Goal: Task Accomplishment & Management: Use online tool/utility

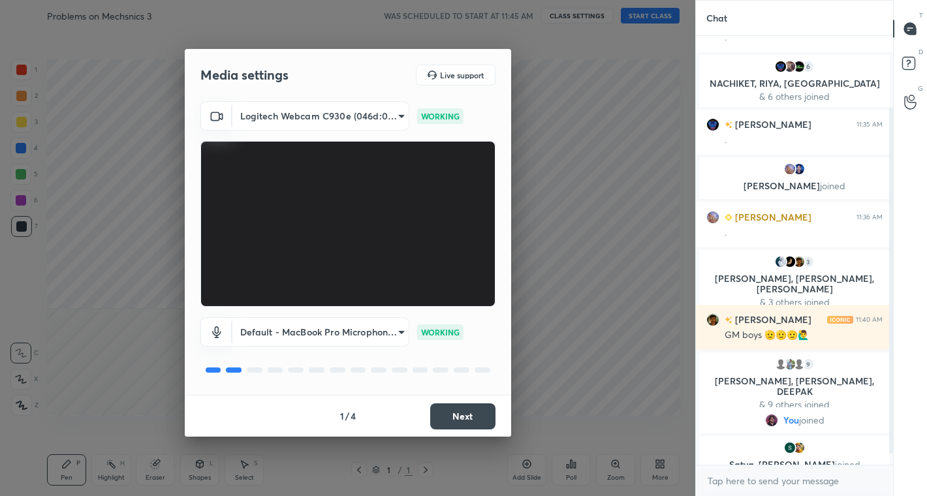
scroll to position [102, 0]
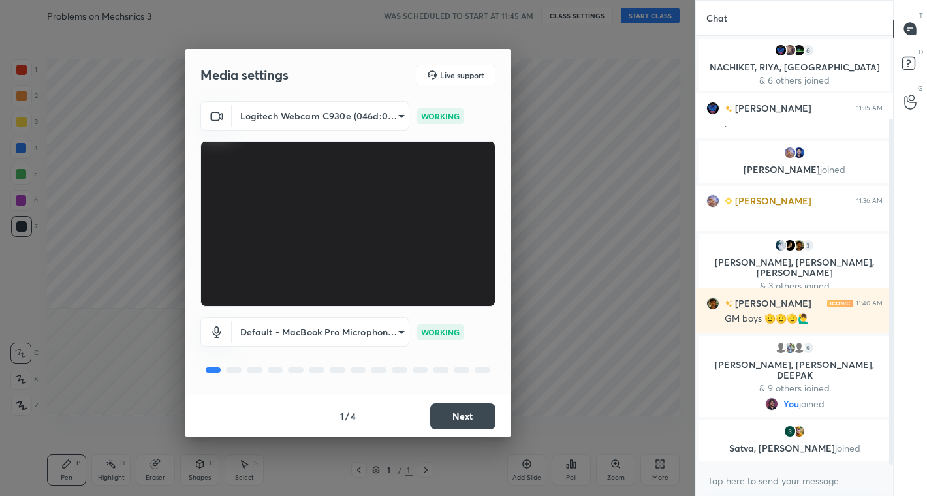
click at [455, 416] on button "Next" at bounding box center [462, 416] width 65 height 26
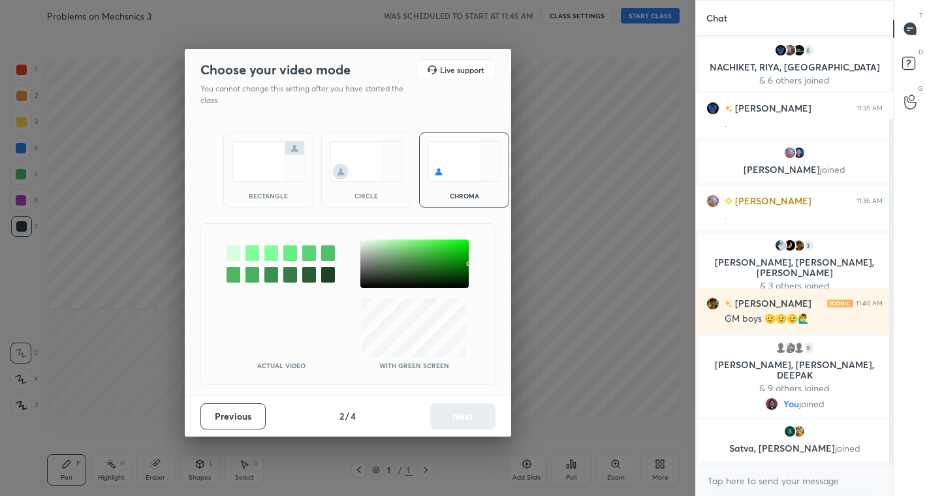
click at [363, 155] on img at bounding box center [366, 161] width 73 height 41
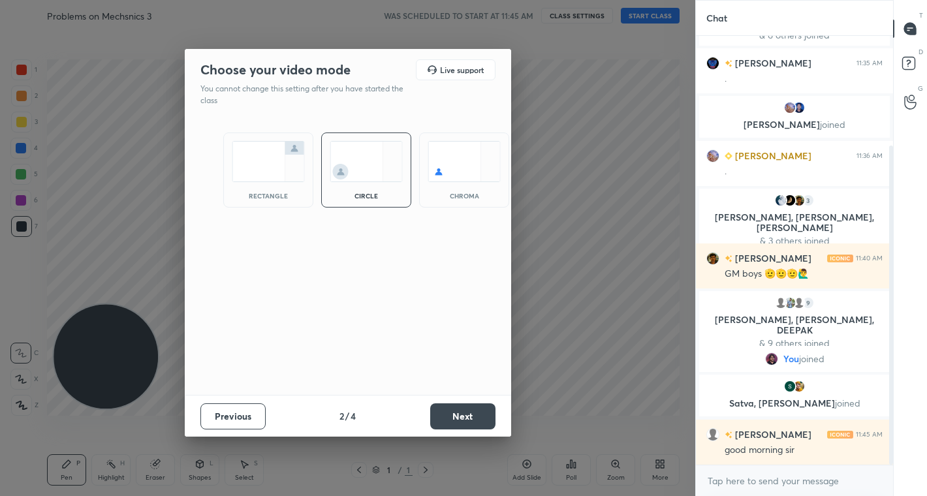
click at [464, 414] on button "Next" at bounding box center [462, 416] width 65 height 26
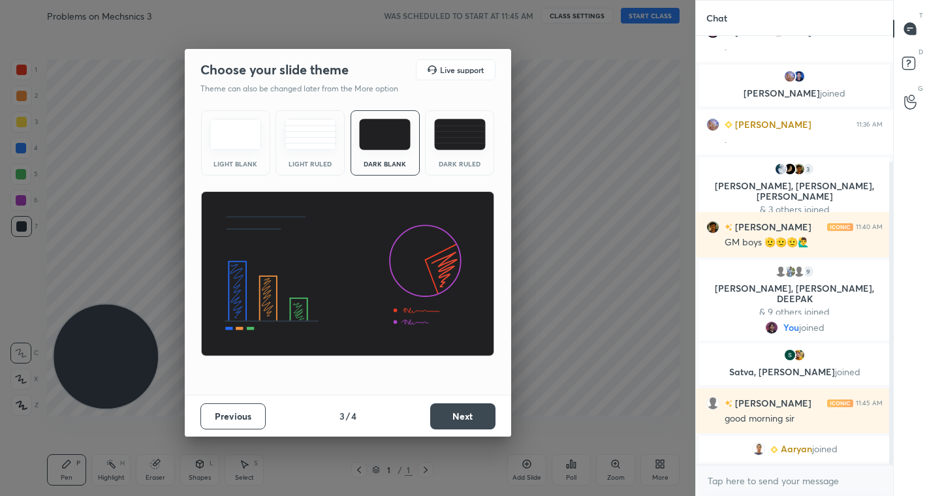
click at [482, 418] on button "Next" at bounding box center [462, 416] width 65 height 26
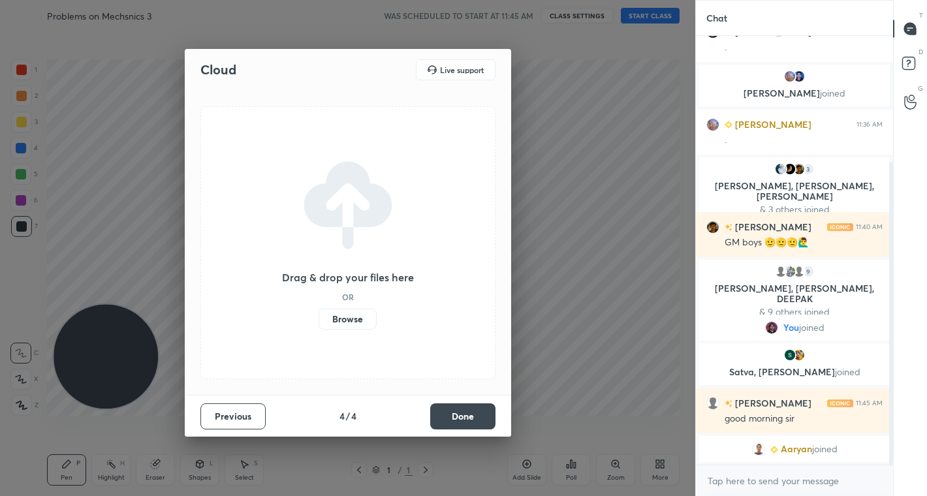
click at [482, 418] on button "Done" at bounding box center [462, 416] width 65 height 26
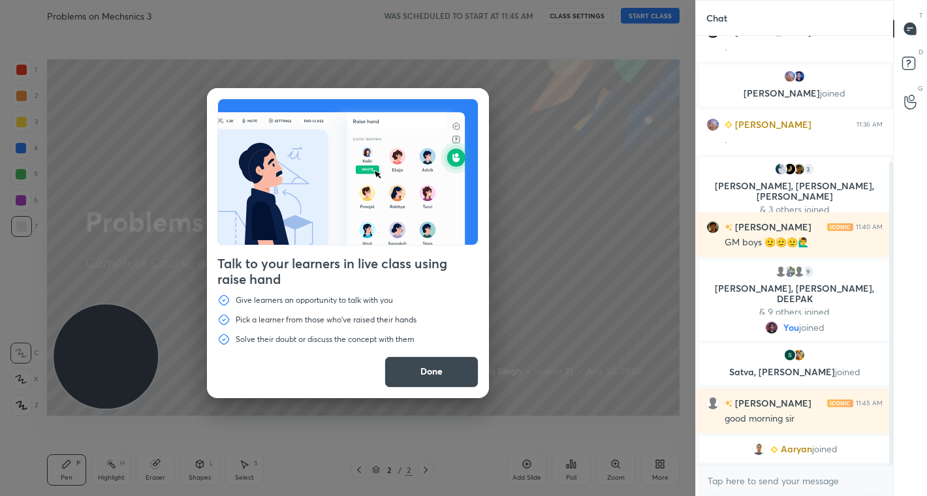
click at [435, 374] on button "Done" at bounding box center [431, 371] width 94 height 31
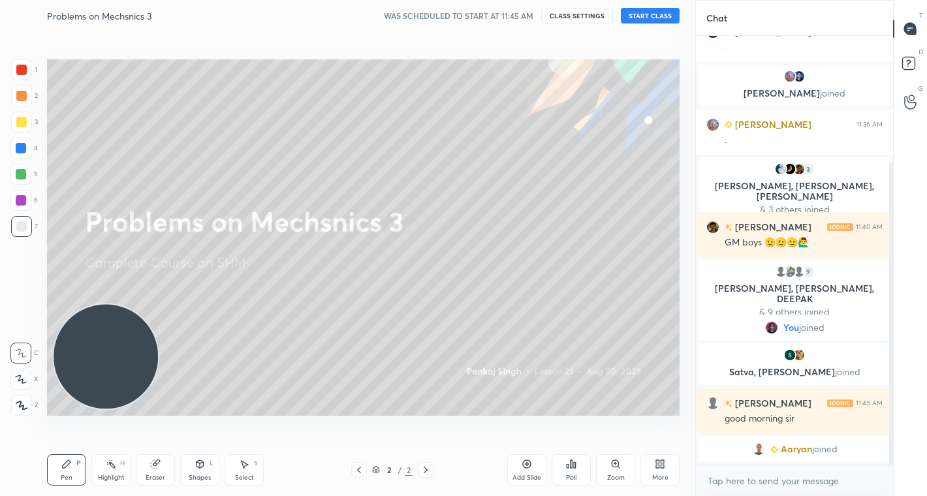
click at [435, 374] on div "Talk to your learners in live class using raise hand Give learners an opportuni…" at bounding box center [347, 248] width 695 height 496
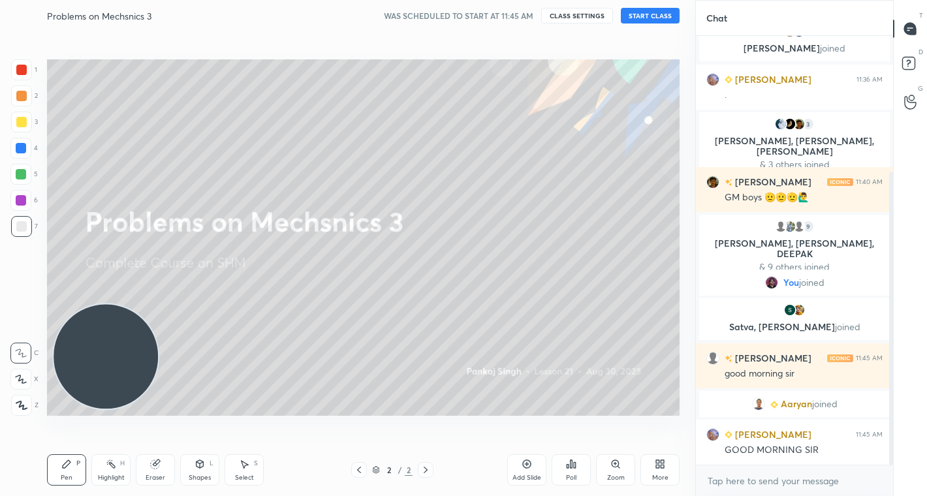
click at [662, 10] on button "START CLASS" at bounding box center [650, 16] width 59 height 16
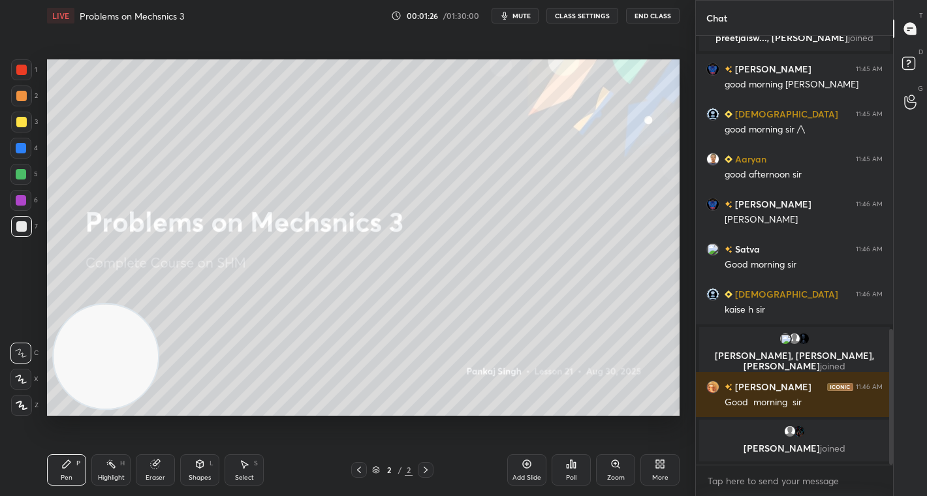
scroll to position [971, 0]
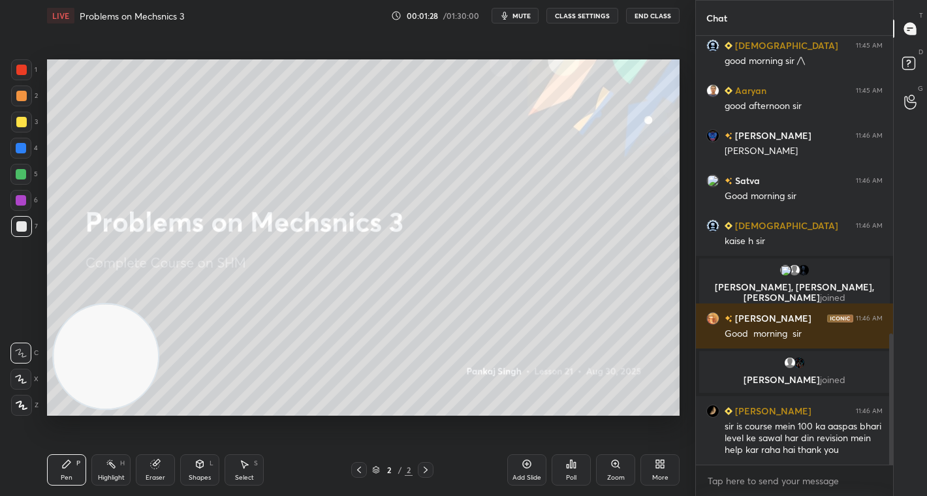
click at [653, 466] on div "More" at bounding box center [659, 469] width 39 height 31
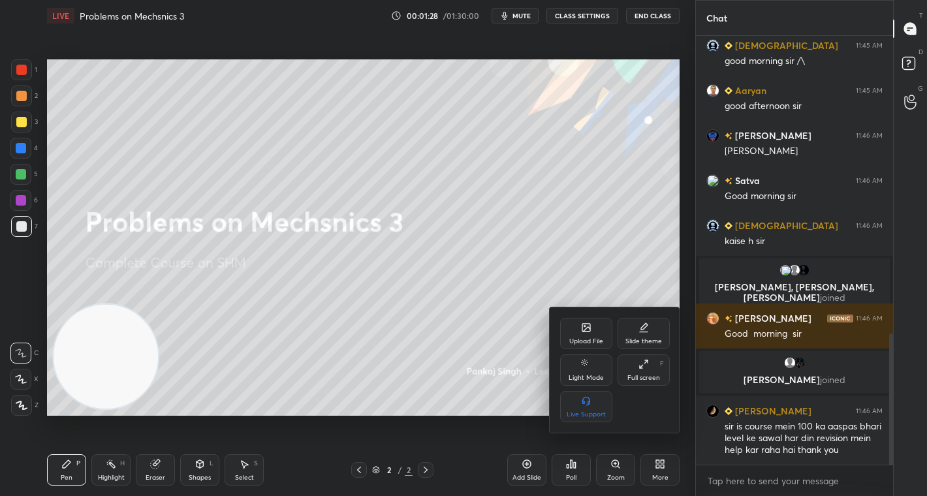
click at [590, 335] on div "Upload File" at bounding box center [586, 333] width 52 height 31
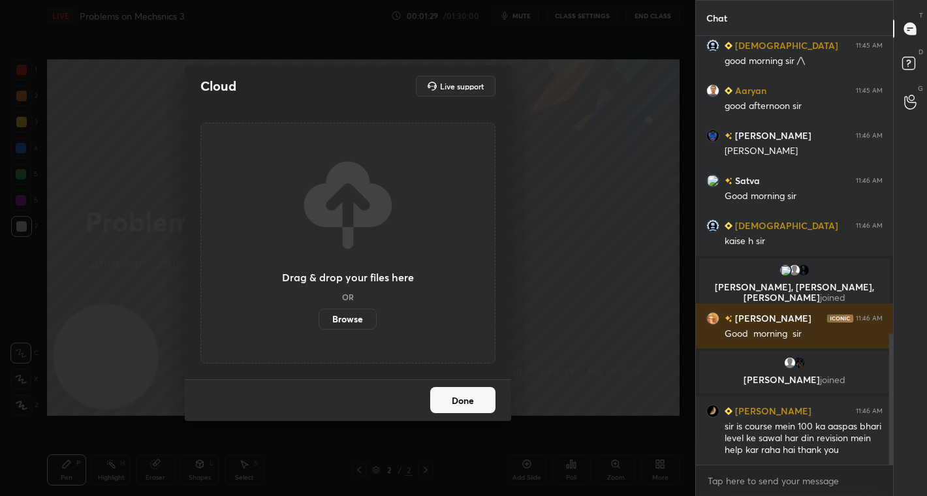
click at [356, 318] on label "Browse" at bounding box center [347, 319] width 58 height 21
click at [318, 318] on input "Browse" at bounding box center [318, 319] width 0 height 21
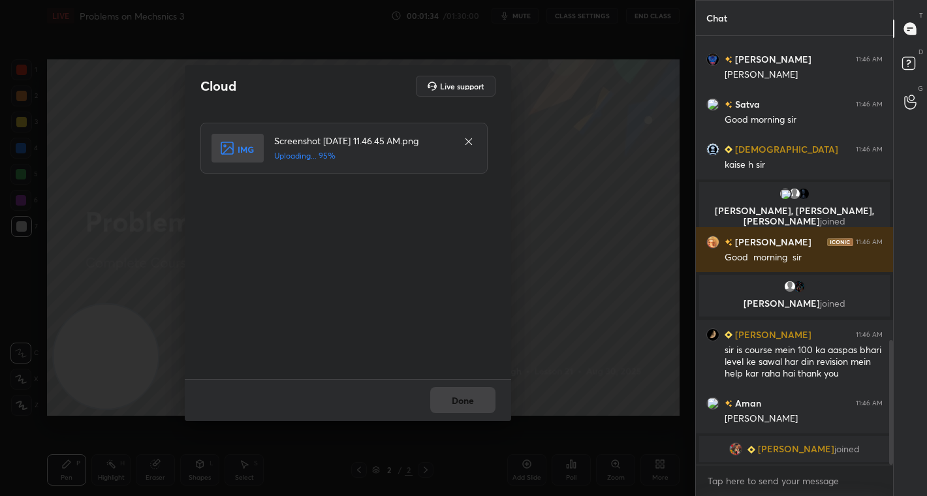
scroll to position [1064, 0]
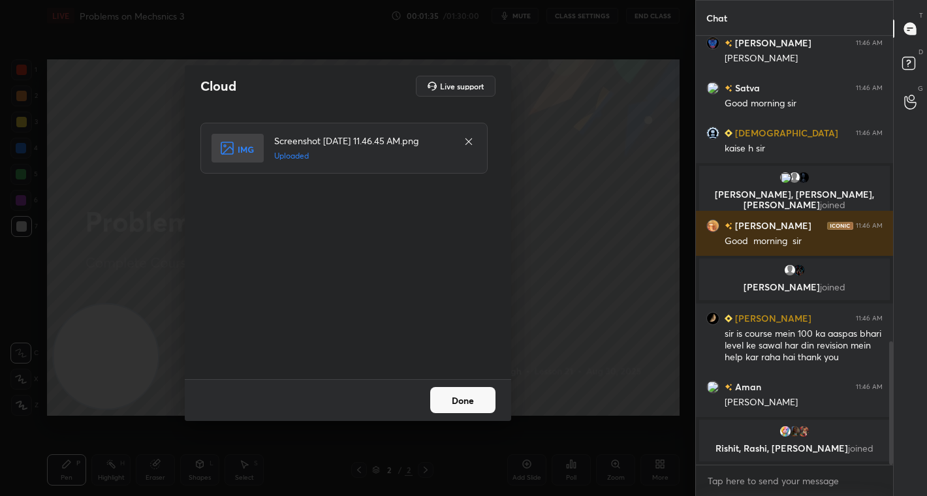
click at [483, 395] on button "Done" at bounding box center [462, 400] width 65 height 26
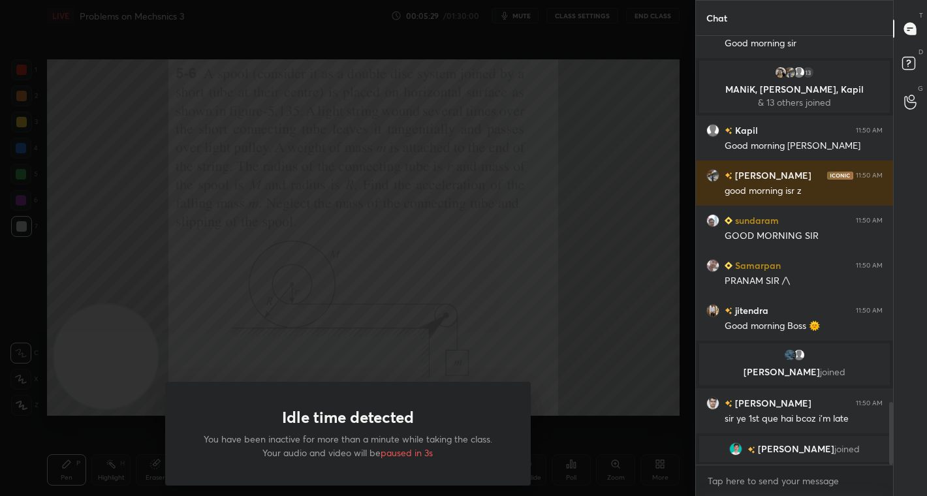
scroll to position [2525, 0]
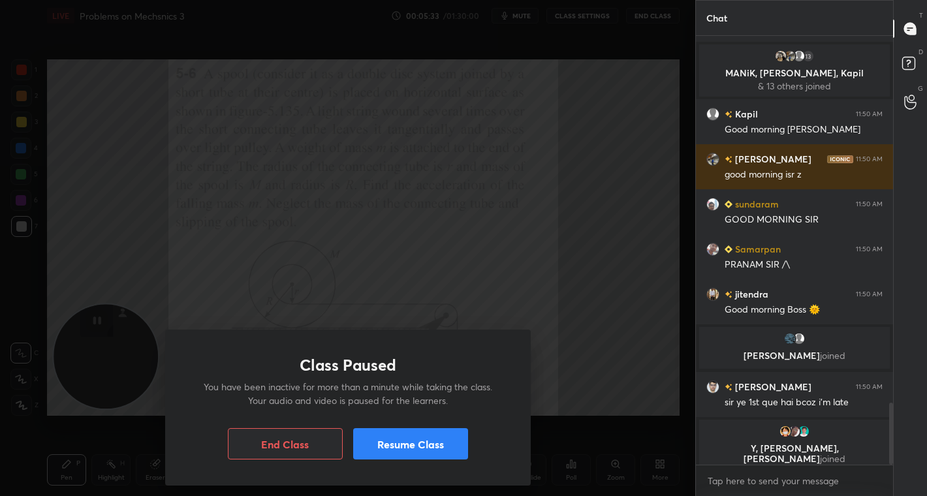
click at [422, 450] on button "Resume Class" at bounding box center [410, 443] width 115 height 31
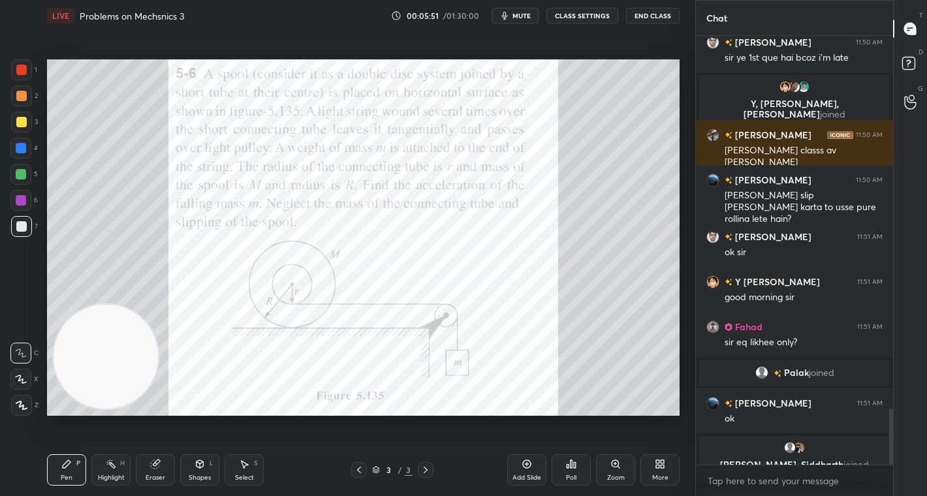
scroll to position [2863, 0]
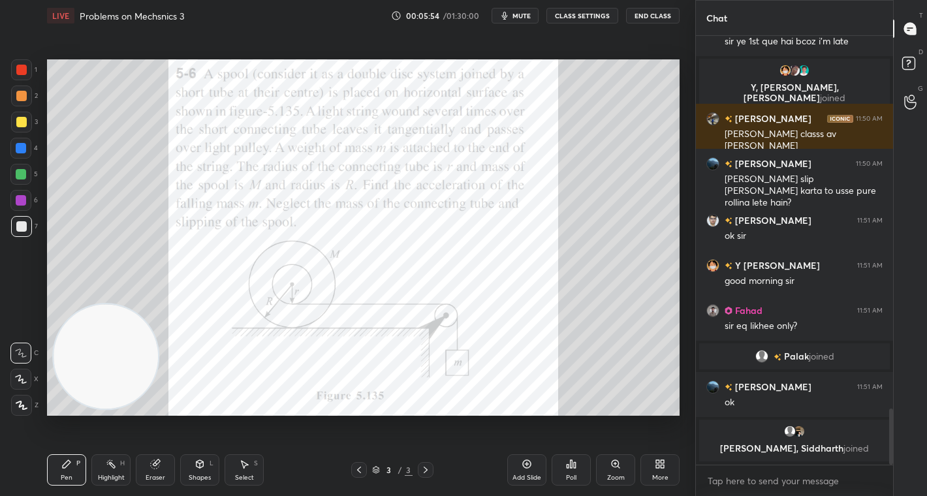
click at [19, 70] on div at bounding box center [21, 70] width 10 height 10
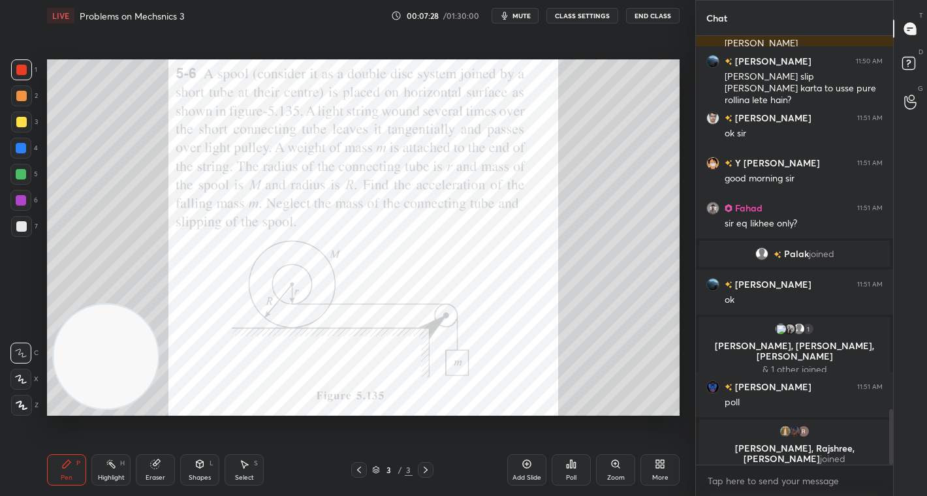
scroll to position [2935, 0]
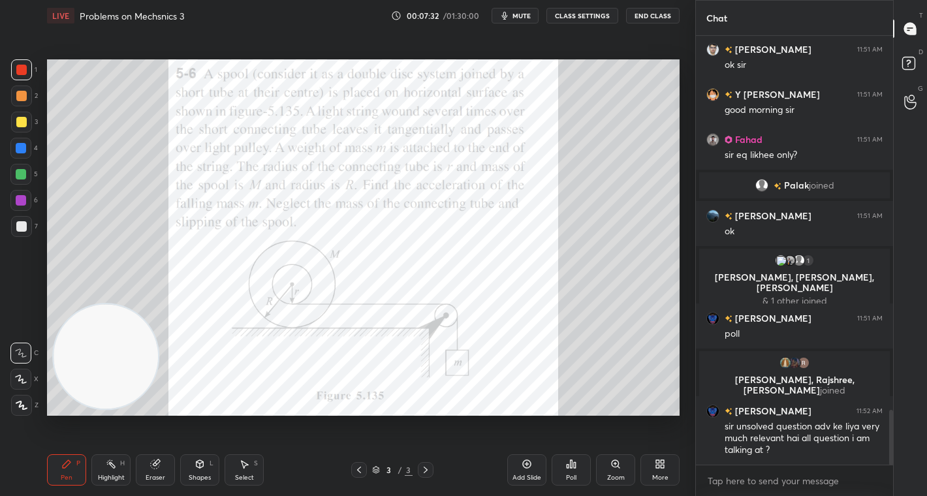
click at [251, 474] on div "Select" at bounding box center [244, 477] width 19 height 7
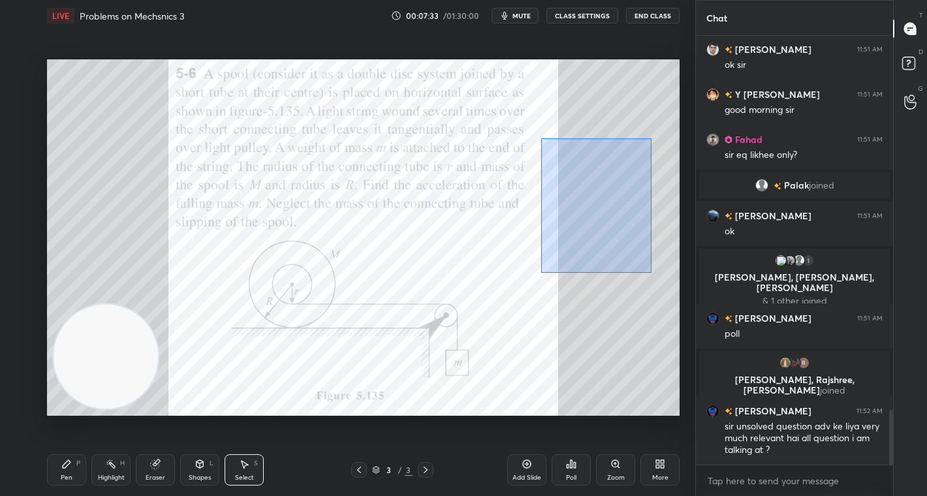
drag, startPoint x: 540, startPoint y: 138, endPoint x: 609, endPoint y: 246, distance: 128.2
click at [645, 269] on div "0 ° Undo Copy Duplicate Duplicate to new slide Delete" at bounding box center [363, 237] width 632 height 356
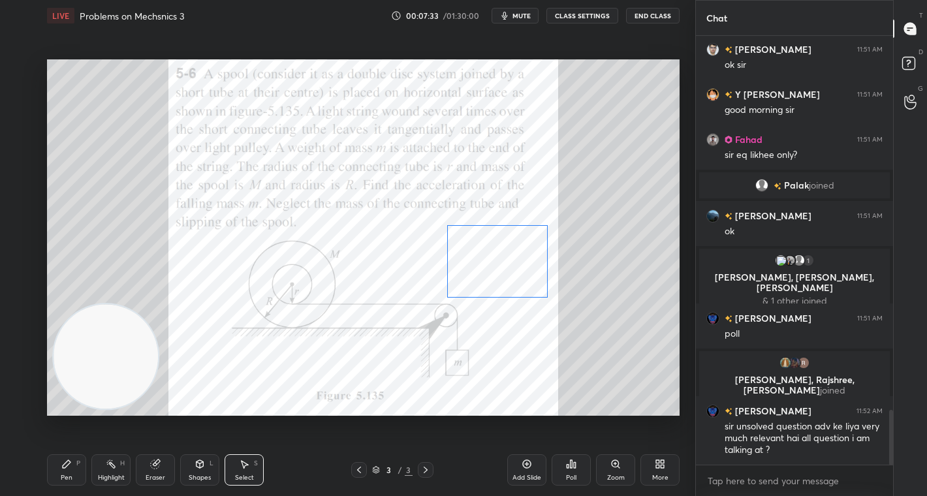
drag, startPoint x: 570, startPoint y: 228, endPoint x: 495, endPoint y: 261, distance: 82.4
click at [495, 261] on div "0 ° Undo Copy Duplicate Duplicate to new slide Delete" at bounding box center [363, 237] width 632 height 356
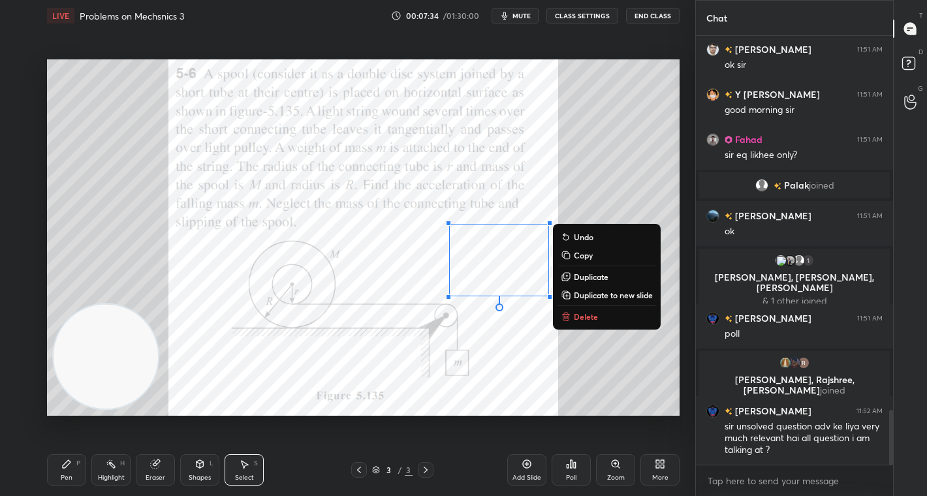
click at [591, 366] on div "0 ° Undo Copy Duplicate Duplicate to new slide Delete" at bounding box center [363, 237] width 632 height 356
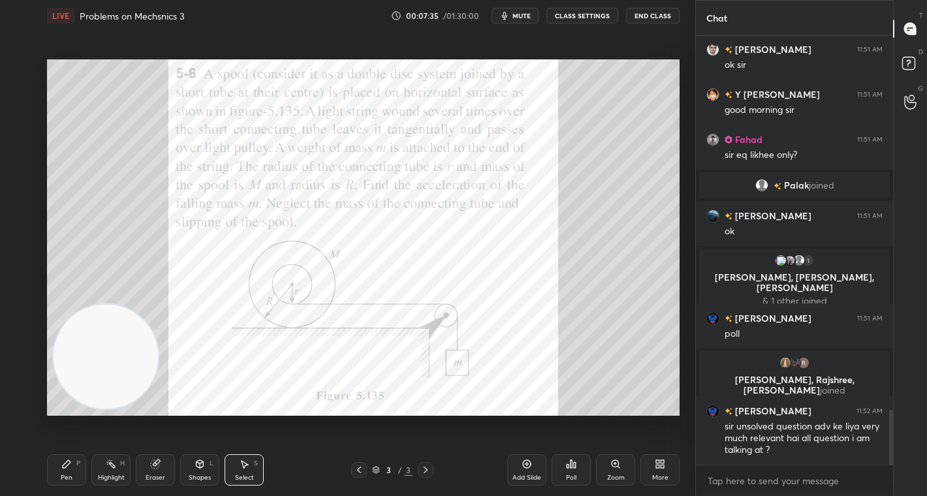
drag, startPoint x: 70, startPoint y: 467, endPoint x: 147, endPoint y: 363, distance: 128.7
click at [72, 465] on div "Pen P" at bounding box center [66, 469] width 39 height 31
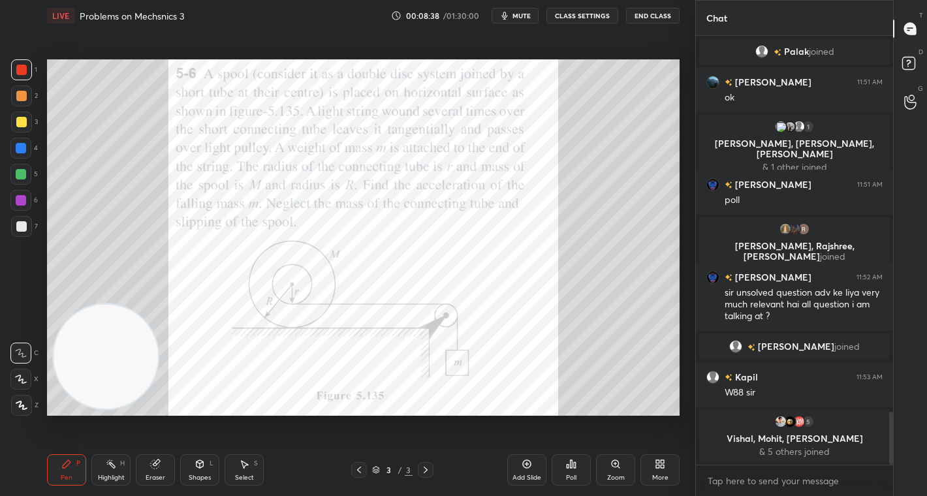
scroll to position [3062, 0]
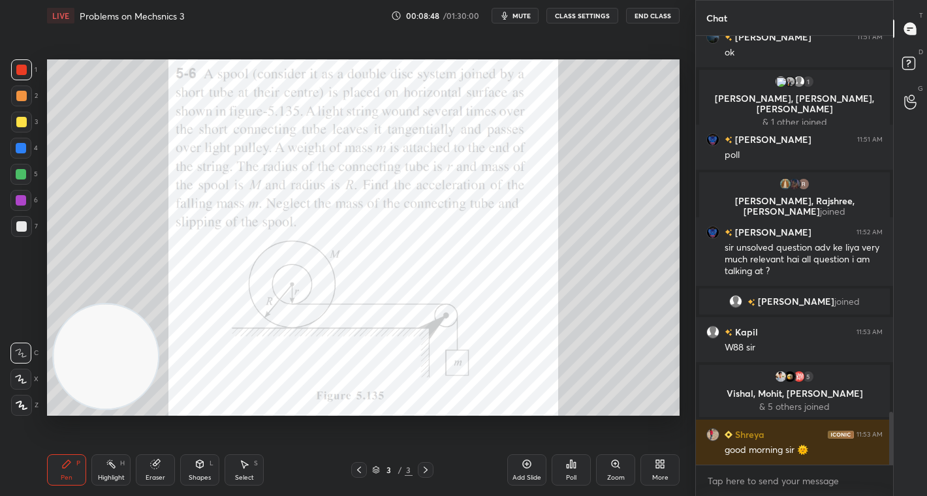
click at [654, 459] on icon at bounding box center [659, 464] width 10 height 10
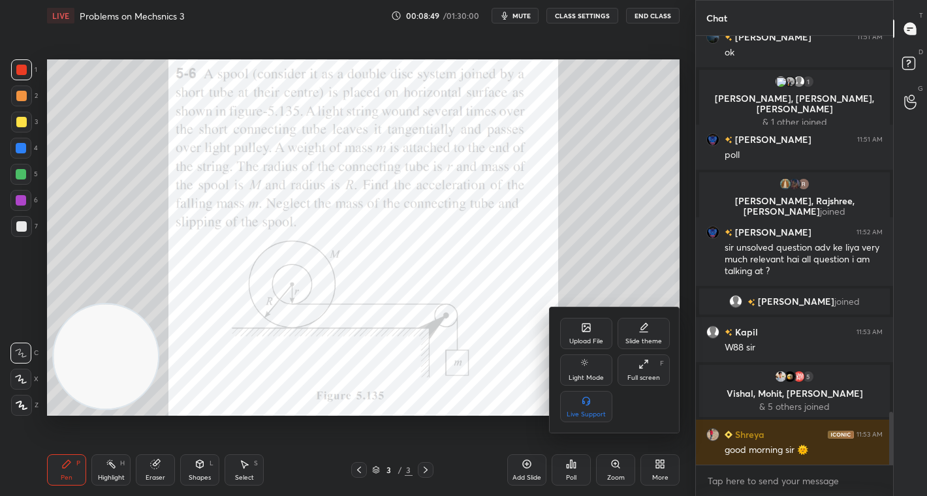
click at [587, 335] on div "Upload File" at bounding box center [586, 333] width 52 height 31
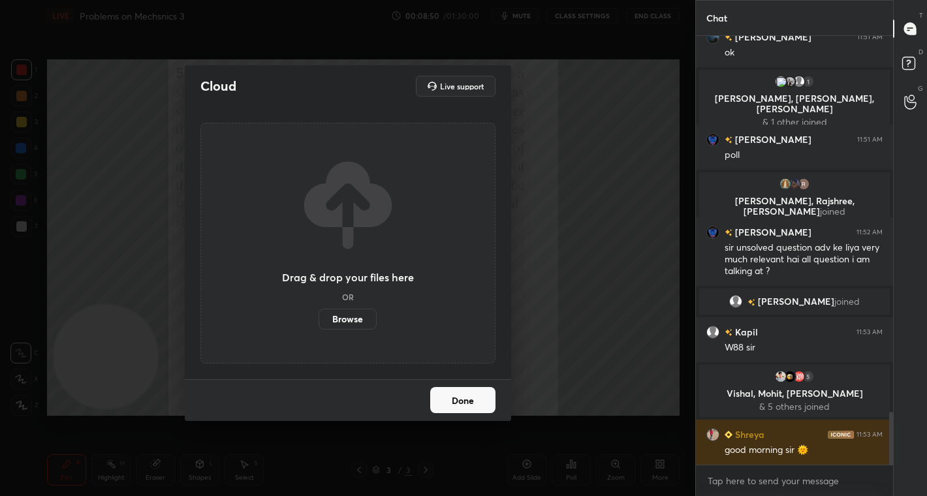
click at [343, 316] on label "Browse" at bounding box center [347, 319] width 58 height 21
click at [318, 316] on input "Browse" at bounding box center [318, 319] width 0 height 21
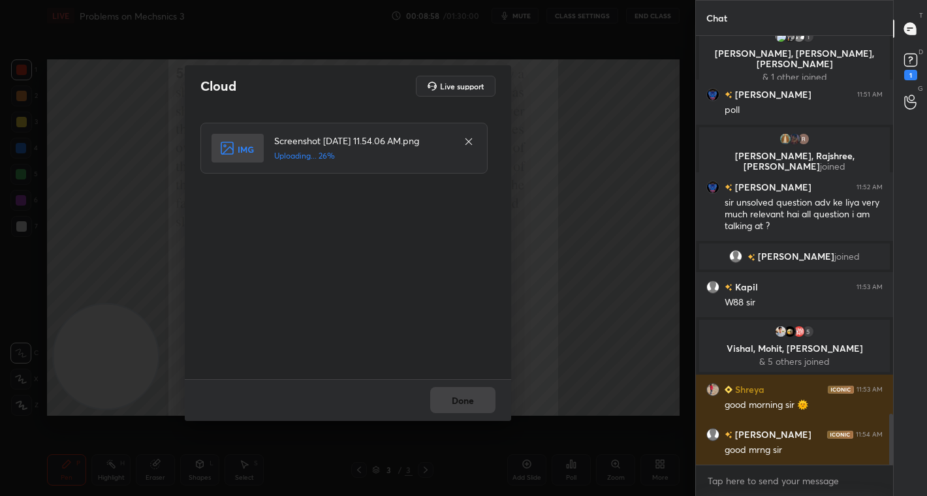
scroll to position [3163, 0]
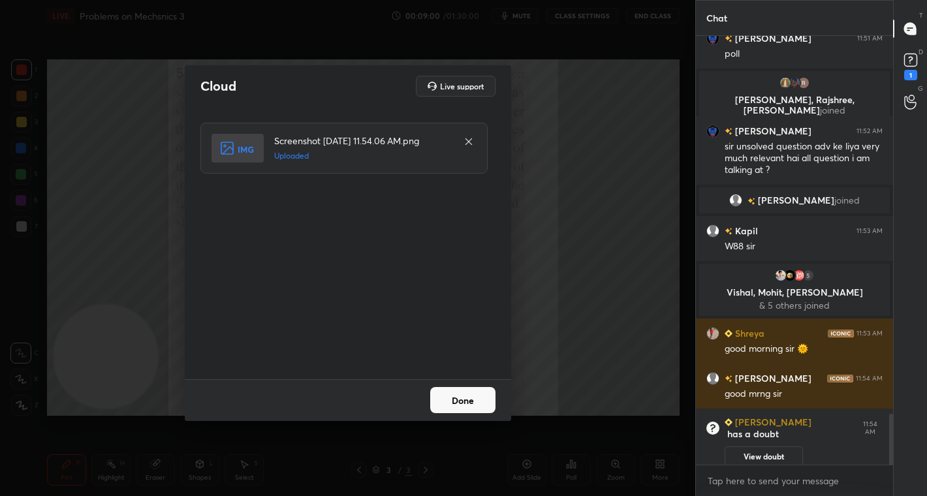
click at [479, 403] on button "Done" at bounding box center [462, 400] width 65 height 26
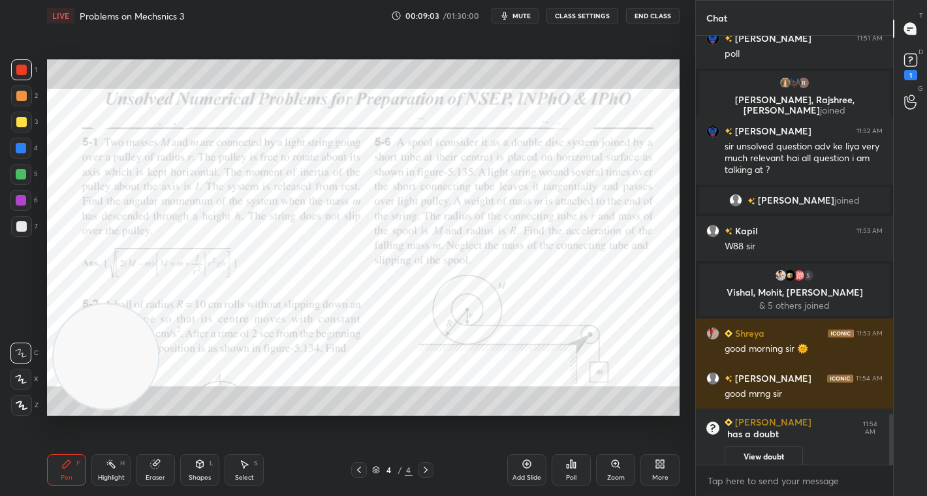
click at [26, 70] on div at bounding box center [21, 70] width 10 height 10
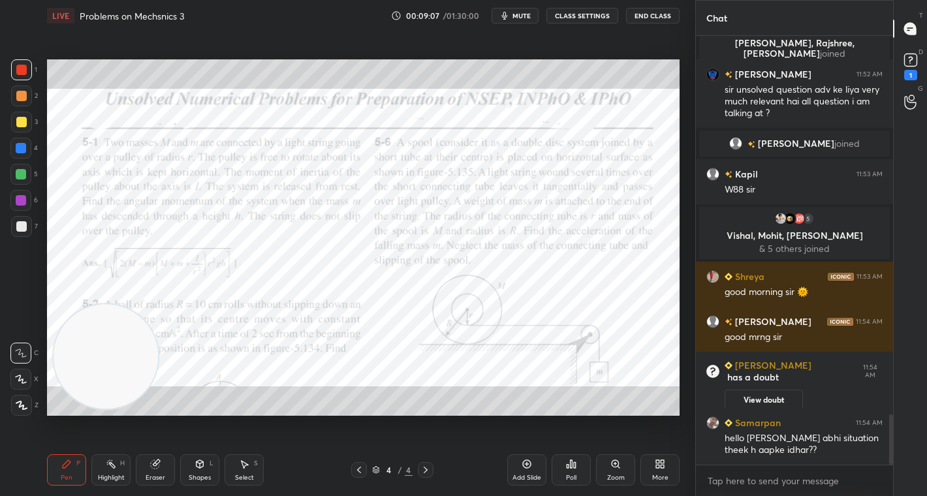
scroll to position [3247, 0]
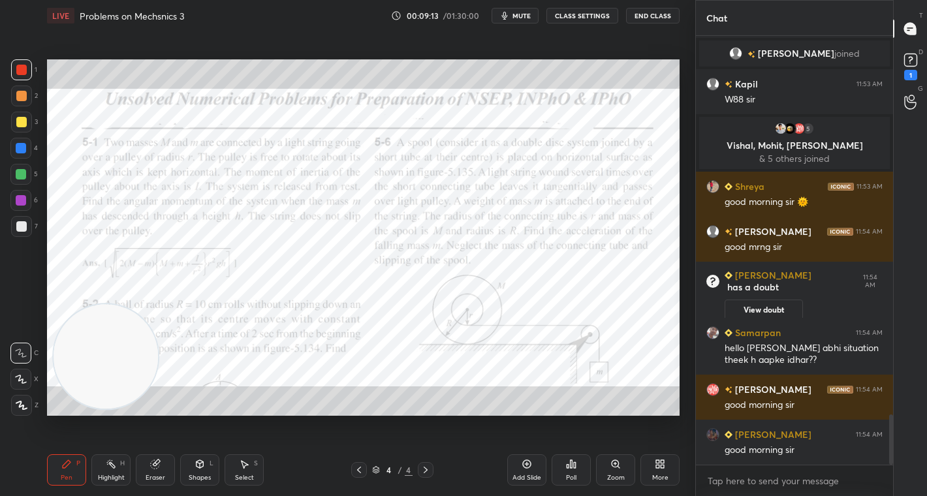
click at [361, 468] on icon at bounding box center [359, 470] width 10 height 10
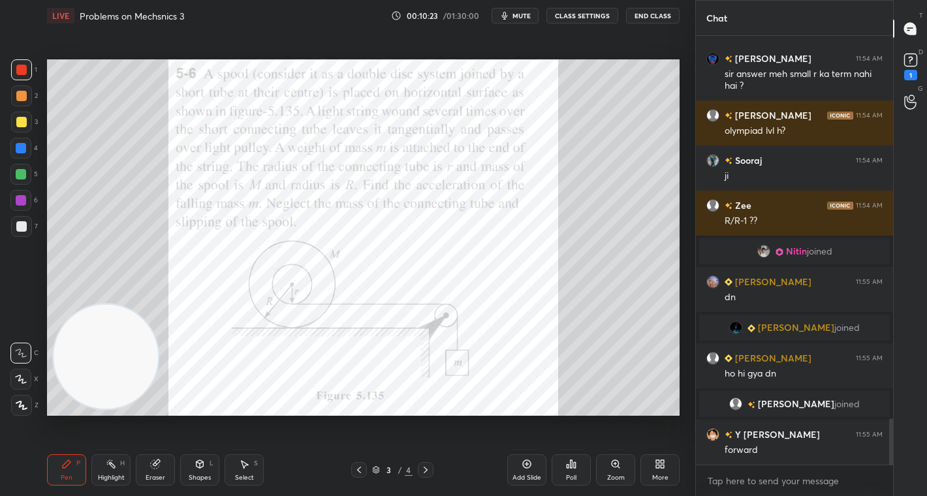
scroll to position [3599, 0]
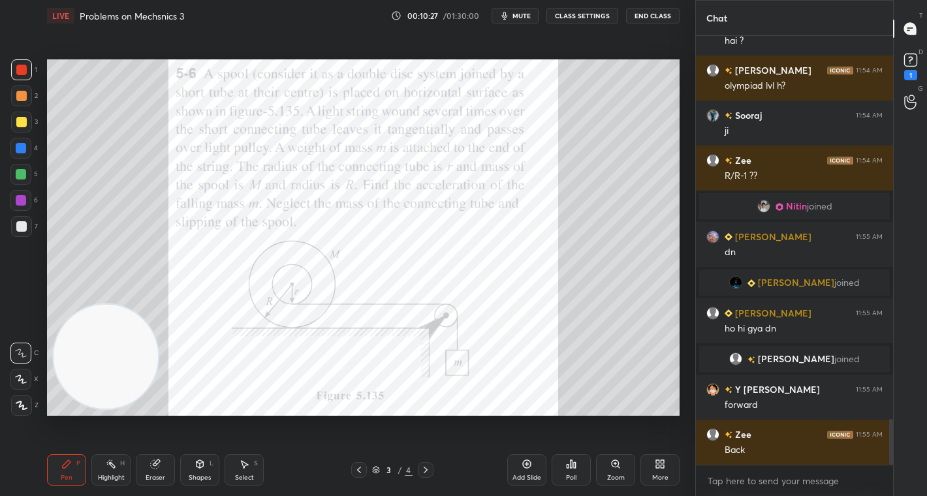
click at [247, 474] on div "Select" at bounding box center [244, 477] width 19 height 7
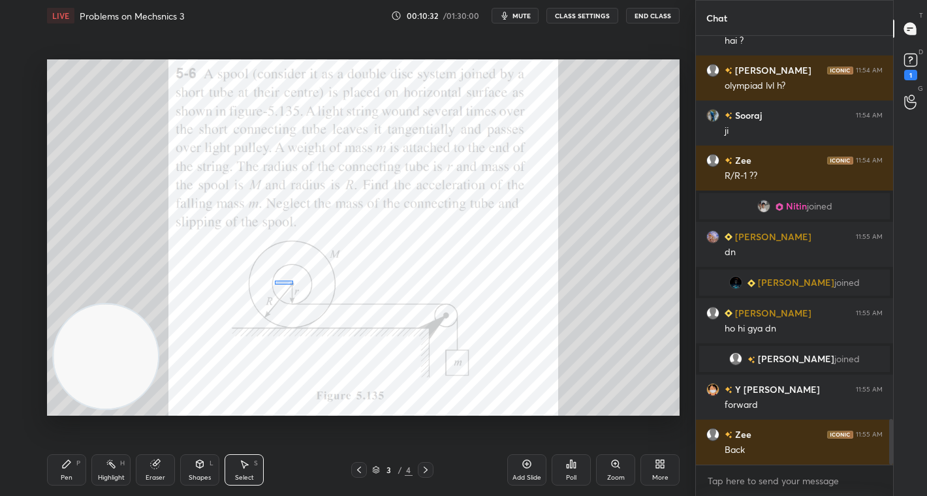
drag, startPoint x: 301, startPoint y: 277, endPoint x: 296, endPoint y: 339, distance: 62.2
click at [324, 328] on div "0 ° Undo Copy Duplicate Duplicate to new slide Delete" at bounding box center [363, 237] width 632 height 356
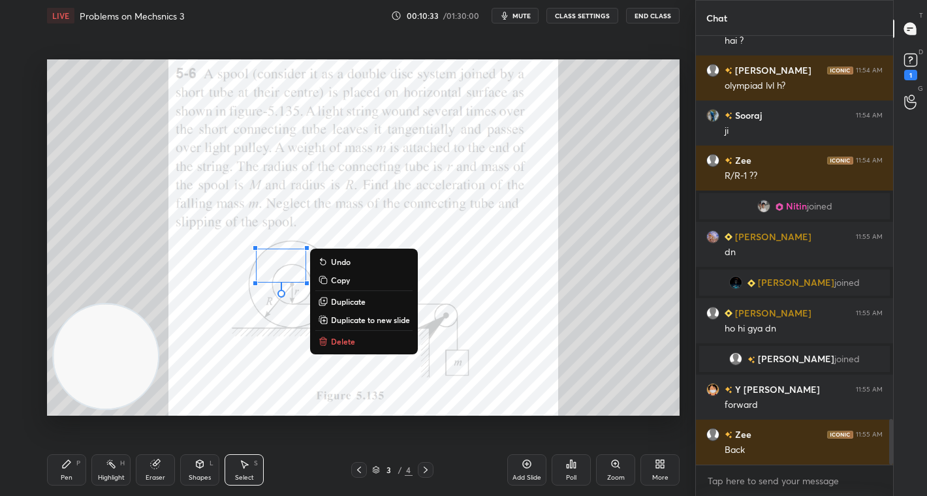
click at [264, 354] on div "0 ° Undo Copy Duplicate Duplicate to new slide Delete" at bounding box center [363, 237] width 632 height 356
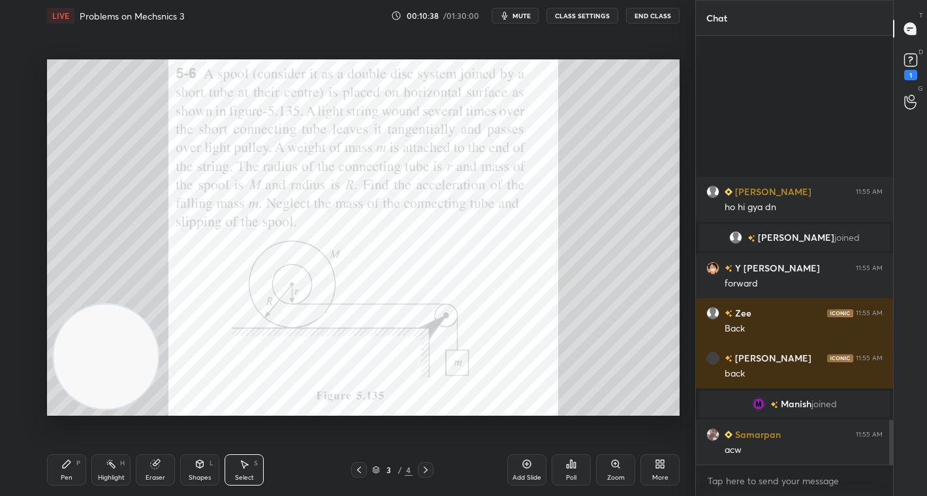
scroll to position [3670, 0]
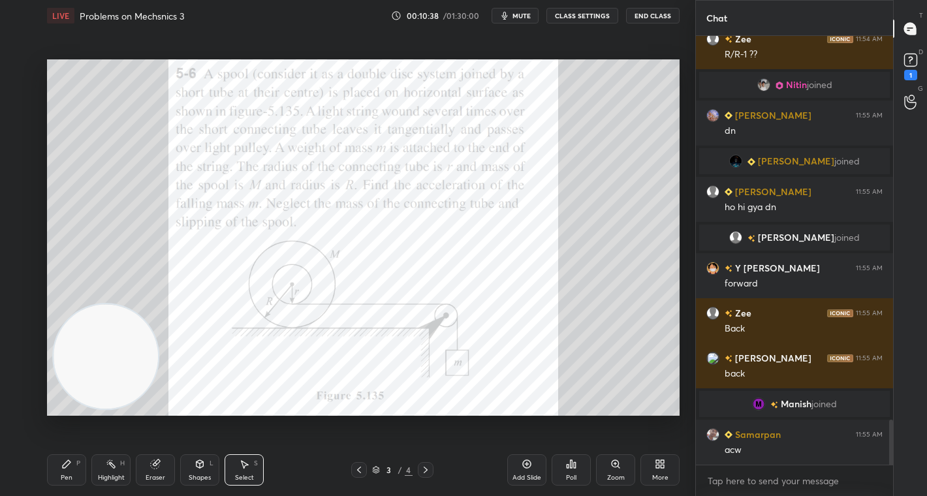
click at [241, 467] on icon at bounding box center [244, 464] width 10 height 10
drag, startPoint x: 189, startPoint y: 236, endPoint x: 328, endPoint y: 337, distance: 171.7
click at [332, 341] on div "0 ° Undo Copy Duplicate Duplicate to new slide Delete" at bounding box center [363, 237] width 632 height 356
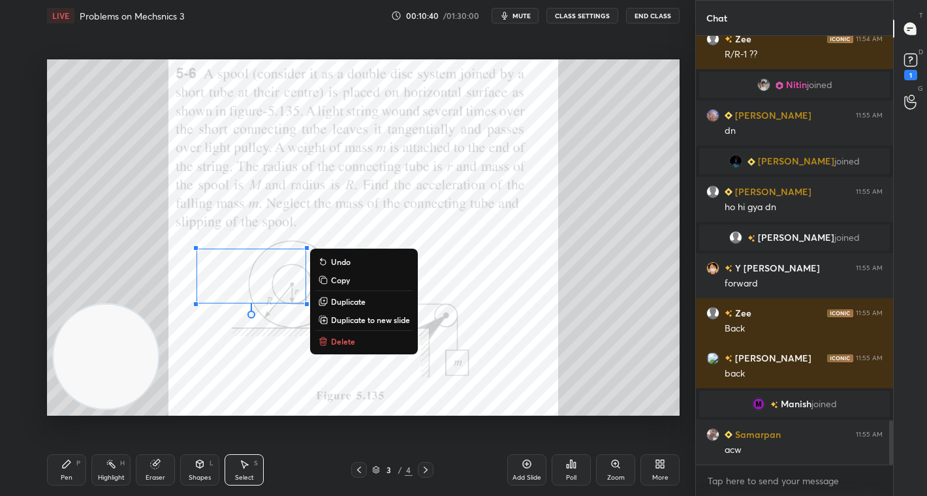
scroll to position [3702, 0]
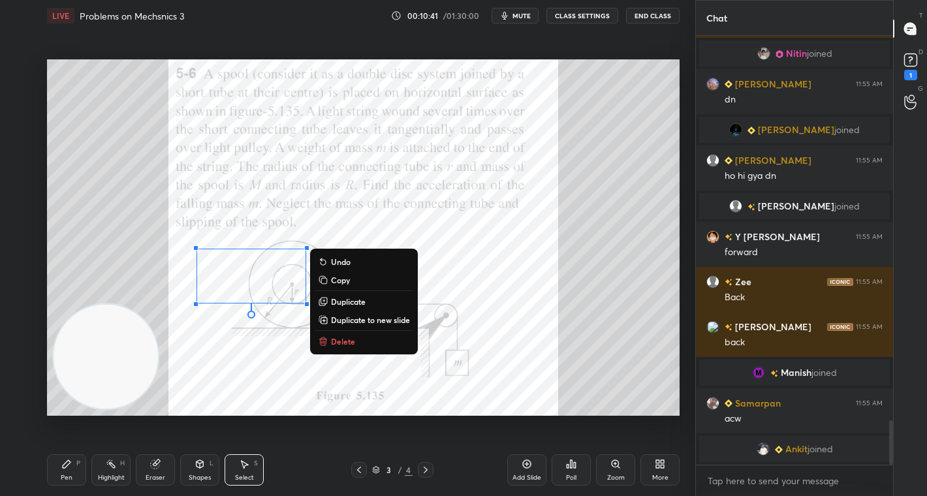
drag, startPoint x: 355, startPoint y: 337, endPoint x: 329, endPoint y: 341, distance: 26.3
click at [354, 337] on button "Delete" at bounding box center [363, 341] width 97 height 16
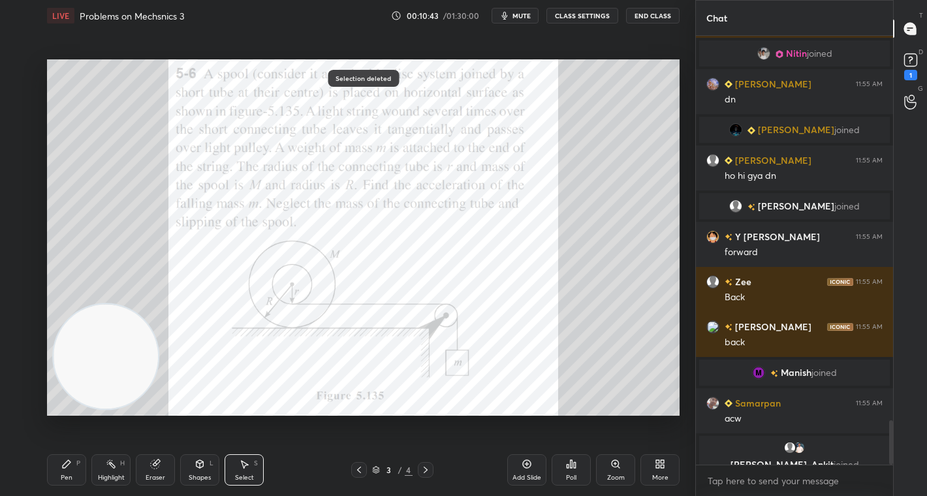
scroll to position [3718, 0]
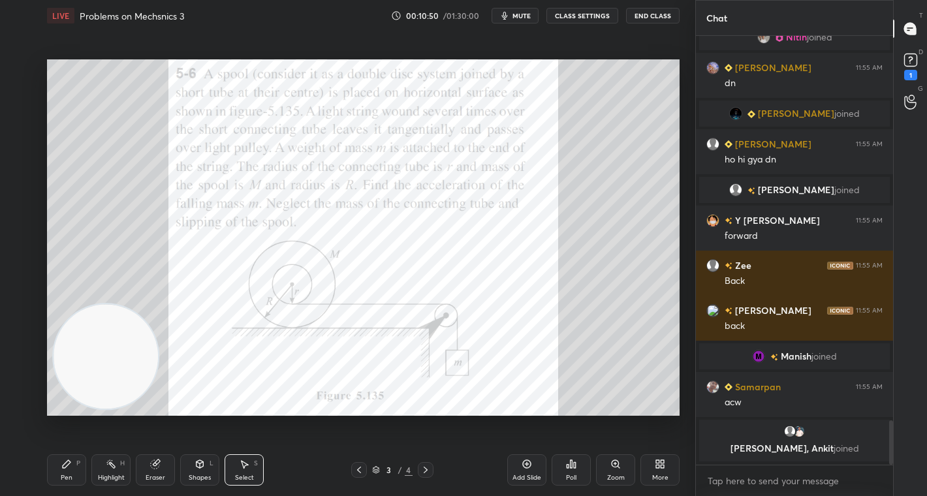
click at [70, 470] on div "Pen P" at bounding box center [66, 469] width 39 height 31
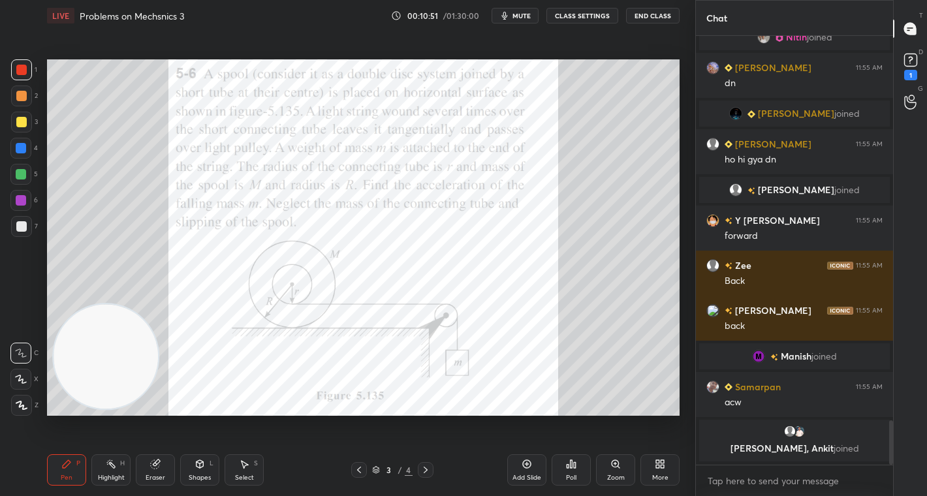
click at [30, 61] on div at bounding box center [21, 69] width 21 height 21
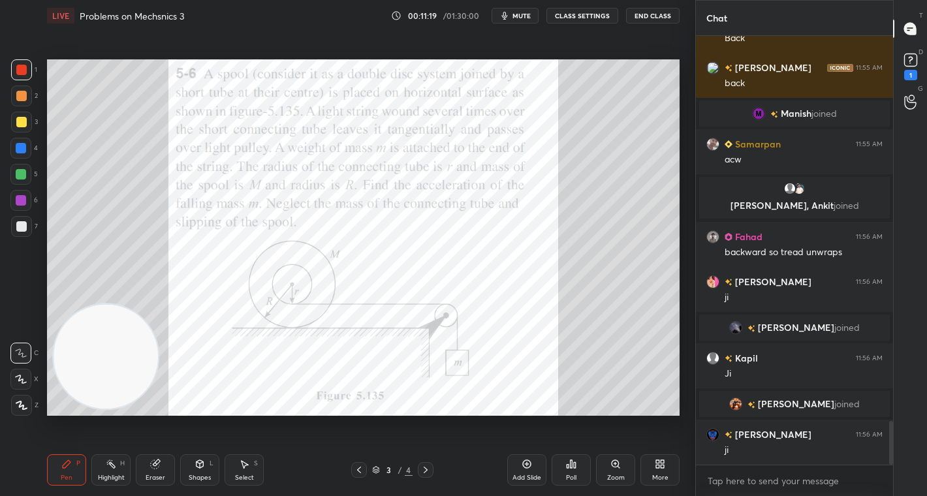
scroll to position [3801, 0]
click at [245, 465] on div "Select S" at bounding box center [243, 469] width 39 height 31
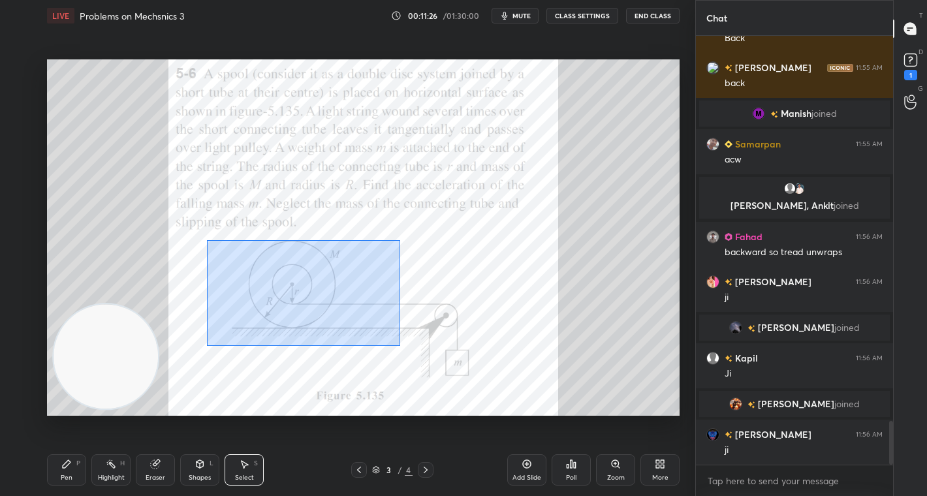
drag, startPoint x: 207, startPoint y: 240, endPoint x: 393, endPoint y: 358, distance: 219.9
click at [399, 345] on div "0 ° Undo Copy Duplicate Duplicate to new slide Delete" at bounding box center [363, 237] width 632 height 356
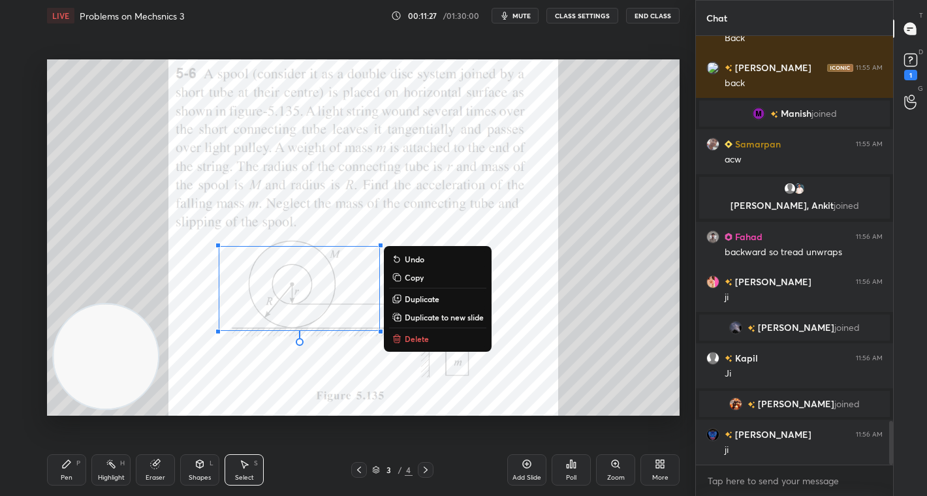
drag, startPoint x: 429, startPoint y: 343, endPoint x: 420, endPoint y: 333, distance: 13.4
click at [427, 343] on button "Delete" at bounding box center [437, 339] width 97 height 16
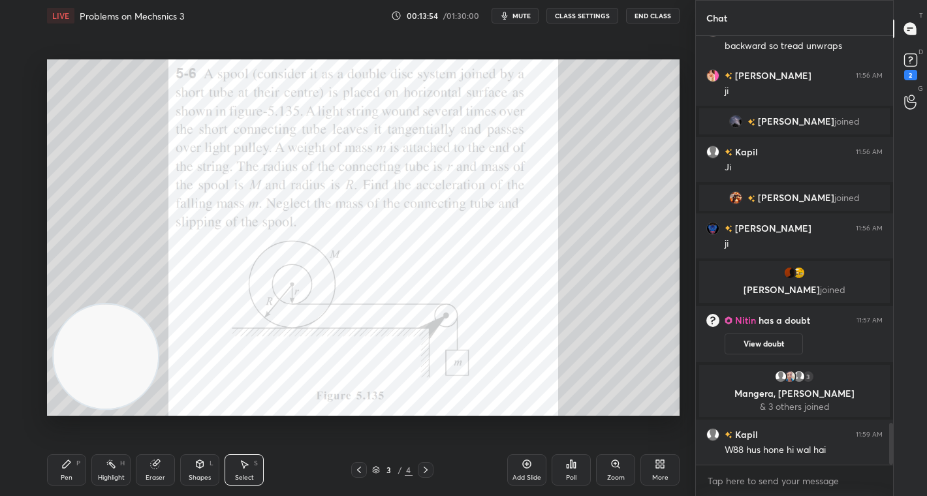
scroll to position [3967, 0]
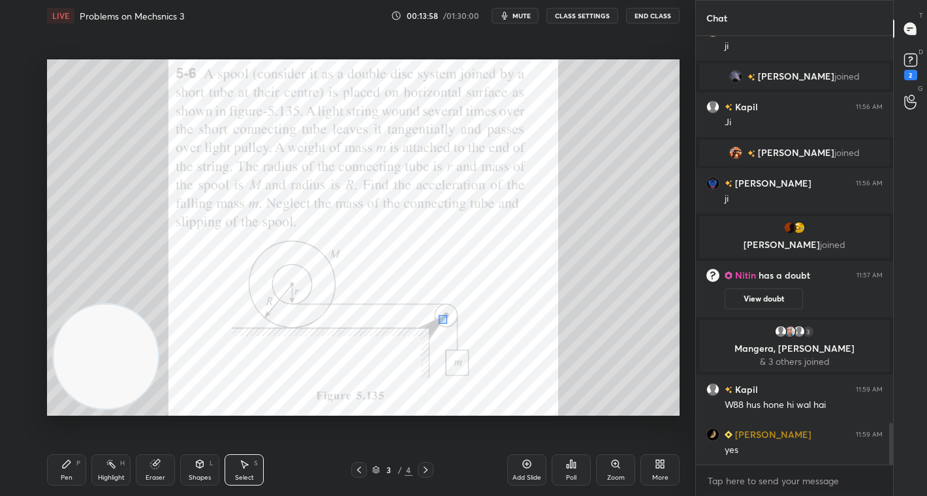
drag, startPoint x: 438, startPoint y: 315, endPoint x: 447, endPoint y: 324, distance: 12.9
click at [447, 324] on div "0 ° Undo Copy Duplicate Duplicate to new slide Delete" at bounding box center [363, 237] width 632 height 356
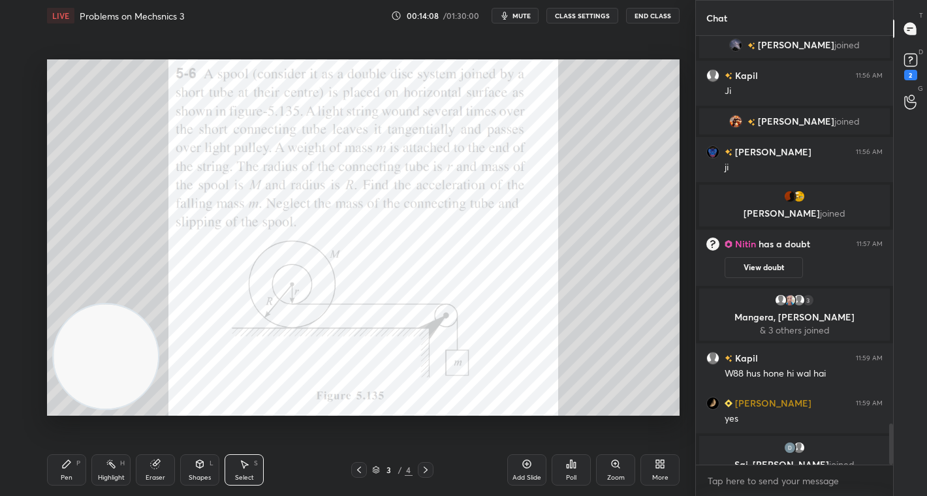
scroll to position [4014, 0]
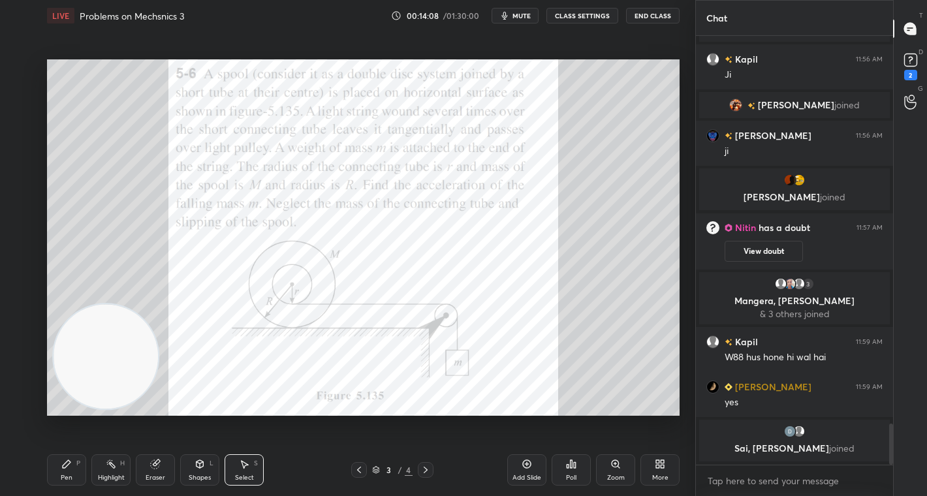
click at [72, 467] on div "Pen P" at bounding box center [66, 469] width 39 height 31
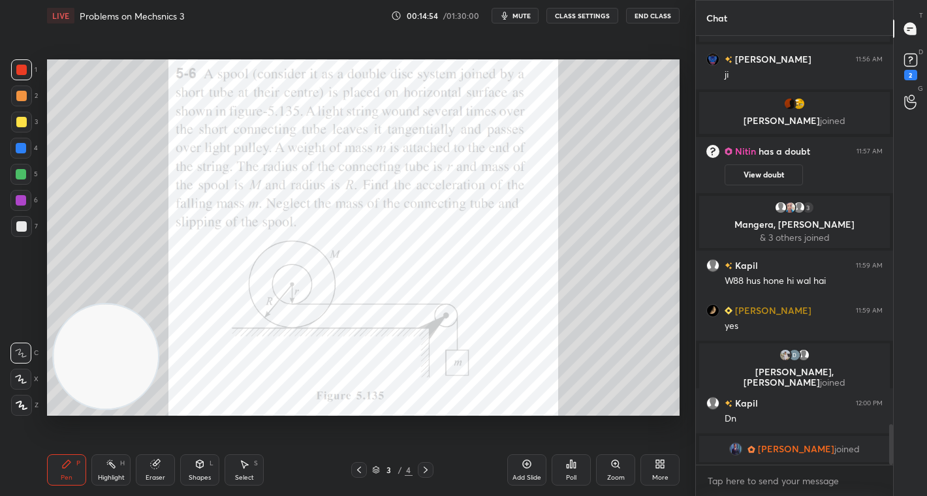
scroll to position [4113, 0]
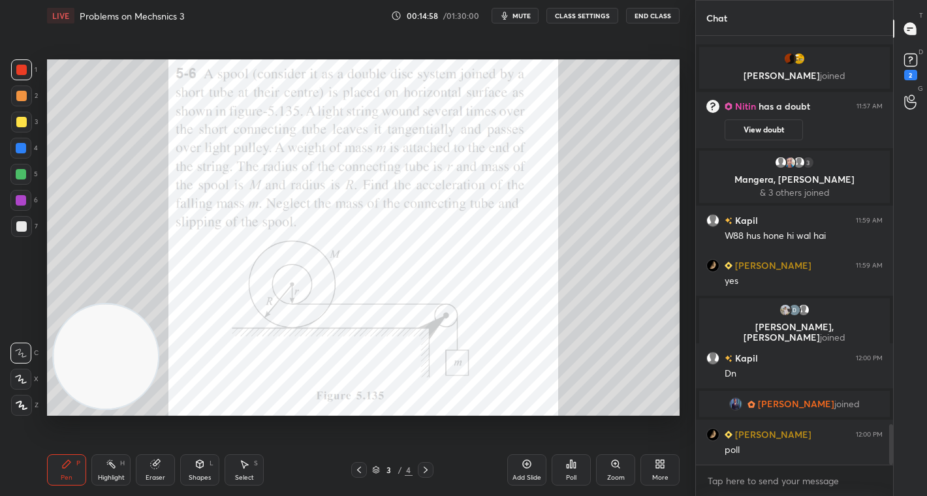
click at [246, 470] on div "Select S" at bounding box center [243, 469] width 39 height 31
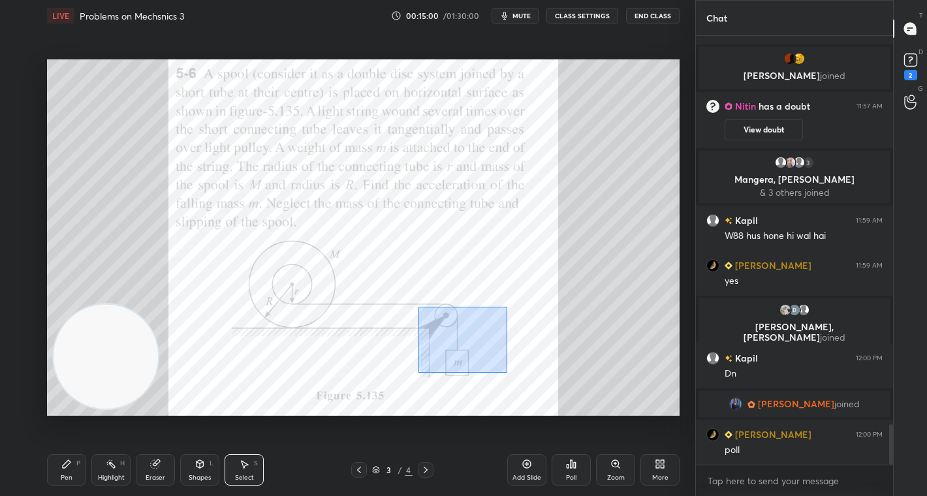
drag, startPoint x: 418, startPoint y: 306, endPoint x: 512, endPoint y: 378, distance: 118.1
click at [512, 378] on div "0 ° Undo Copy Duplicate Duplicate to new slide Delete" at bounding box center [363, 237] width 632 height 356
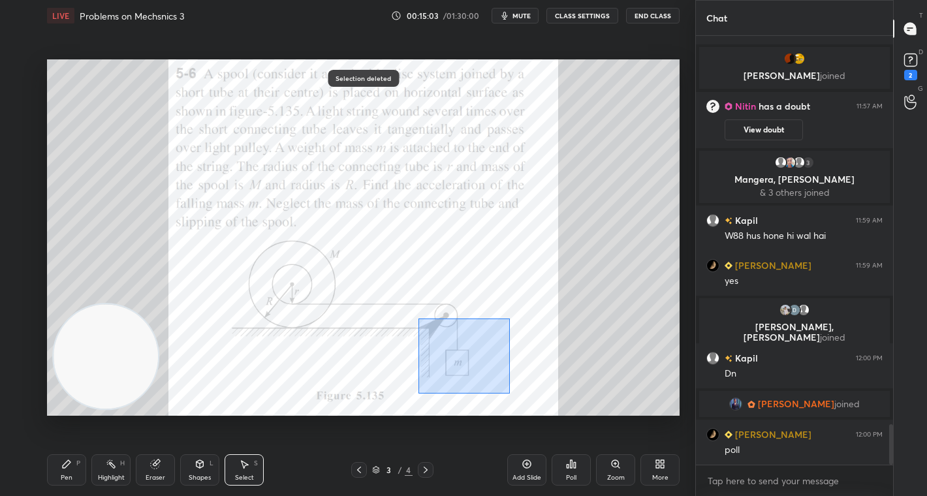
drag, startPoint x: 418, startPoint y: 318, endPoint x: 533, endPoint y: 397, distance: 139.7
click at [533, 397] on div "0 ° Undo Copy Duplicate Duplicate to new slide Delete" at bounding box center [363, 237] width 632 height 356
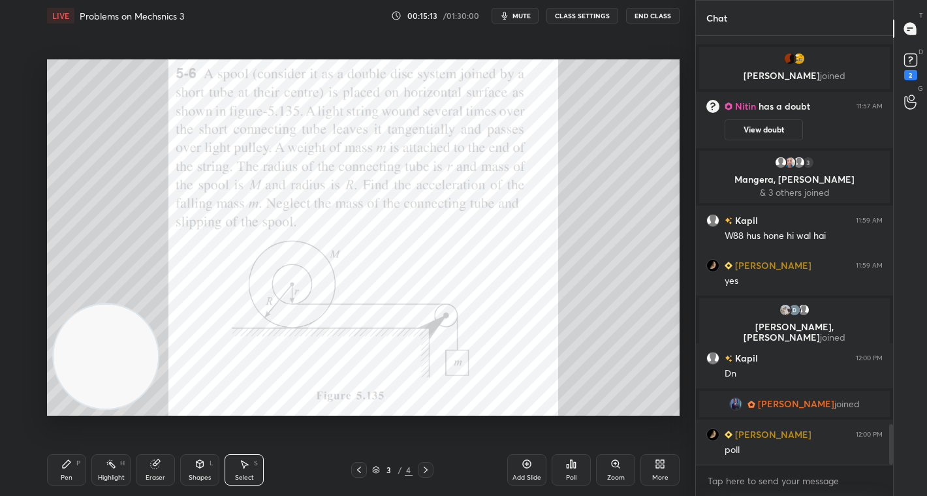
click at [571, 469] on div "Poll" at bounding box center [570, 469] width 39 height 31
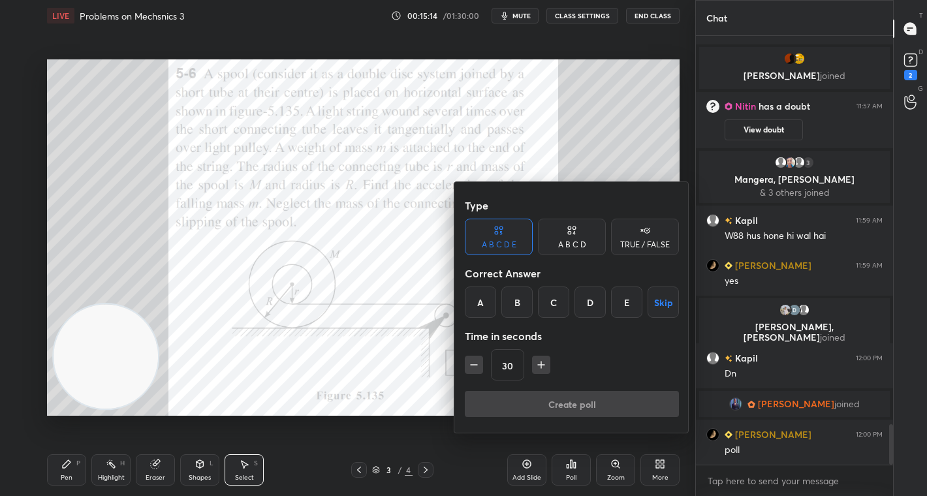
click at [558, 301] on div "C" at bounding box center [553, 301] width 31 height 31
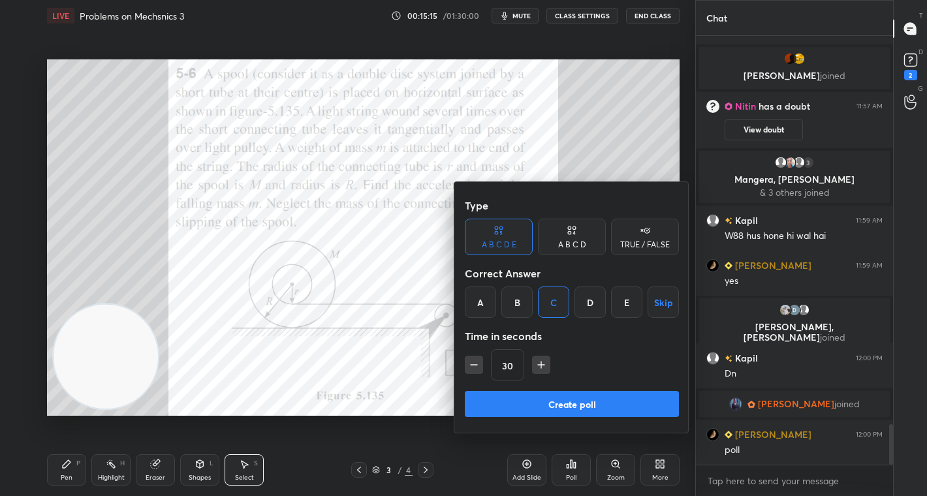
click at [607, 393] on button "Create poll" at bounding box center [572, 404] width 214 height 26
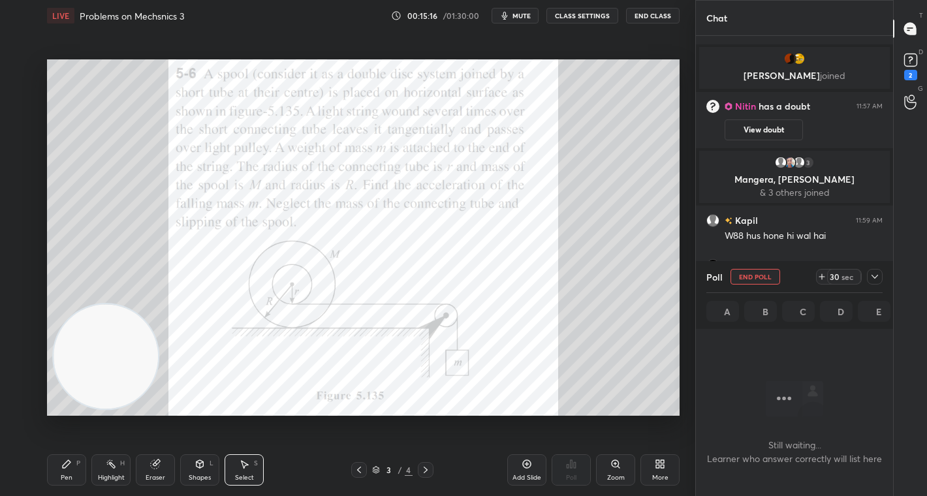
scroll to position [357, 193]
click at [829, 269] on div "29 sec" at bounding box center [844, 277] width 34 height 16
click at [829, 269] on div "44 sec" at bounding box center [844, 277] width 34 height 16
click at [829, 269] on div "58 sec" at bounding box center [844, 277] width 34 height 16
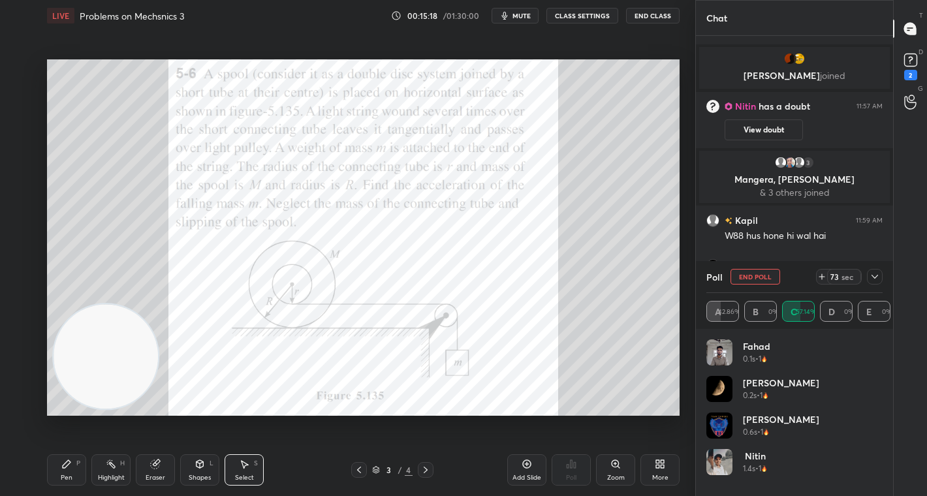
scroll to position [153, 172]
drag, startPoint x: 602, startPoint y: 138, endPoint x: 602, endPoint y: 176, distance: 37.8
click at [602, 176] on div "0 ° Undo Copy Duplicate Duplicate to new slide Delete" at bounding box center [363, 237] width 632 height 356
click at [870, 270] on div at bounding box center [875, 277] width 16 height 16
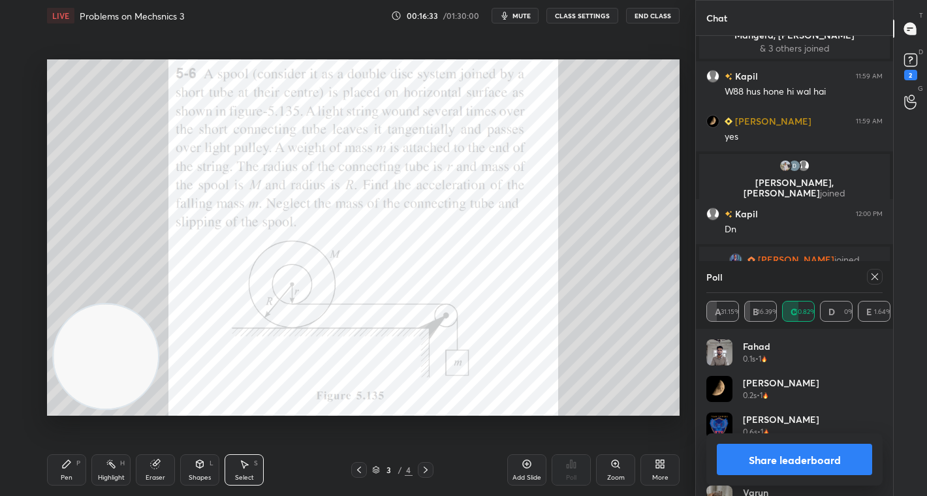
click at [811, 444] on button "Share leaderboard" at bounding box center [793, 459] width 155 height 31
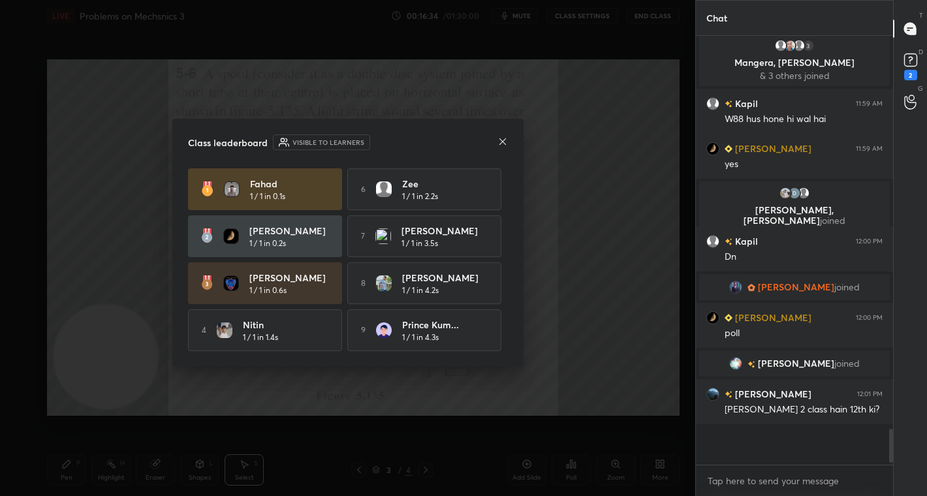
scroll to position [312, 193]
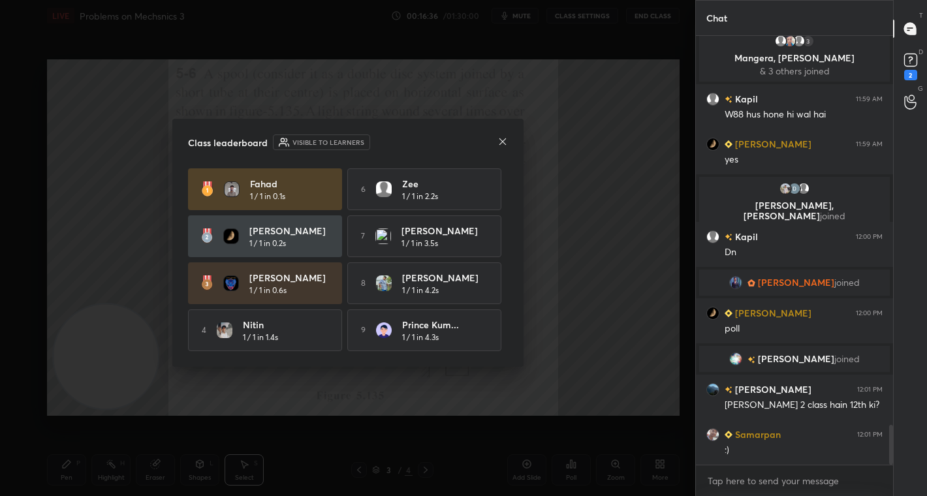
click at [502, 142] on icon at bounding box center [502, 141] width 10 height 10
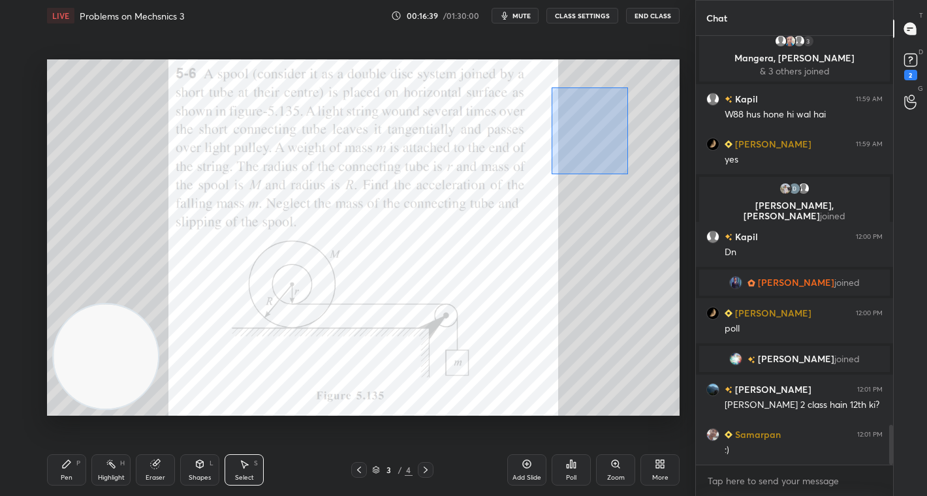
drag, startPoint x: 551, startPoint y: 87, endPoint x: 628, endPoint y: 174, distance: 115.1
click at [628, 174] on div "0 ° Undo Copy Duplicate Duplicate to new slide Delete" at bounding box center [363, 237] width 632 height 356
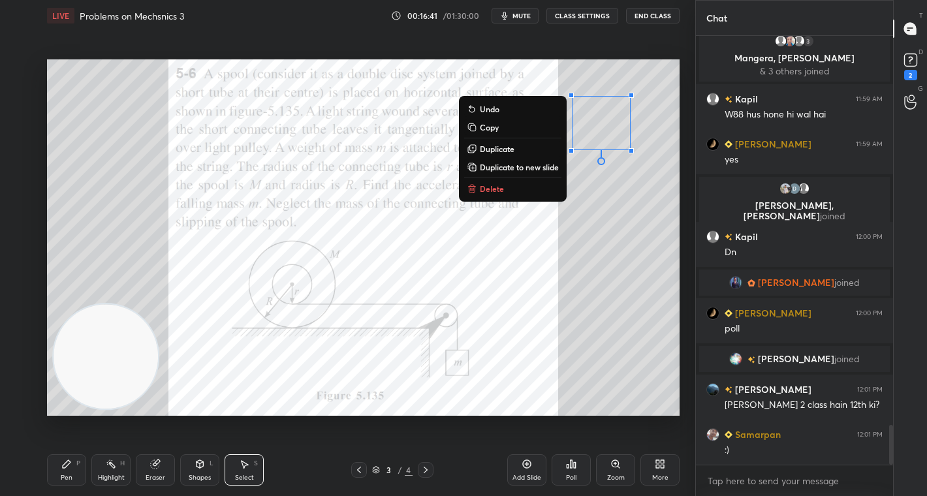
click at [504, 181] on button "Delete" at bounding box center [512, 189] width 97 height 16
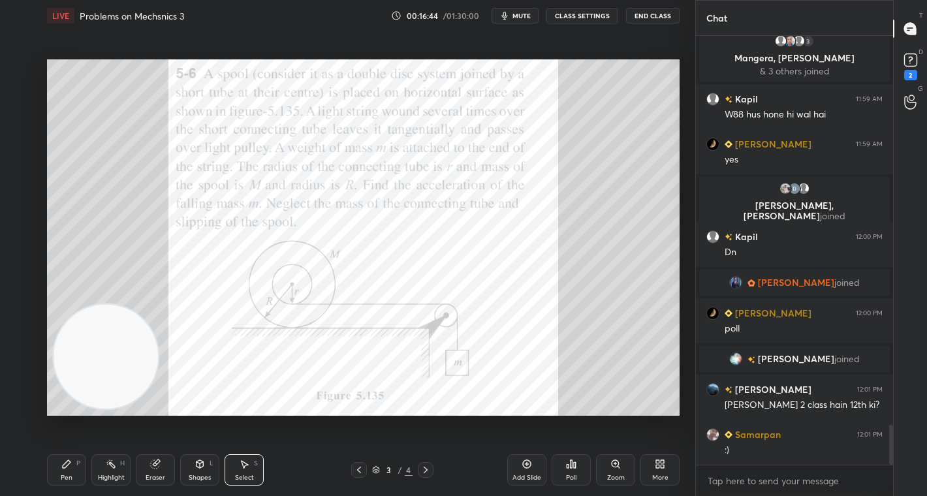
click at [239, 475] on div "Select" at bounding box center [244, 477] width 19 height 7
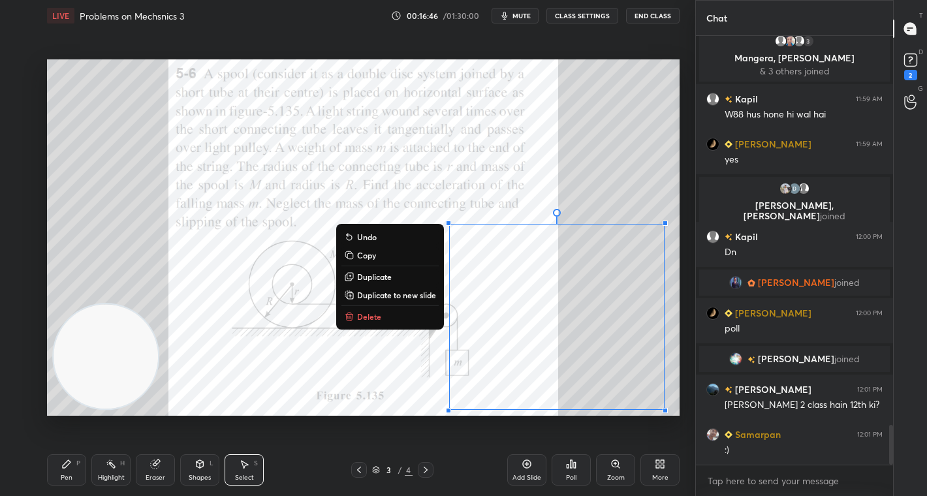
drag, startPoint x: 429, startPoint y: 189, endPoint x: 636, endPoint y: 407, distance: 300.5
click at [649, 418] on div "0 ° Undo Copy Duplicate Duplicate to new slide Delete Setting up your live clas…" at bounding box center [363, 237] width 643 height 412
click at [403, 315] on button "Delete" at bounding box center [389, 317] width 97 height 16
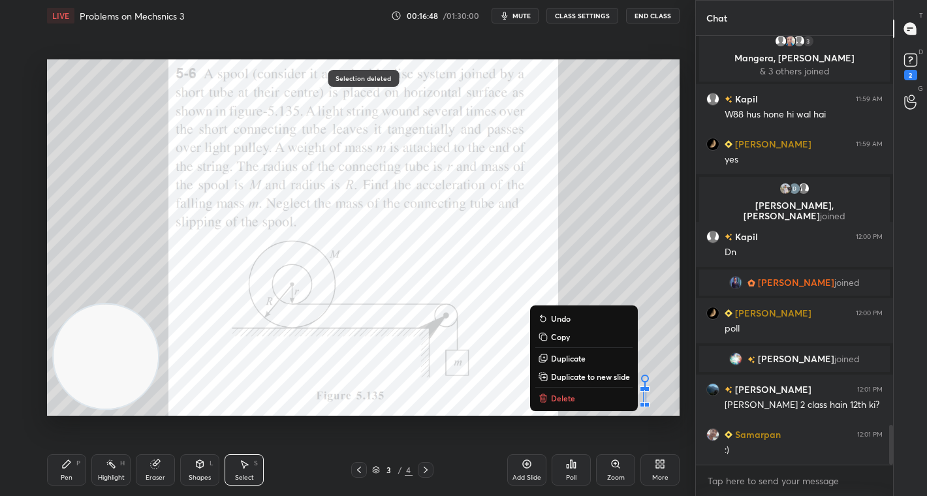
drag, startPoint x: 545, startPoint y: 324, endPoint x: 637, endPoint y: 408, distance: 124.7
click at [653, 415] on div "0 ° Undo Copy Duplicate Duplicate to new slide Delete" at bounding box center [363, 237] width 632 height 356
click at [560, 403] on button "Delete" at bounding box center [583, 398] width 97 height 16
drag, startPoint x: 616, startPoint y: 347, endPoint x: 637, endPoint y: 407, distance: 63.6
click at [658, 422] on div "0 ° Undo Copy Duplicate Duplicate to new slide Delete Selection deleted Setting…" at bounding box center [363, 237] width 643 height 412
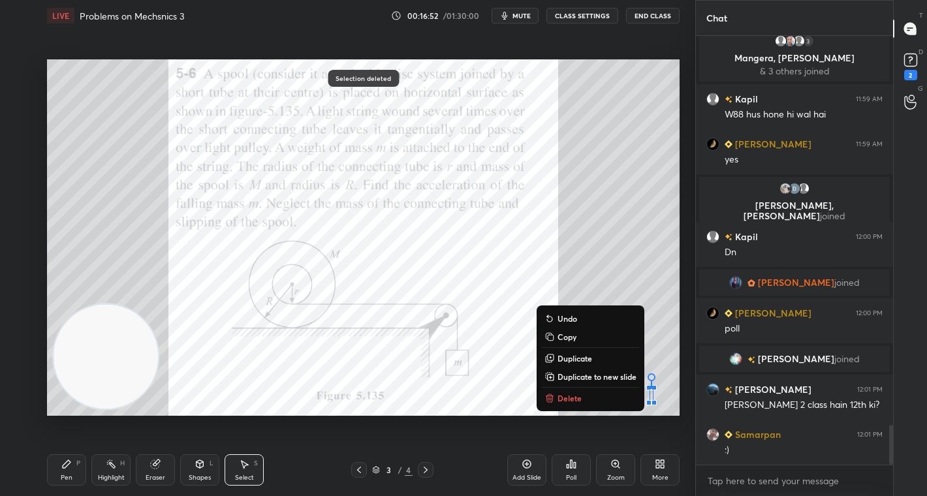
click at [577, 397] on p "Delete" at bounding box center [569, 398] width 24 height 10
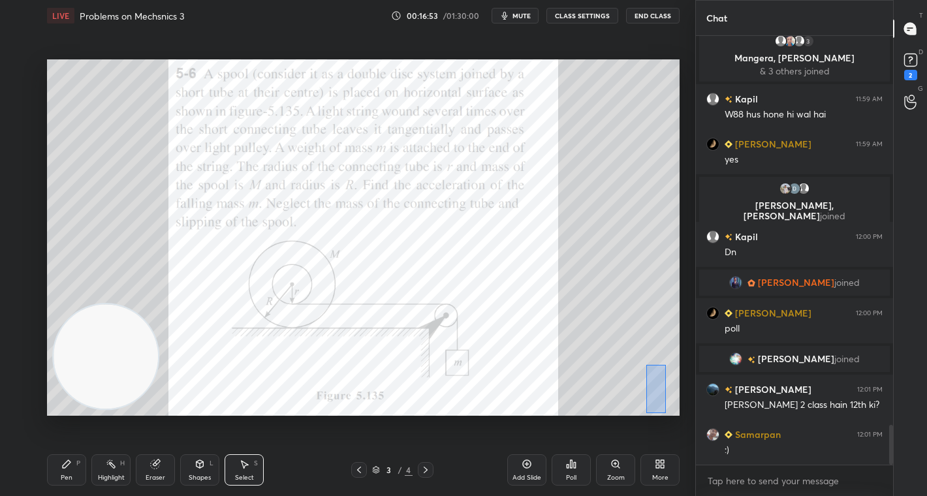
drag, startPoint x: 645, startPoint y: 365, endPoint x: 646, endPoint y: 408, distance: 43.7
click at [662, 412] on div "0 ° Undo Copy Duplicate Duplicate to new slide Delete" at bounding box center [363, 237] width 632 height 356
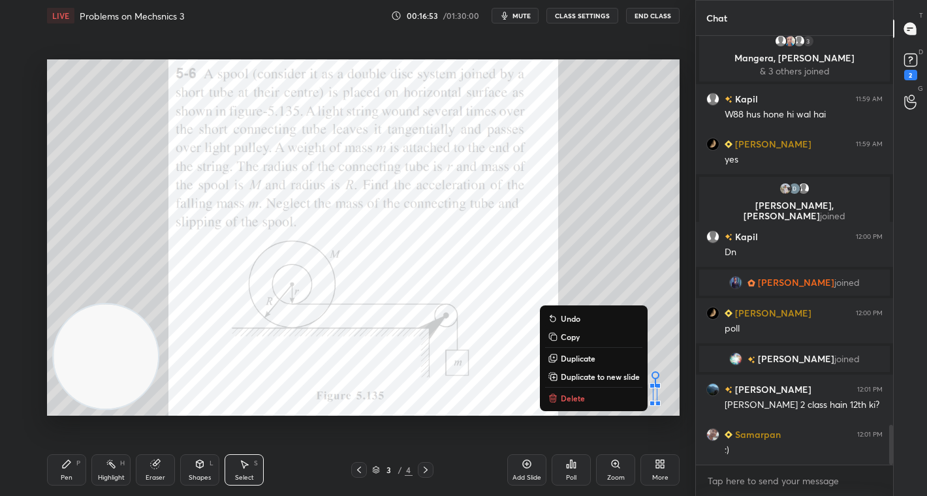
click at [603, 401] on button "Delete" at bounding box center [593, 398] width 97 height 16
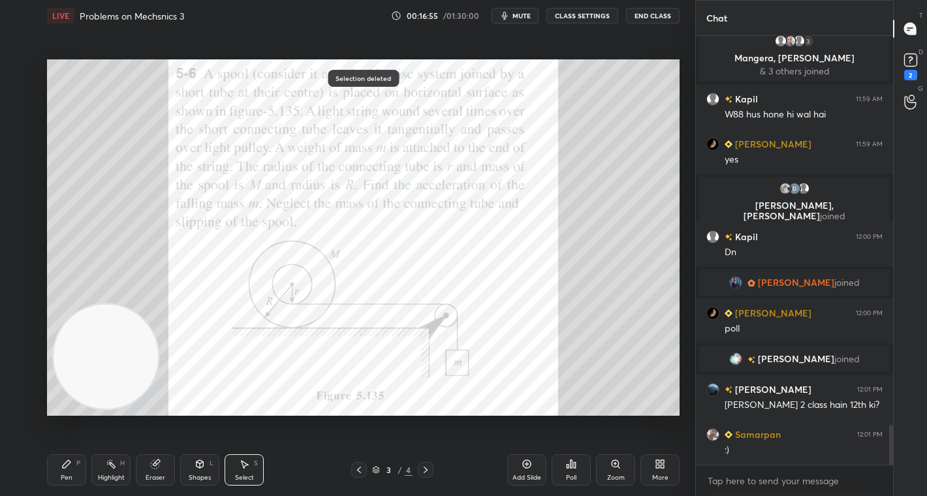
click at [69, 474] on div "Pen" at bounding box center [67, 477] width 12 height 7
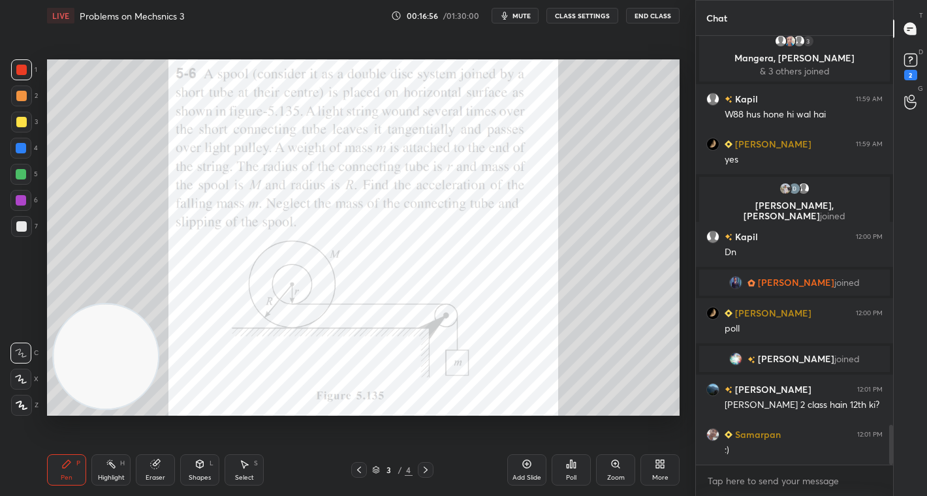
drag, startPoint x: 30, startPoint y: 76, endPoint x: 33, endPoint y: 85, distance: 9.5
click at [32, 79] on div "1" at bounding box center [24, 69] width 26 height 21
click at [25, 70] on div at bounding box center [21, 70] width 10 height 10
click at [20, 71] on div at bounding box center [21, 70] width 10 height 10
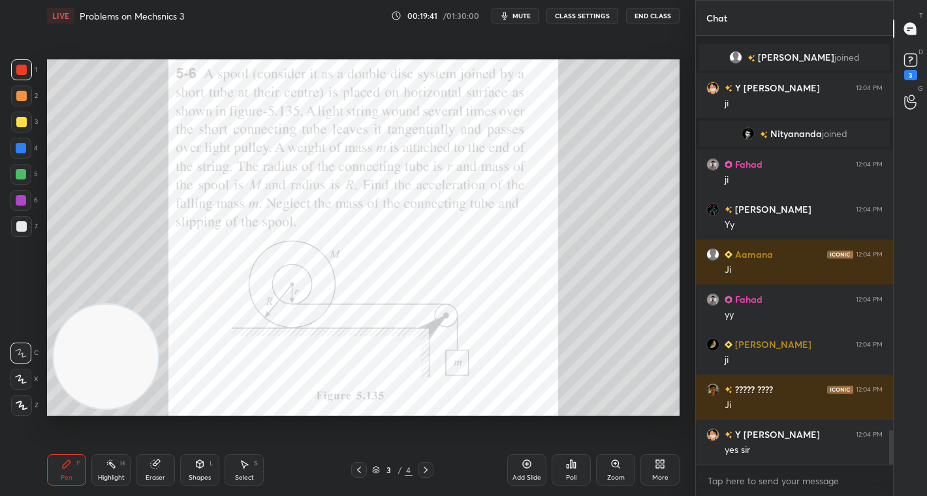
scroll to position [4922, 0]
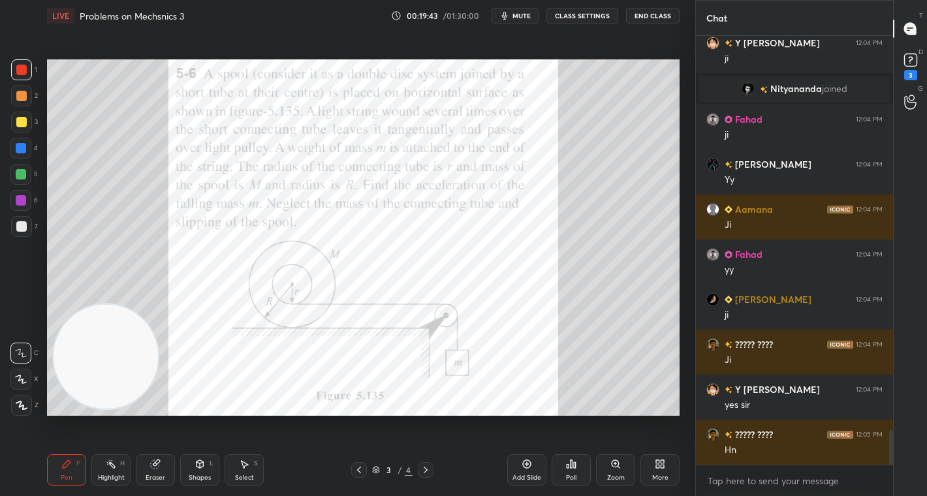
click at [21, 63] on div at bounding box center [21, 69] width 21 height 21
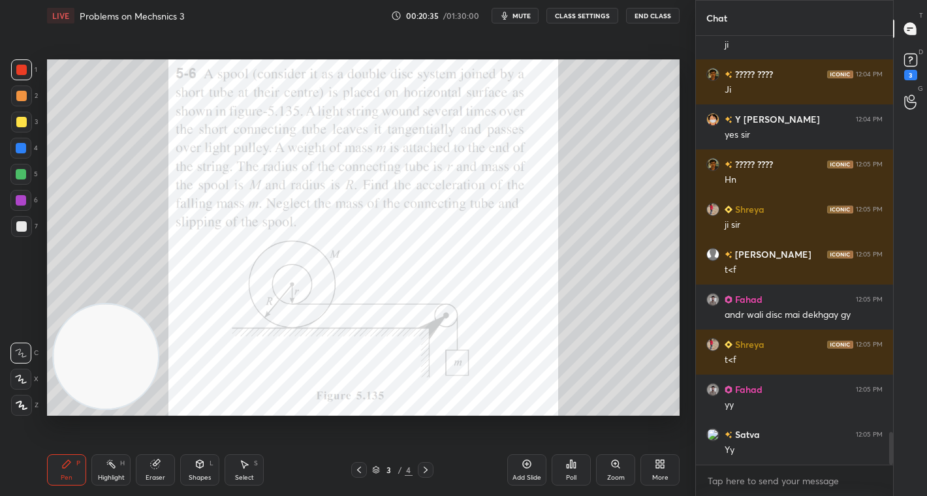
scroll to position [5238, 0]
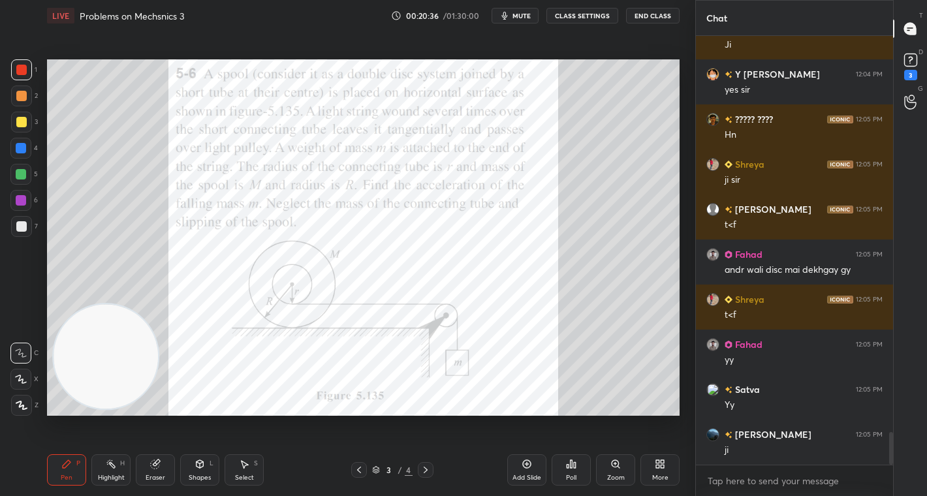
click at [163, 467] on div "Eraser" at bounding box center [155, 469] width 39 height 31
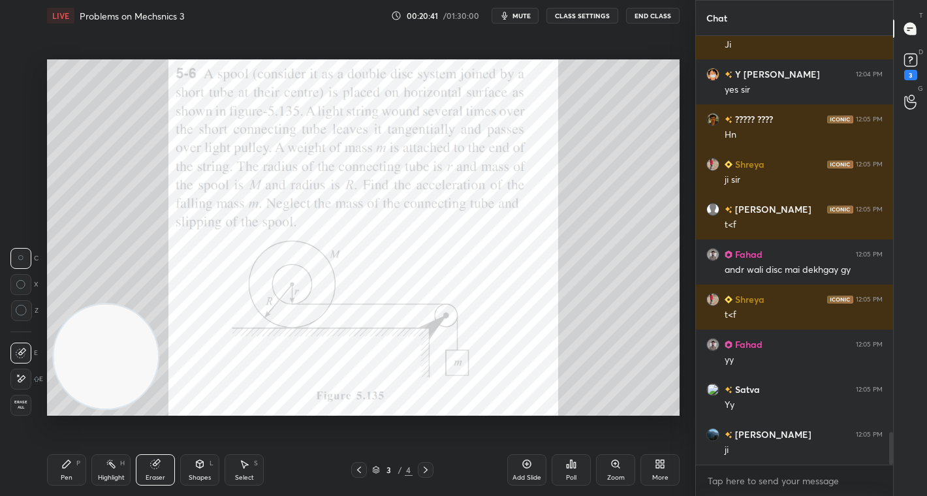
click at [67, 463] on icon at bounding box center [66, 464] width 10 height 10
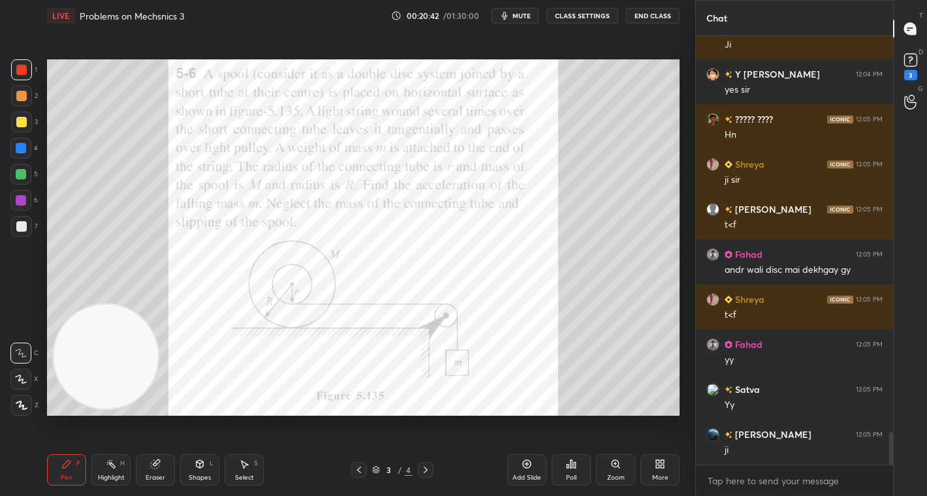
click at [20, 101] on div at bounding box center [21, 96] width 10 height 10
drag, startPoint x: 22, startPoint y: 69, endPoint x: 12, endPoint y: 85, distance: 19.0
click at [22, 71] on div at bounding box center [21, 70] width 10 height 10
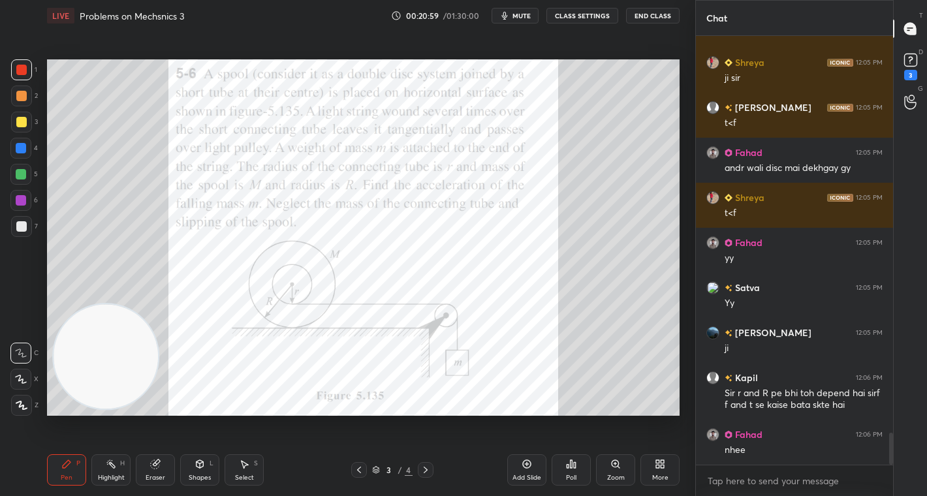
scroll to position [5384, 0]
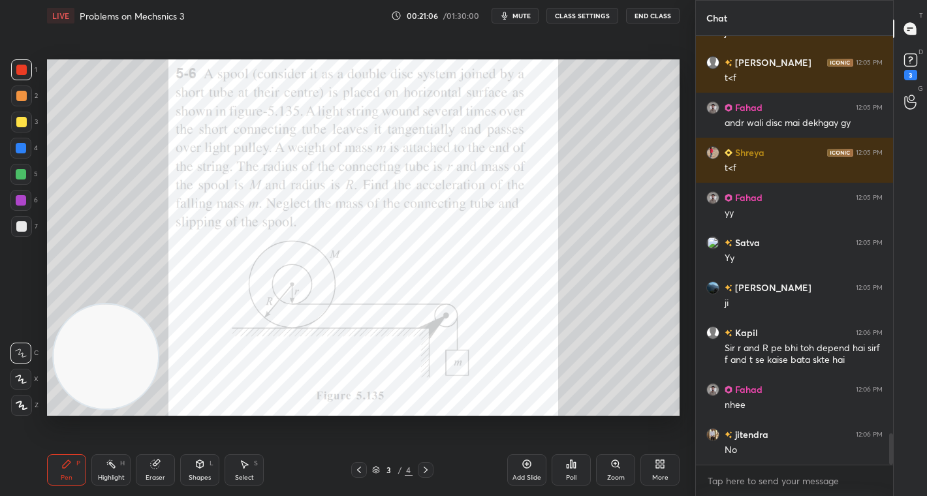
drag, startPoint x: 157, startPoint y: 471, endPoint x: 170, endPoint y: 450, distance: 25.5
click at [166, 467] on div "Eraser" at bounding box center [155, 469] width 39 height 31
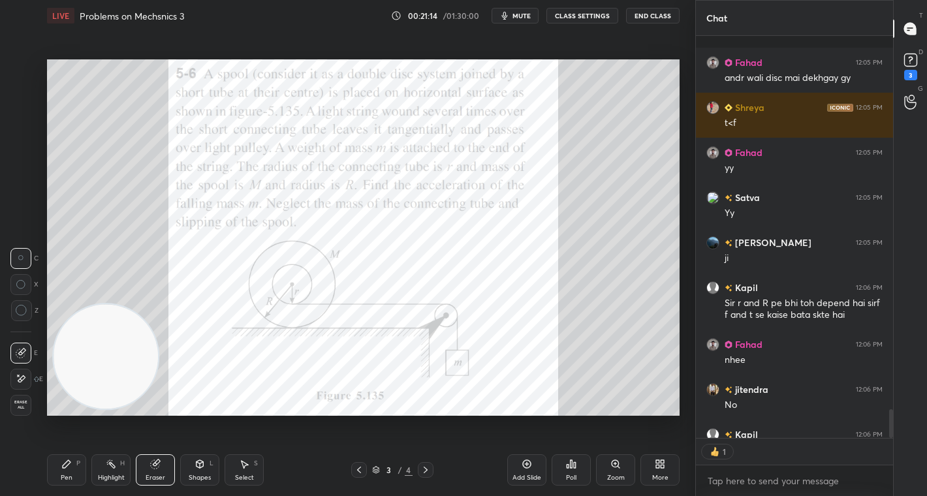
scroll to position [5251, 0]
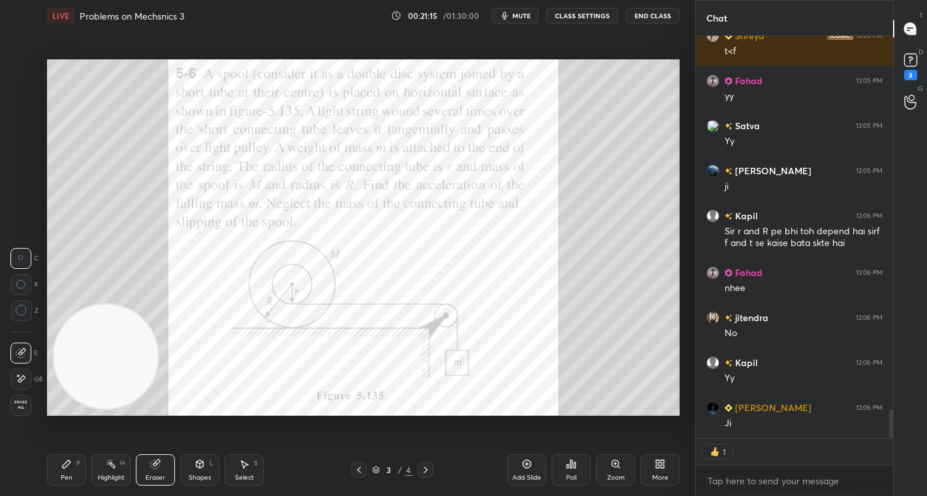
click at [72, 466] on div "Pen P" at bounding box center [66, 469] width 39 height 31
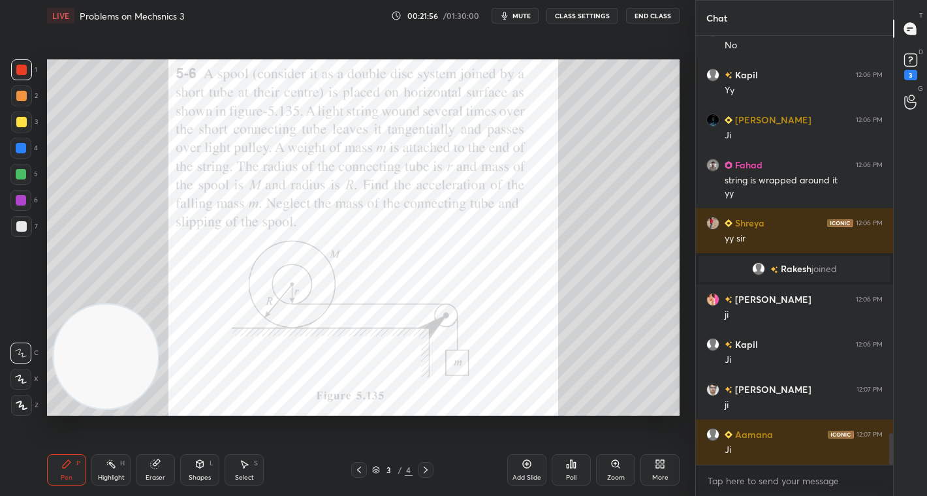
scroll to position [5523, 0]
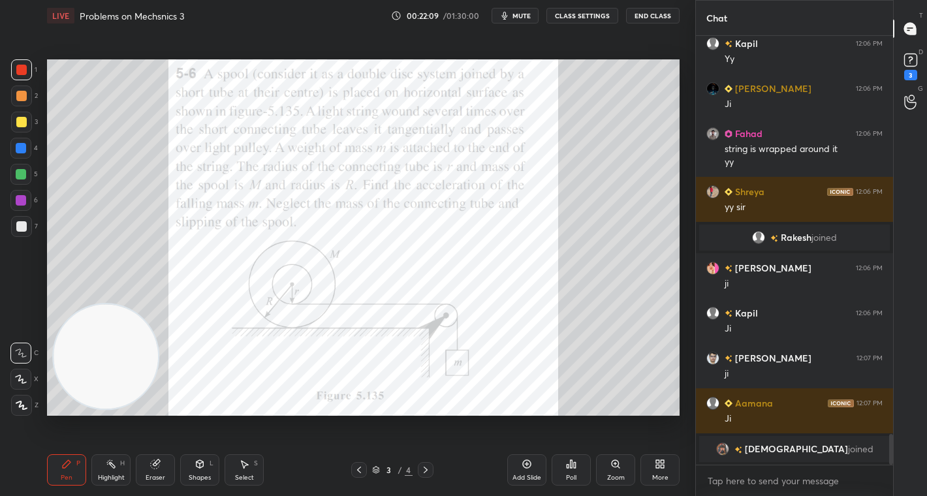
click at [24, 66] on div at bounding box center [21, 70] width 10 height 10
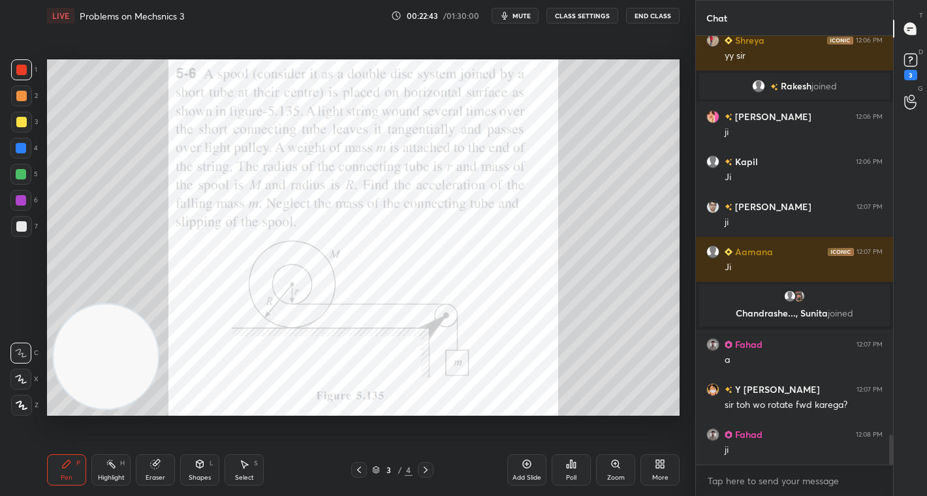
scroll to position [5682, 0]
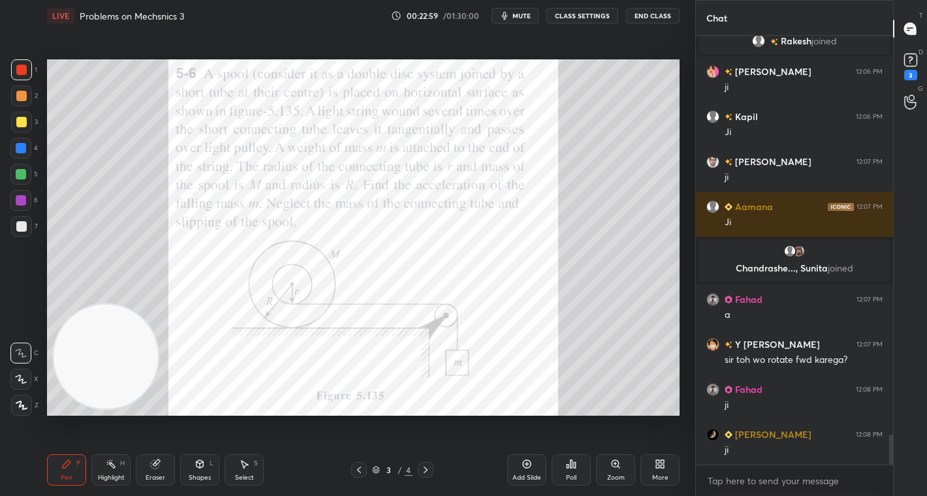
drag, startPoint x: 23, startPoint y: 66, endPoint x: 7, endPoint y: 94, distance: 32.1
click at [22, 65] on div at bounding box center [21, 70] width 10 height 10
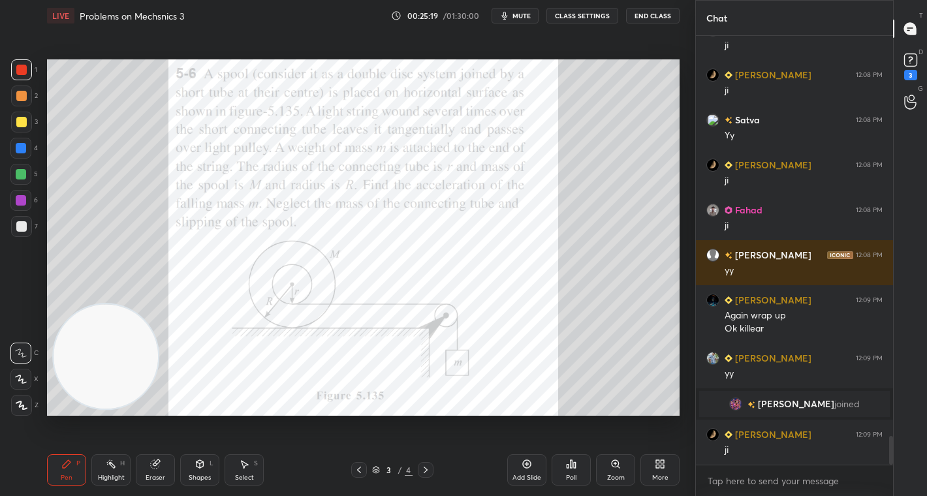
scroll to position [5926, 0]
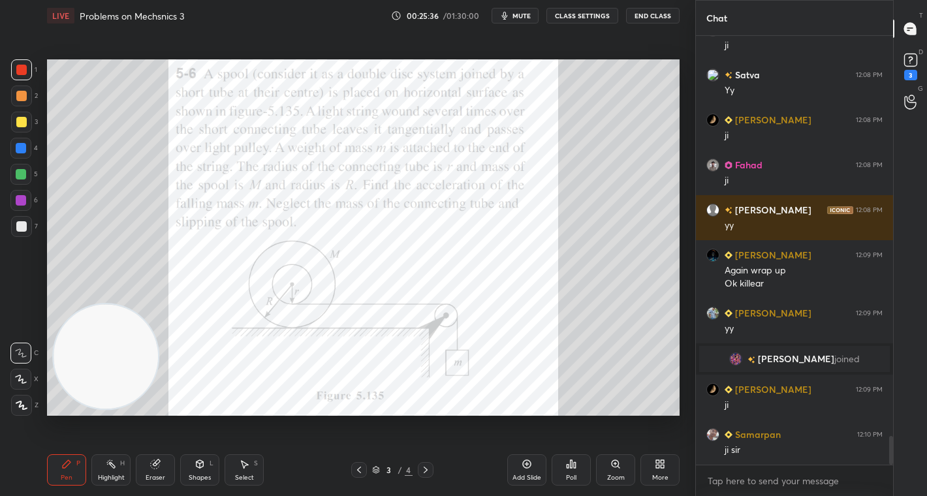
click at [660, 461] on icon at bounding box center [659, 464] width 10 height 10
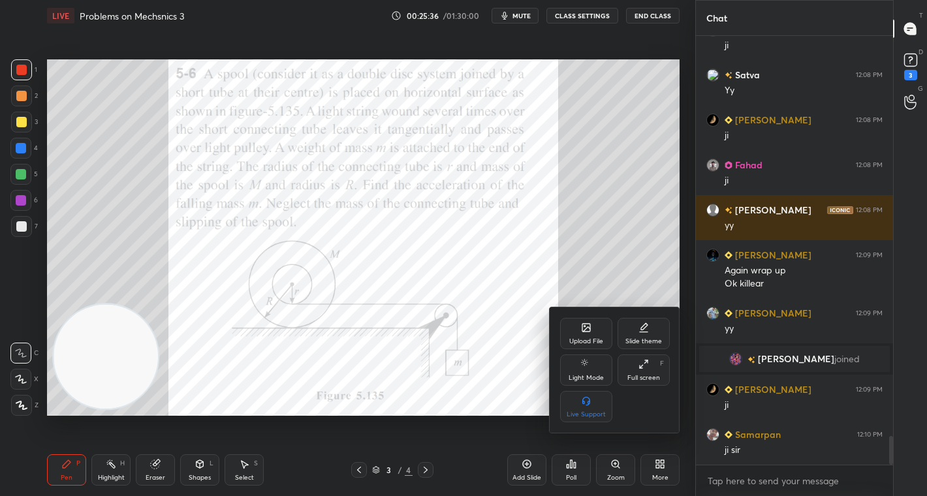
click at [591, 338] on div "Upload File" at bounding box center [586, 341] width 34 height 7
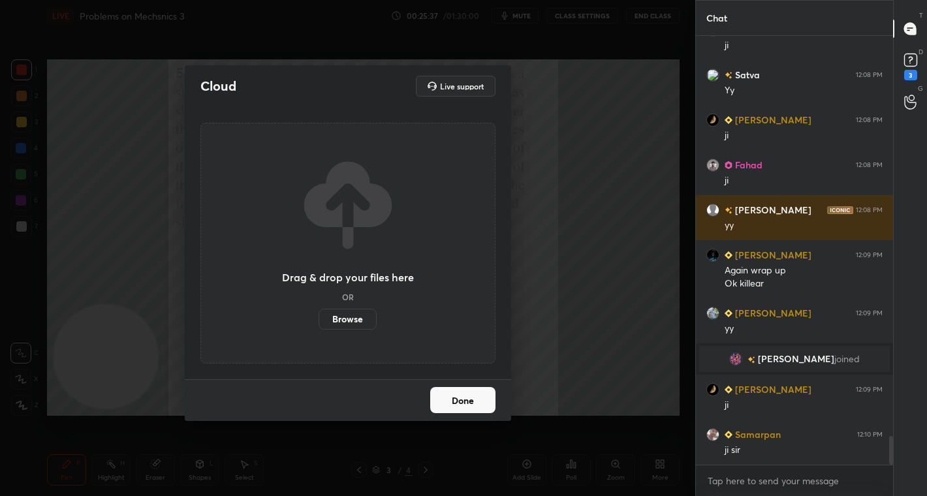
click at [346, 321] on label "Browse" at bounding box center [347, 319] width 58 height 21
click at [318, 321] on input "Browse" at bounding box center [318, 319] width 0 height 21
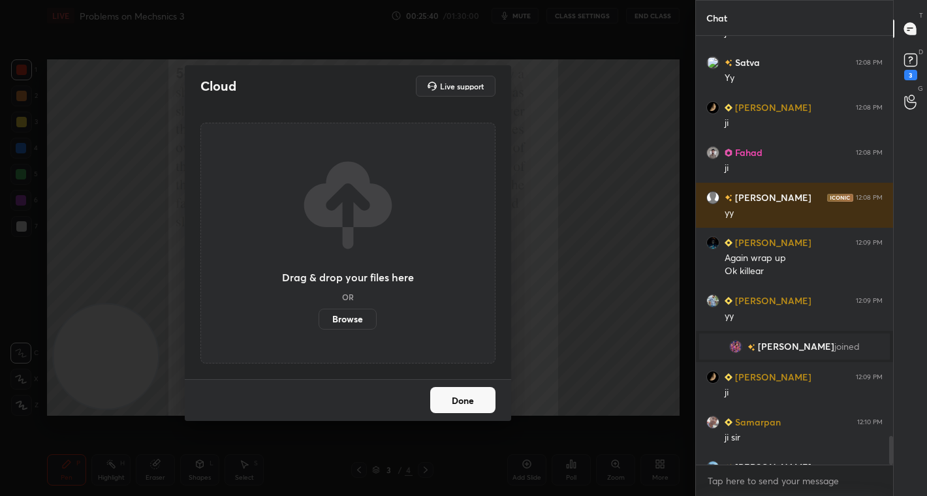
scroll to position [5959, 0]
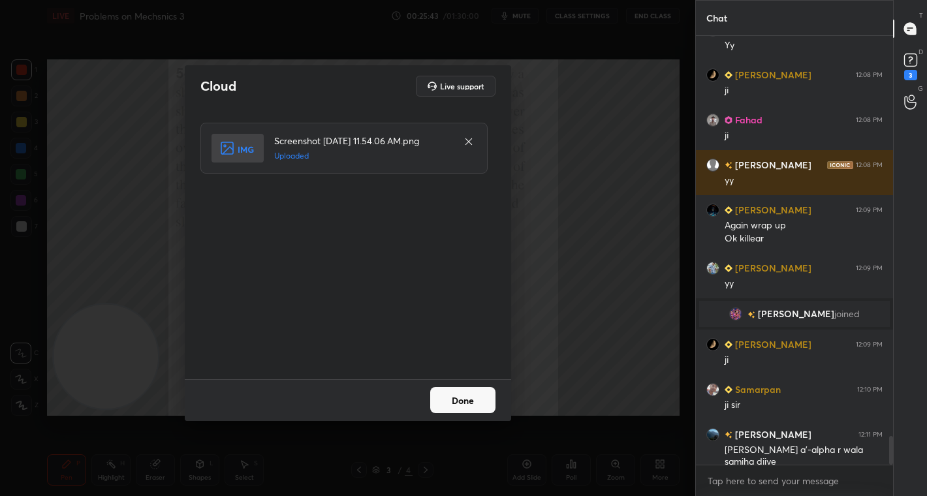
click at [472, 401] on button "Done" at bounding box center [462, 400] width 65 height 26
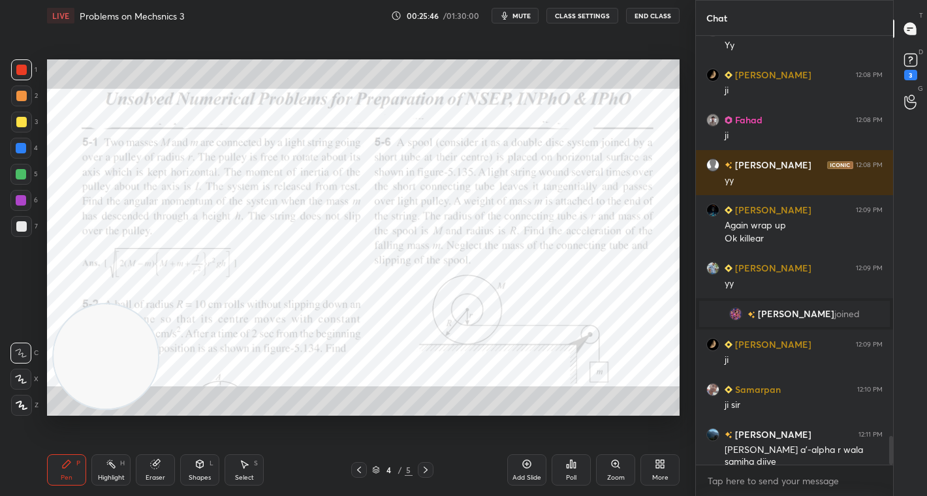
click at [420, 463] on div at bounding box center [426, 470] width 16 height 16
click at [422, 467] on icon at bounding box center [425, 470] width 10 height 10
click at [357, 473] on div at bounding box center [359, 470] width 16 height 16
click at [360, 472] on icon at bounding box center [359, 470] width 10 height 10
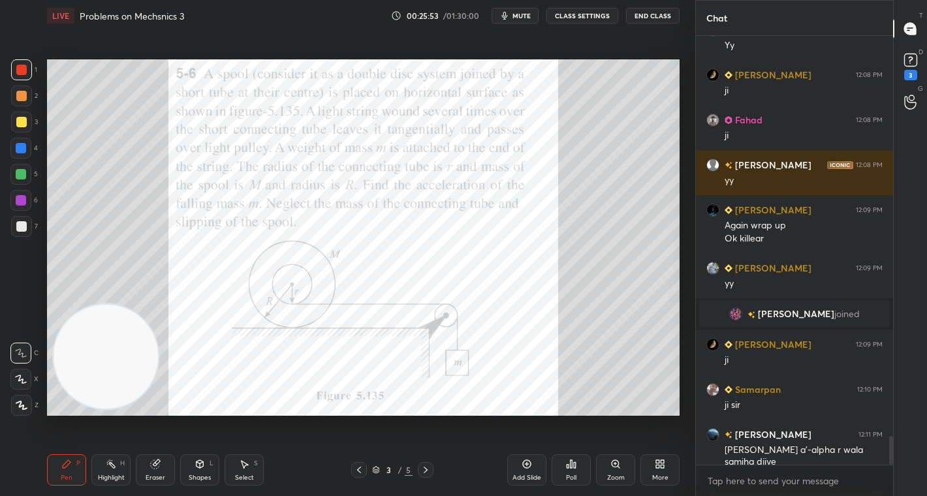
scroll to position [5990, 0]
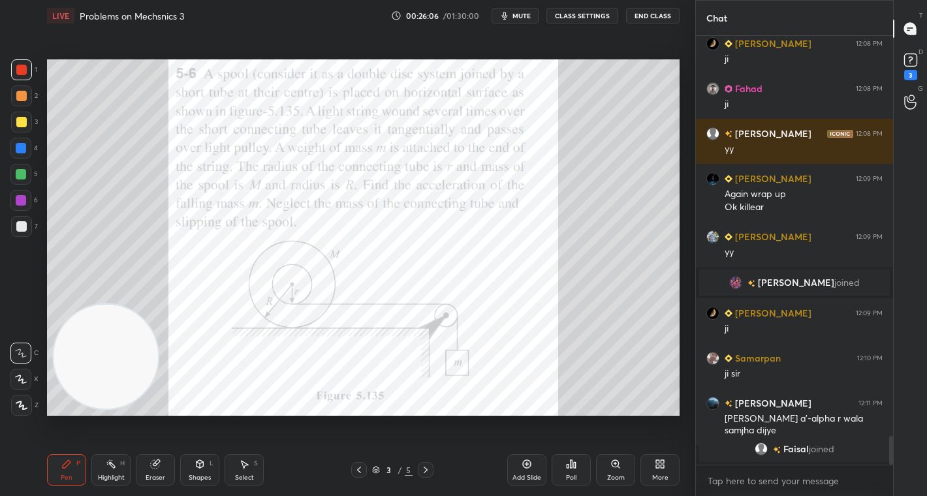
click at [654, 468] on icon at bounding box center [659, 464] width 10 height 10
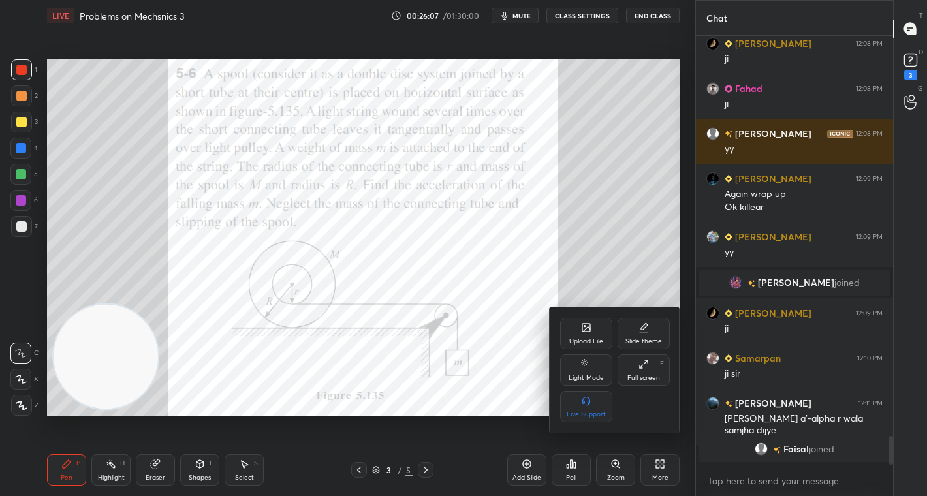
click at [587, 340] on div "Upload File" at bounding box center [586, 341] width 34 height 7
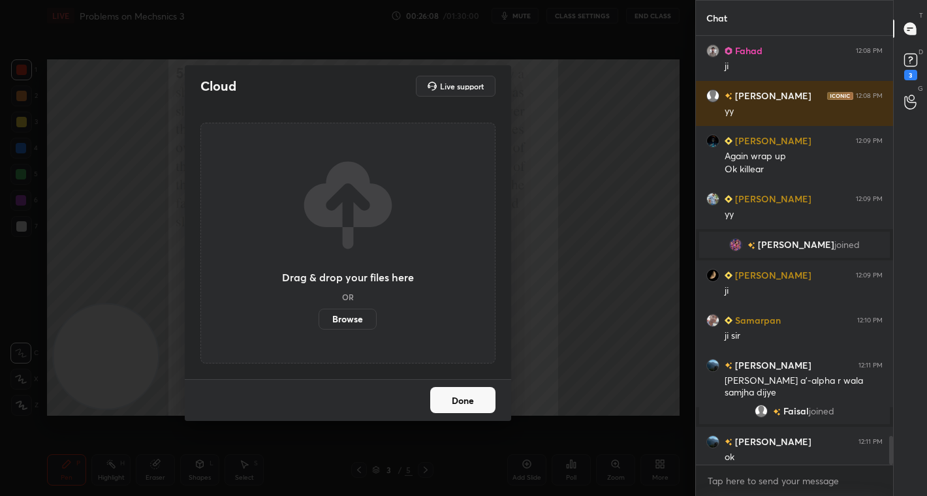
scroll to position [5997, 0]
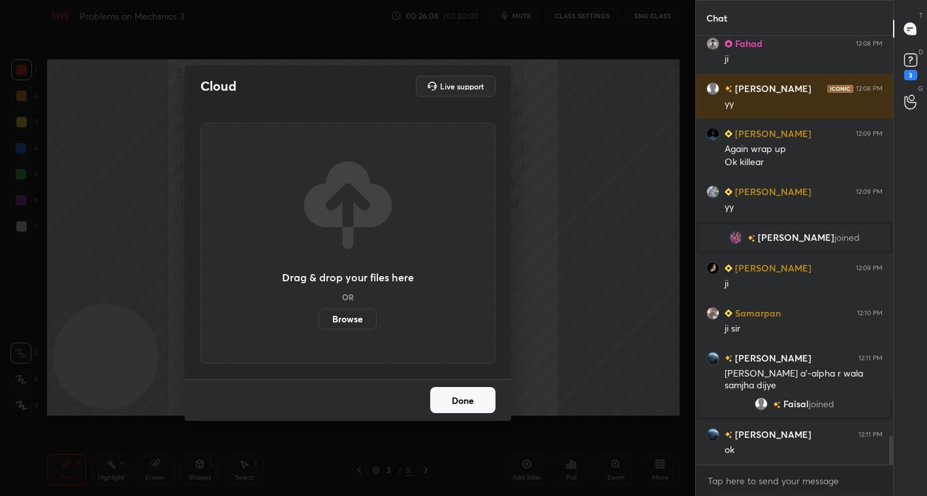
click at [357, 324] on label "Browse" at bounding box center [347, 319] width 58 height 21
click at [318, 324] on input "Browse" at bounding box center [318, 319] width 0 height 21
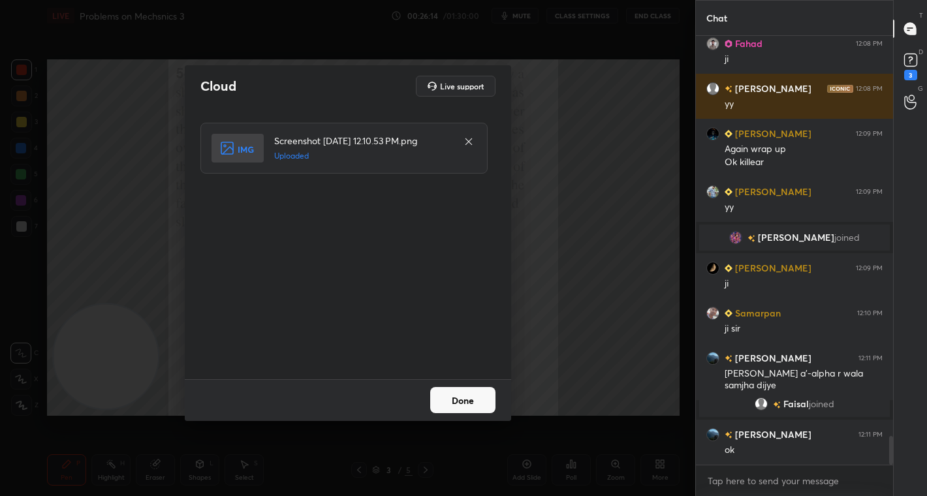
click at [472, 402] on button "Done" at bounding box center [462, 400] width 65 height 26
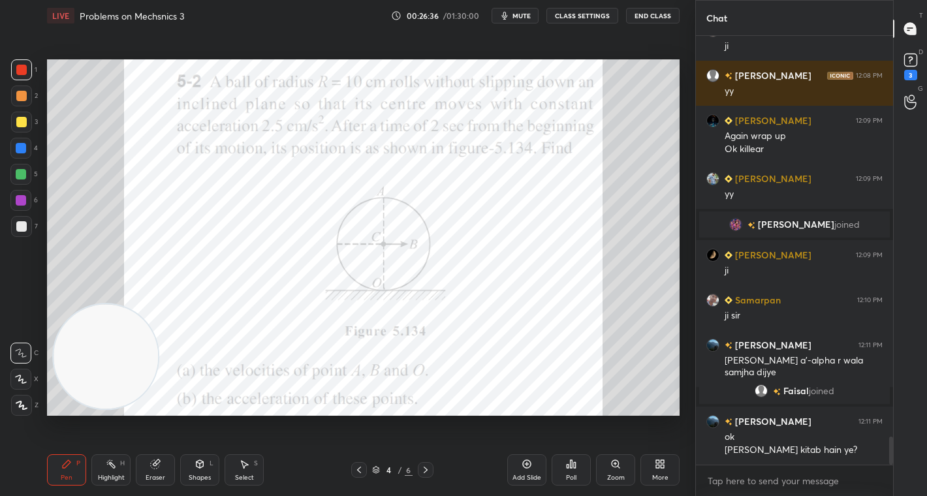
scroll to position [6067, 0]
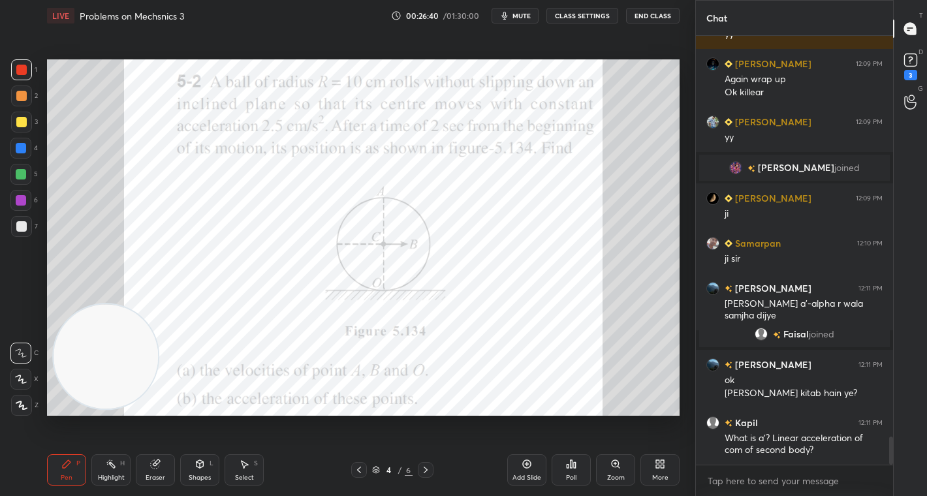
click at [356, 470] on icon at bounding box center [359, 470] width 10 height 10
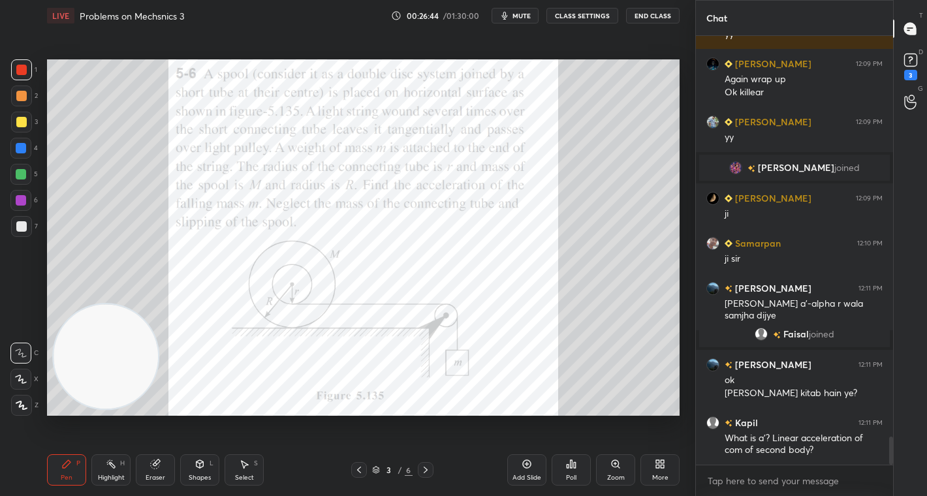
click at [425, 472] on icon at bounding box center [425, 470] width 10 height 10
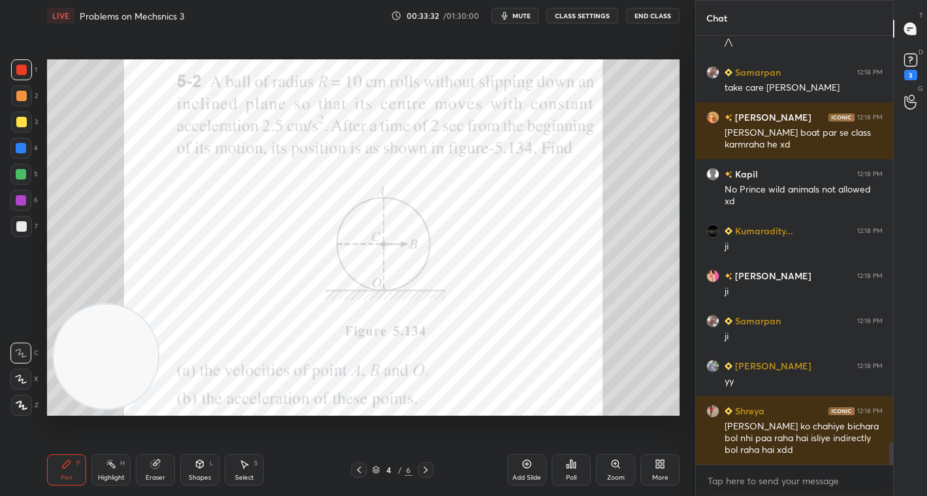
scroll to position [7712, 0]
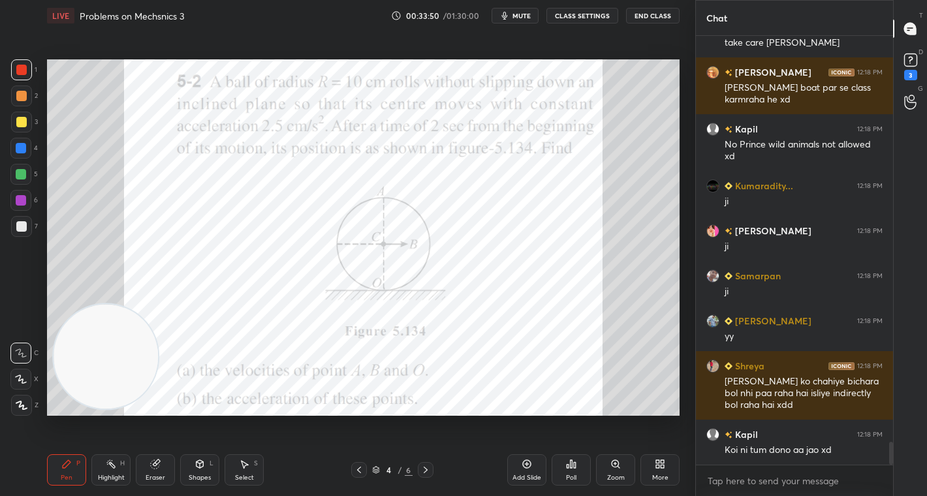
click at [25, 70] on div at bounding box center [21, 70] width 10 height 10
click at [572, 467] on icon at bounding box center [571, 464] width 2 height 8
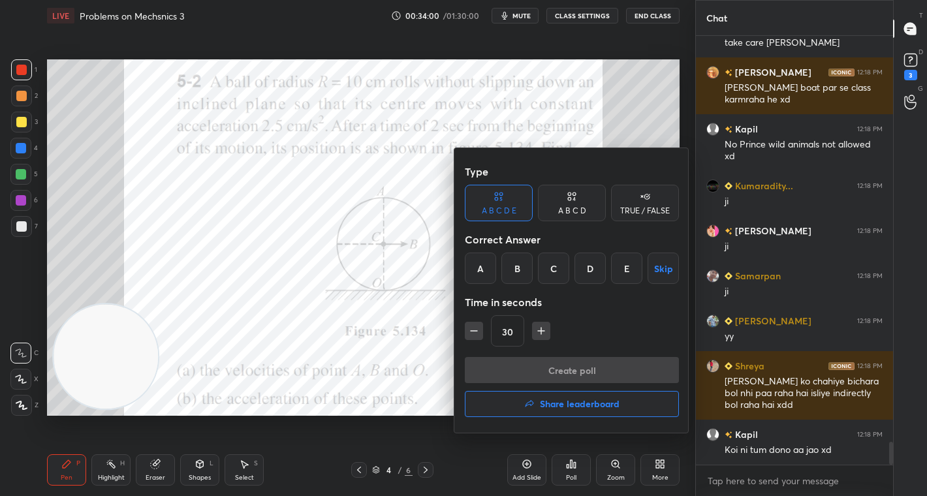
click at [482, 271] on div "A" at bounding box center [480, 268] width 31 height 31
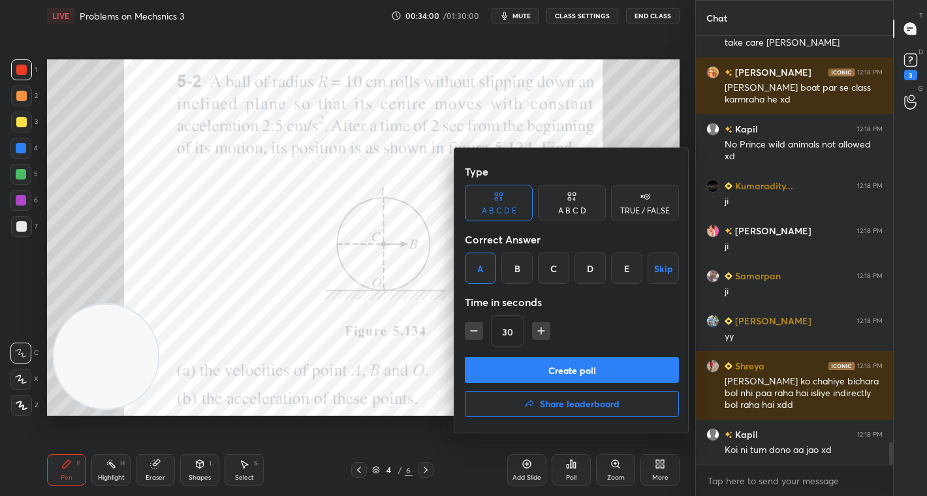
click at [535, 363] on button "Create poll" at bounding box center [572, 370] width 214 height 26
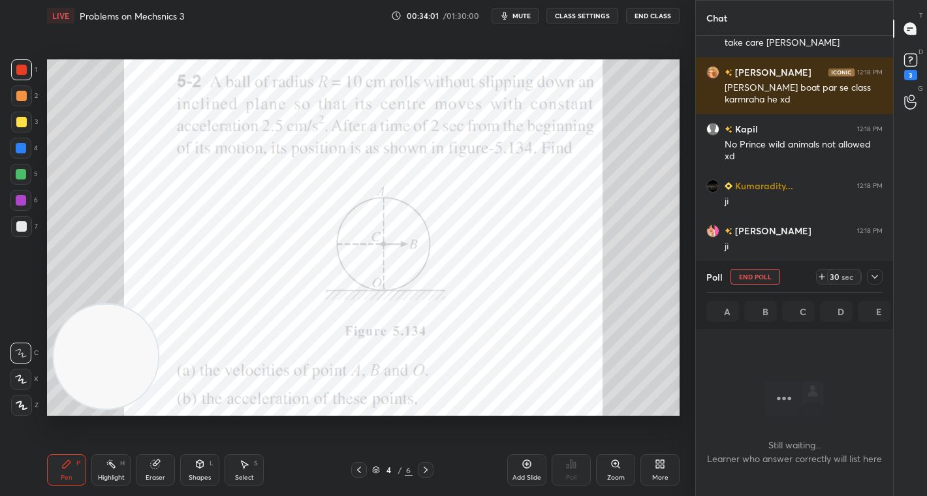
scroll to position [4, 5]
click at [831, 279] on div "29" at bounding box center [834, 276] width 10 height 10
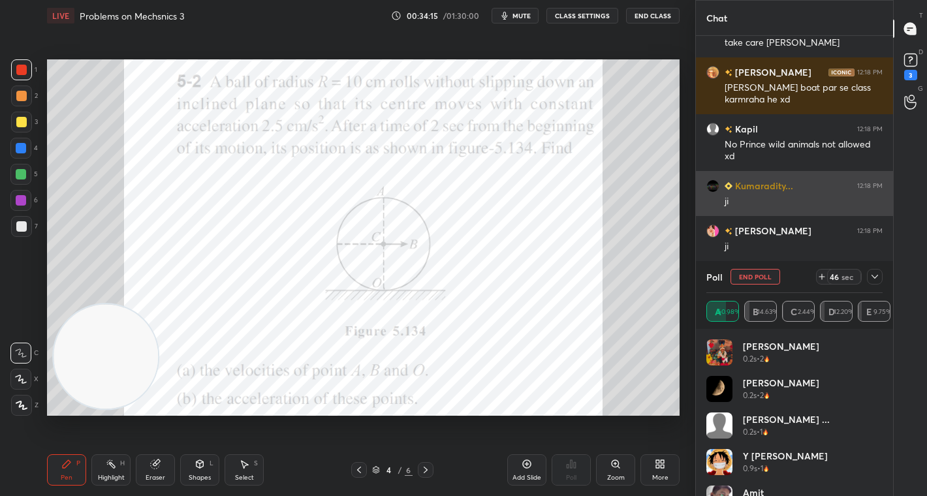
scroll to position [7825, 0]
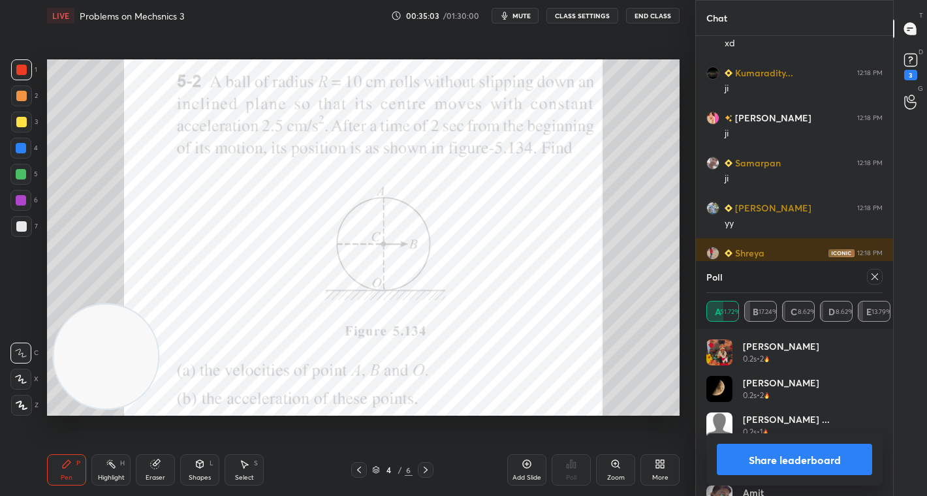
click at [785, 462] on button "Share leaderboard" at bounding box center [793, 459] width 155 height 31
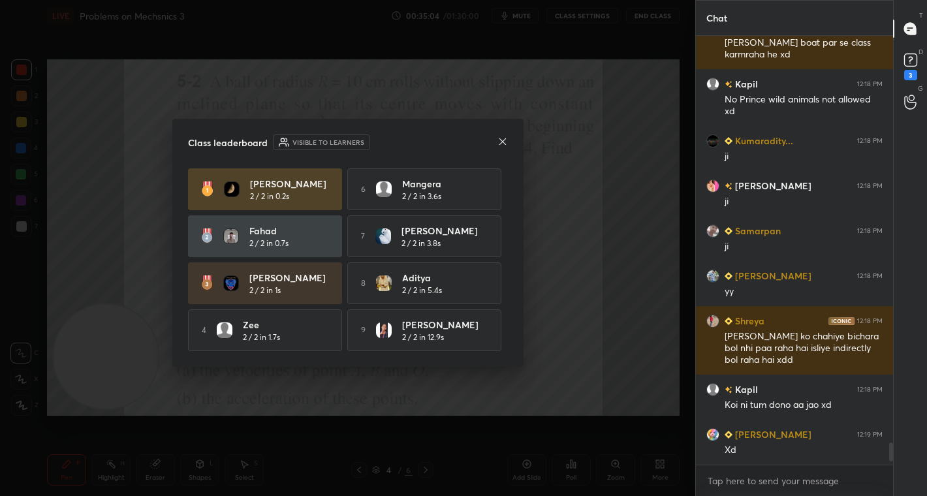
scroll to position [5, 5]
click at [502, 137] on icon at bounding box center [502, 141] width 10 height 10
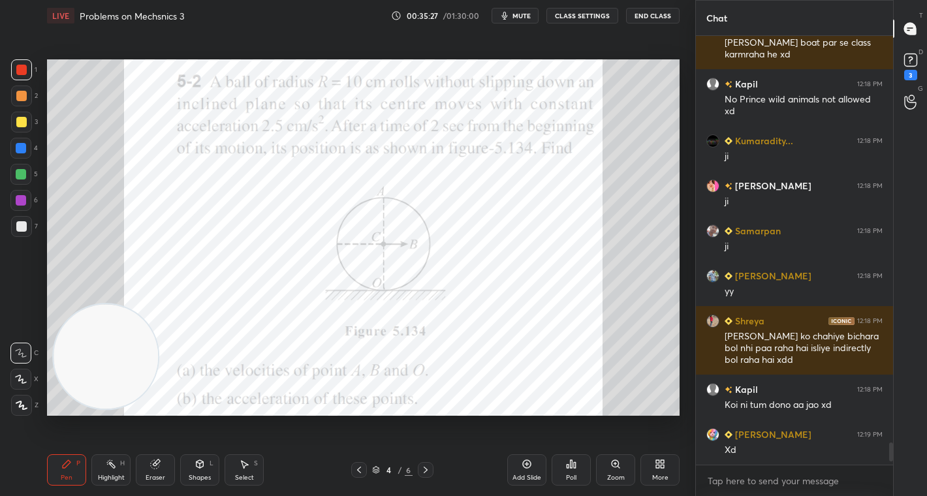
click at [577, 462] on div "Poll" at bounding box center [570, 469] width 39 height 31
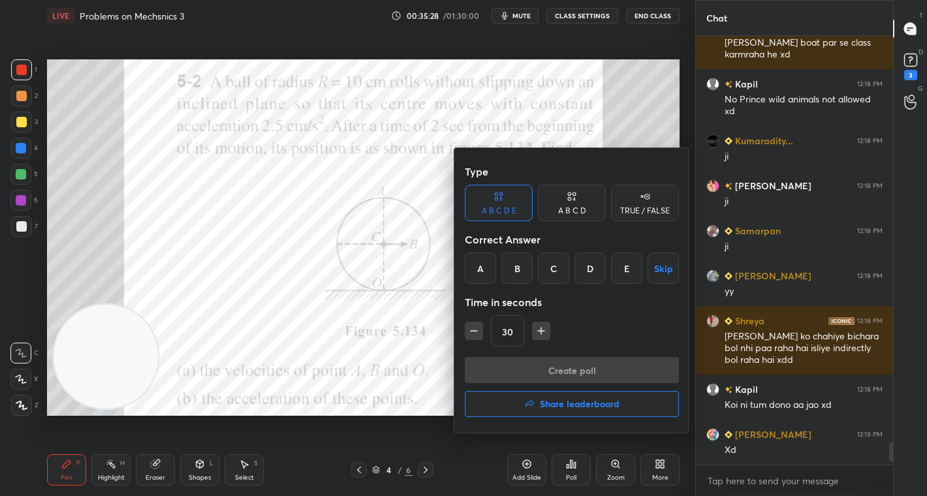
click at [514, 266] on div "B" at bounding box center [516, 268] width 31 height 31
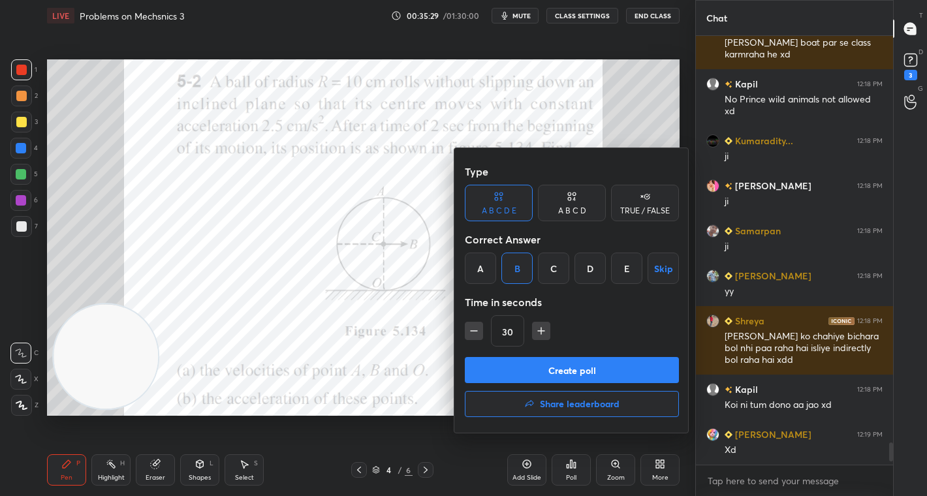
click at [584, 371] on button "Create poll" at bounding box center [572, 370] width 214 height 26
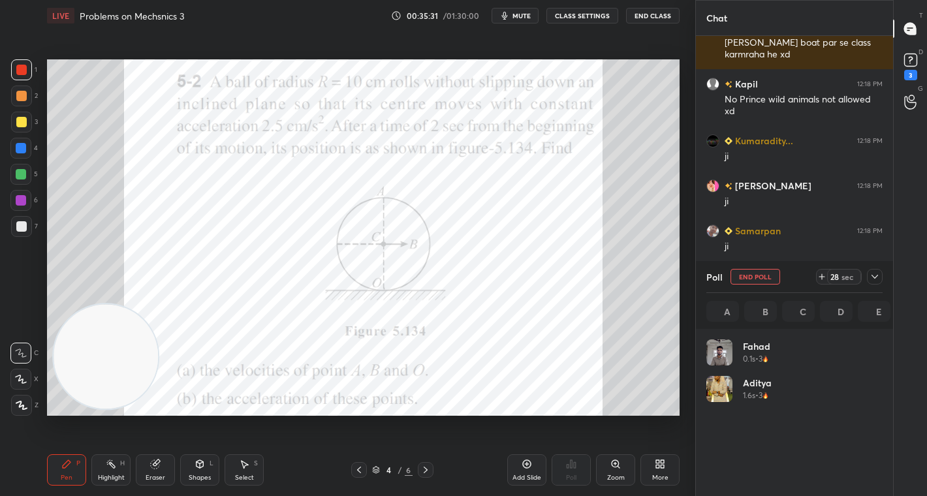
scroll to position [153, 172]
click at [842, 279] on div "sec" at bounding box center [847, 276] width 16 height 10
click at [877, 277] on icon at bounding box center [874, 276] width 10 height 10
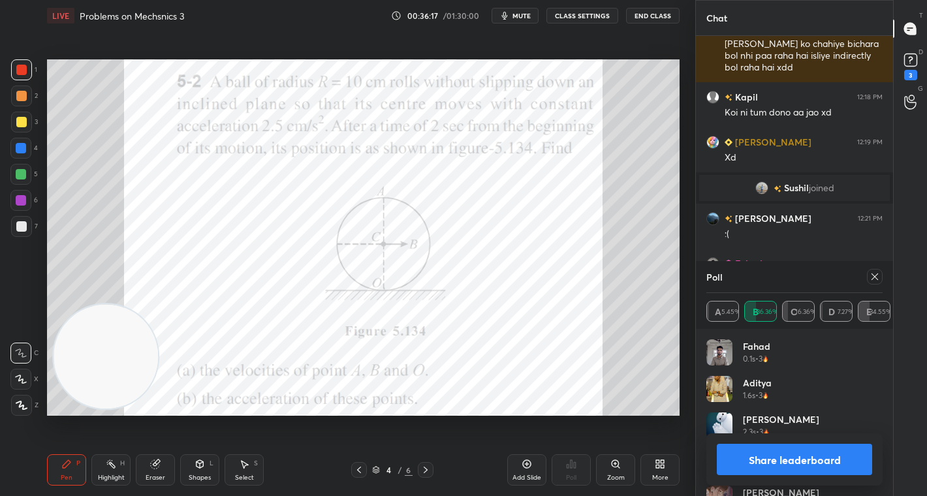
click at [827, 468] on button "Share leaderboard" at bounding box center [793, 459] width 155 height 31
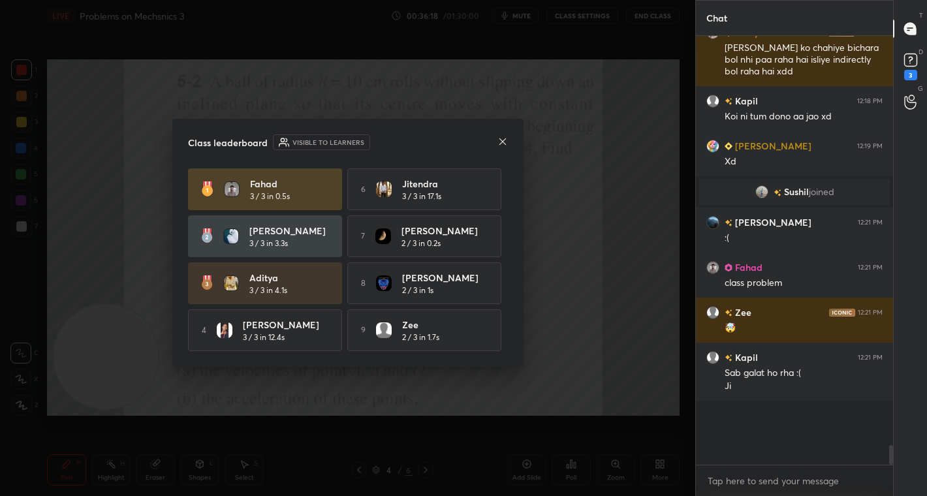
scroll to position [264, 193]
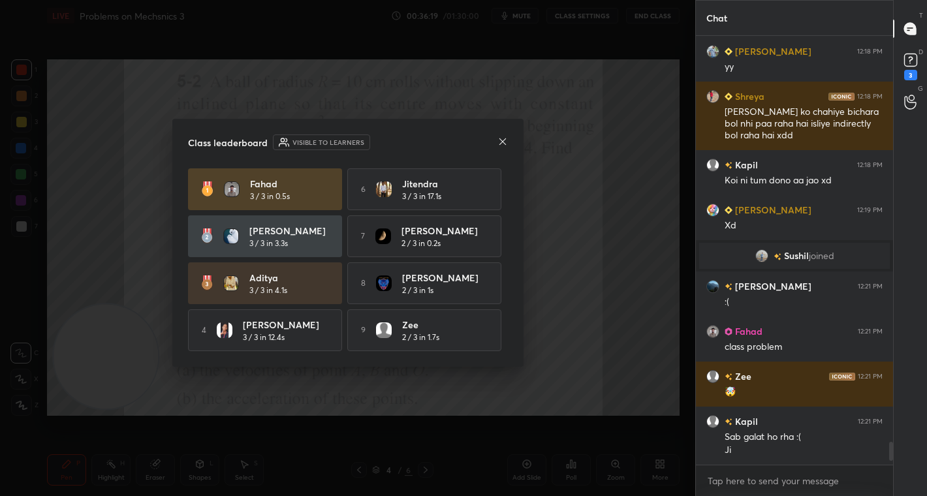
click at [500, 140] on icon at bounding box center [502, 141] width 10 height 10
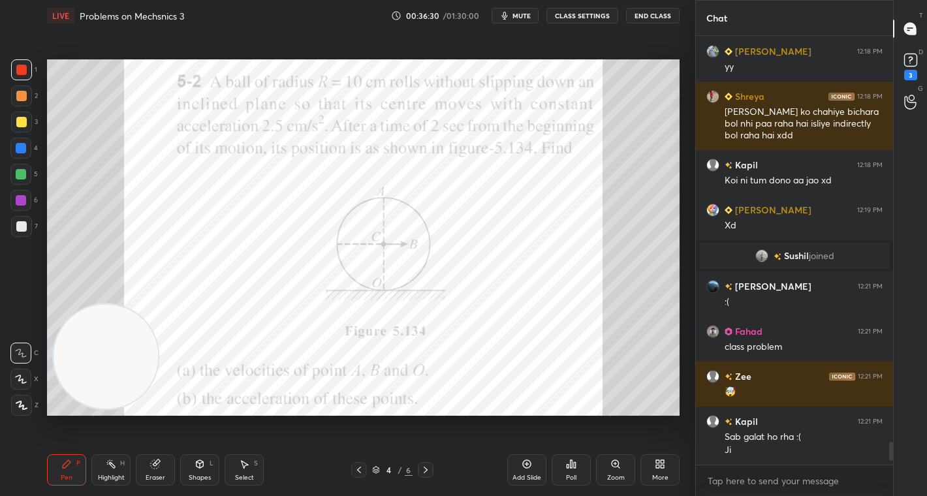
click at [568, 475] on div "Poll" at bounding box center [571, 477] width 10 height 7
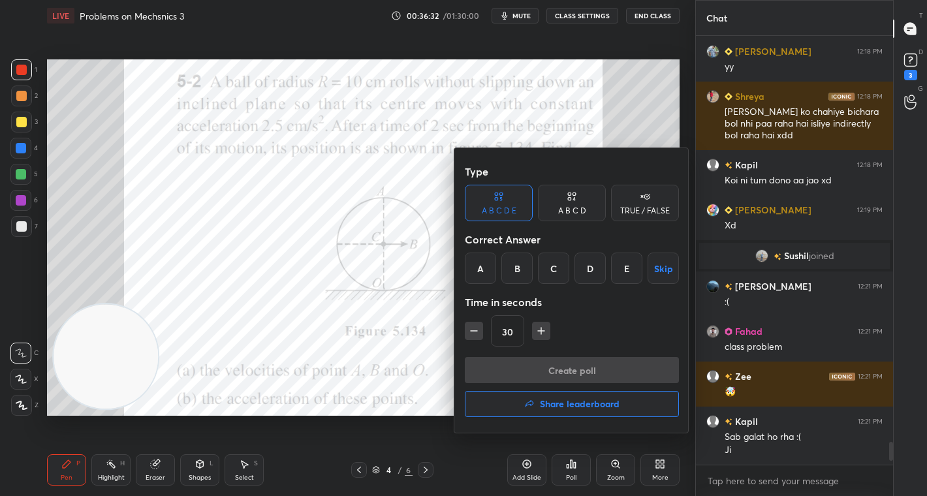
click at [628, 262] on div "E" at bounding box center [626, 268] width 31 height 31
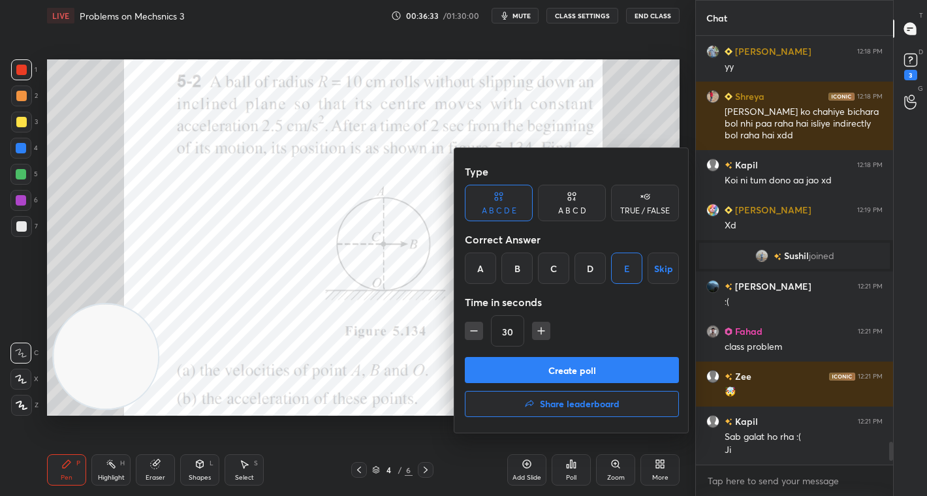
click at [590, 361] on button "Create poll" at bounding box center [572, 370] width 214 height 26
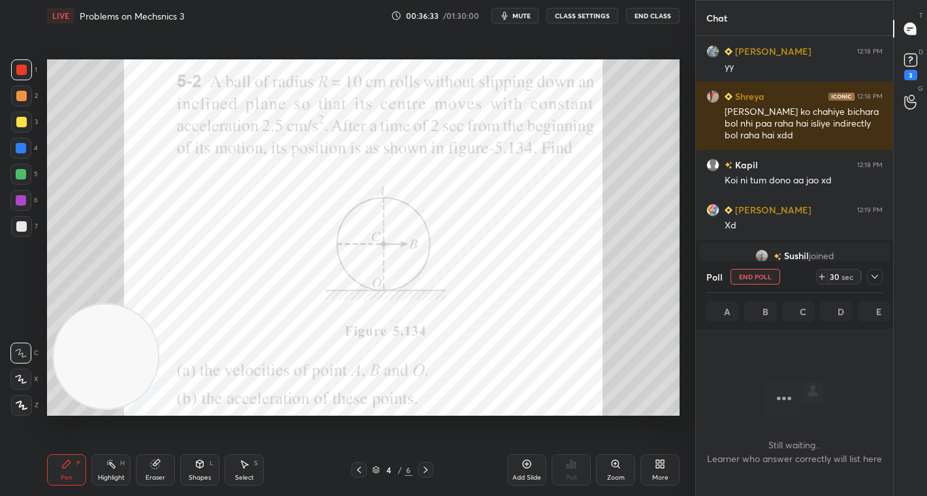
scroll to position [360, 193]
click at [838, 271] on div "29" at bounding box center [834, 276] width 10 height 10
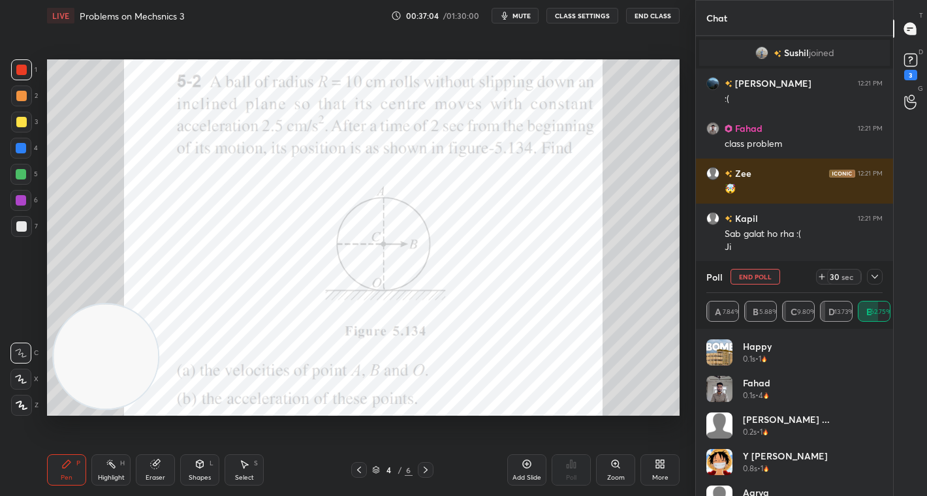
click at [875, 276] on icon at bounding box center [874, 276] width 10 height 10
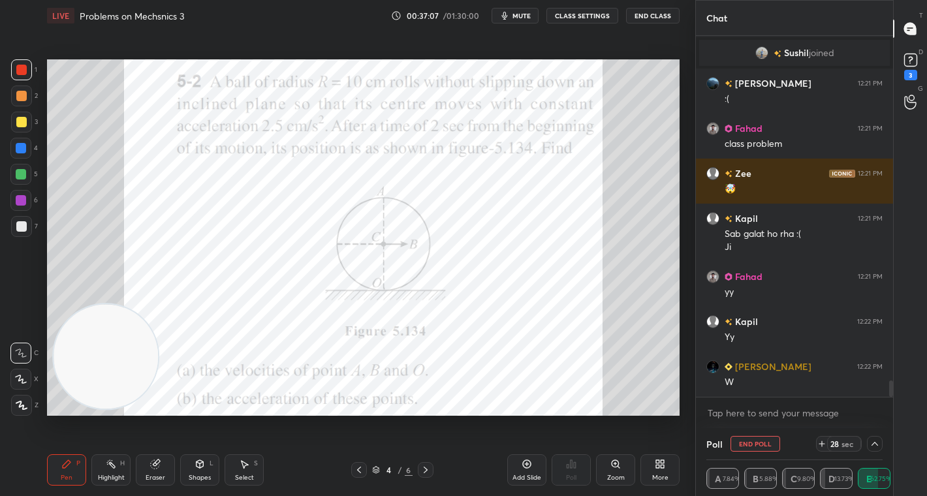
click at [838, 442] on div "28" at bounding box center [834, 443] width 10 height 10
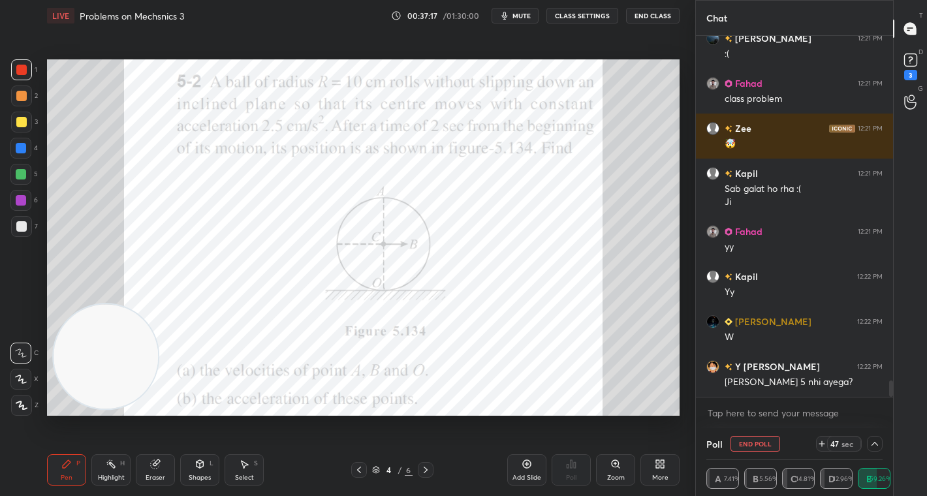
click at [839, 443] on div "47" at bounding box center [834, 443] width 10 height 10
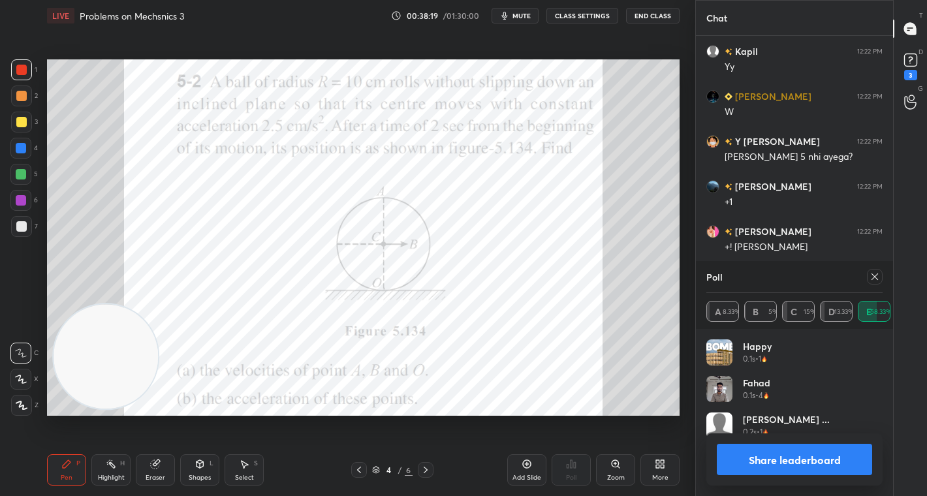
scroll to position [153, 172]
click at [746, 463] on button "Share leaderboard" at bounding box center [793, 459] width 155 height 31
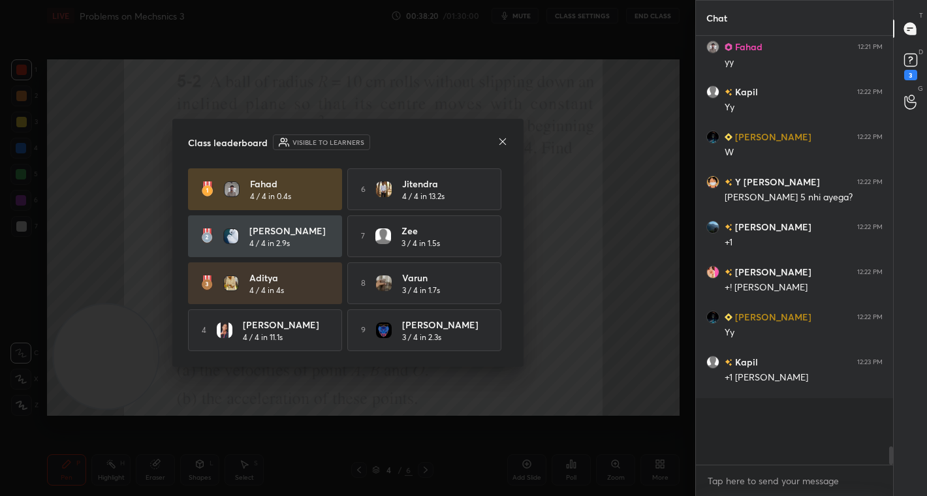
scroll to position [316, 193]
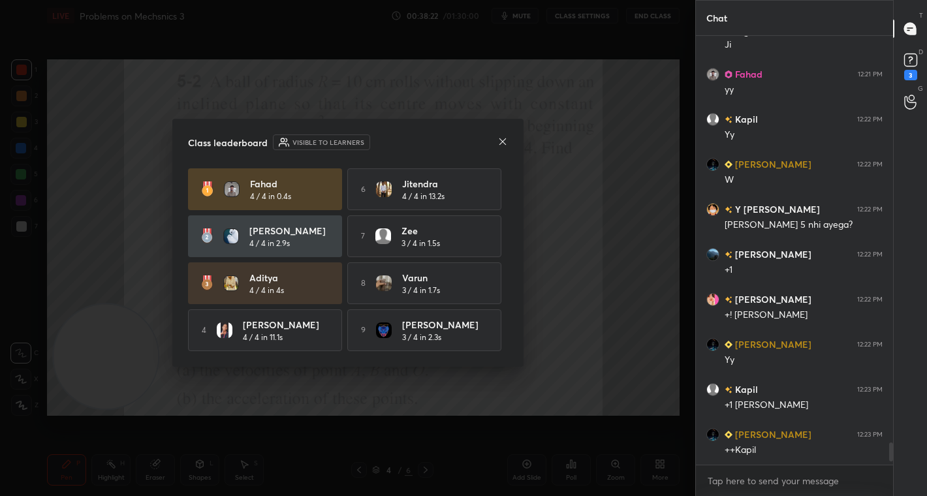
click at [505, 136] on div at bounding box center [502, 143] width 10 height 14
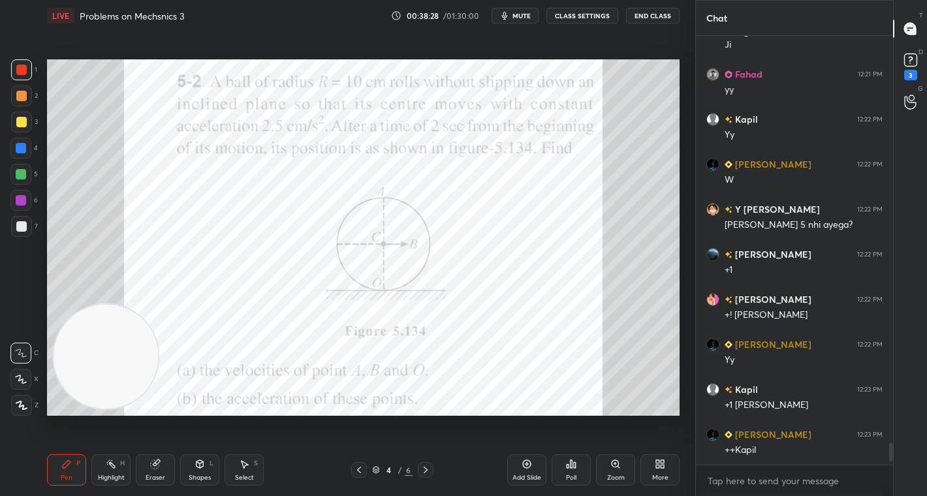
drag, startPoint x: 18, startPoint y: 64, endPoint x: 33, endPoint y: 80, distance: 22.6
click at [20, 65] on div at bounding box center [21, 69] width 21 height 21
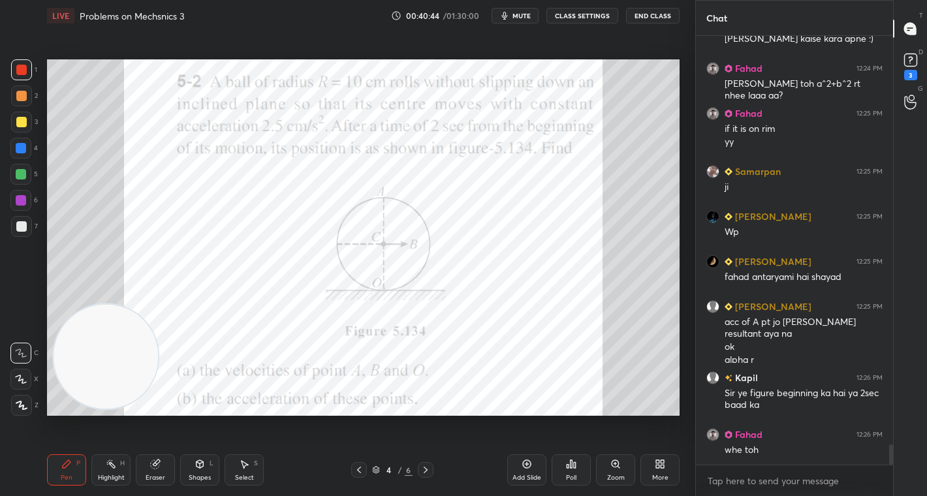
scroll to position [8790, 0]
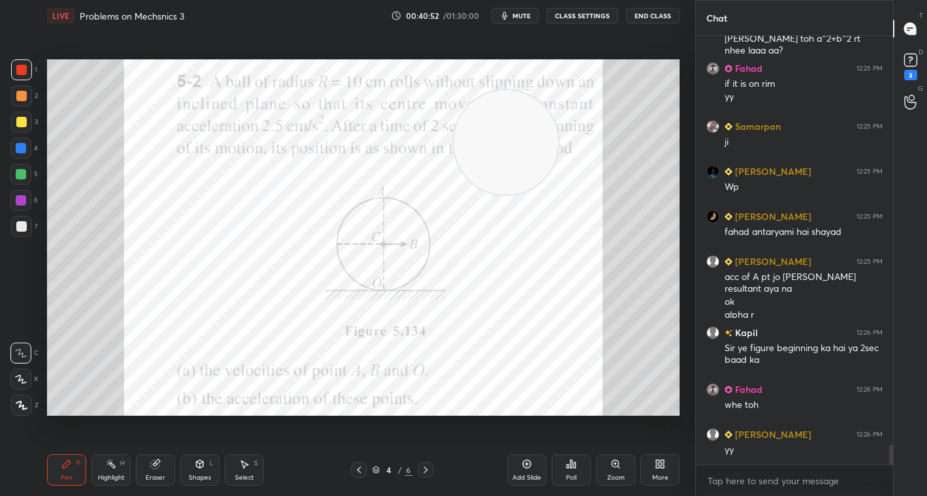
drag, startPoint x: 121, startPoint y: 316, endPoint x: 483, endPoint y: 146, distance: 400.2
click at [521, 139] on video at bounding box center [505, 143] width 104 height 104
drag, startPoint x: 249, startPoint y: 472, endPoint x: 238, endPoint y: 439, distance: 34.7
click at [247, 466] on div "Select S" at bounding box center [243, 469] width 39 height 31
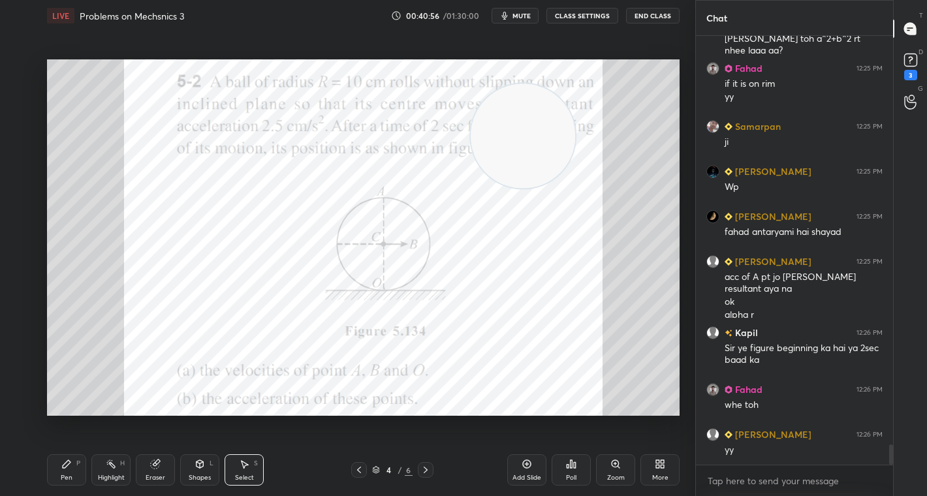
scroll to position [8835, 0]
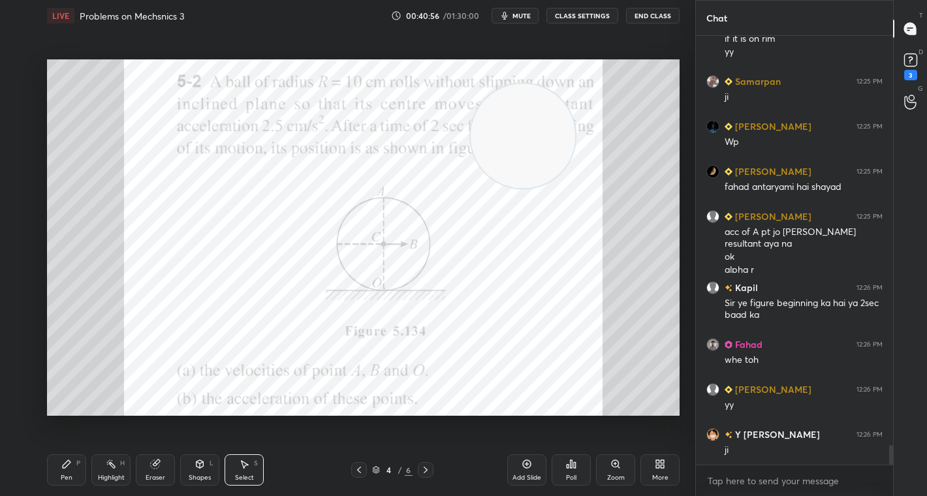
click at [64, 465] on icon at bounding box center [66, 464] width 10 height 10
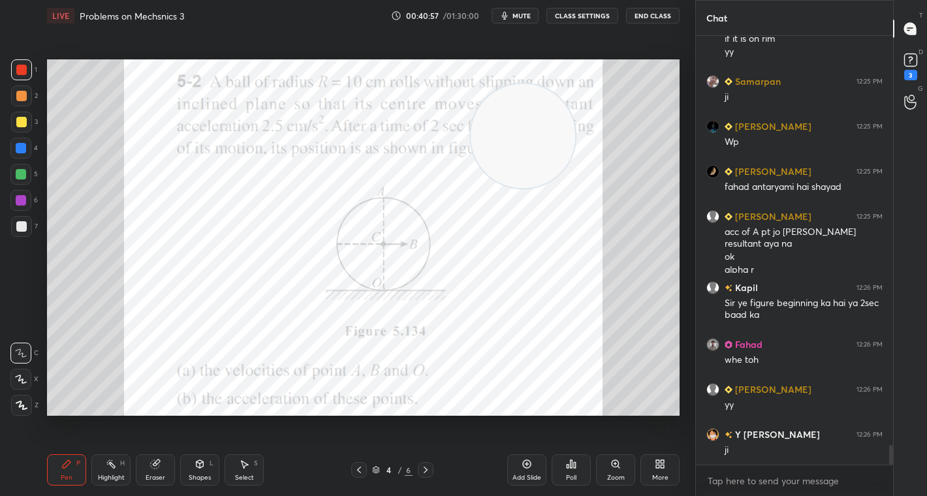
scroll to position [8880, 0]
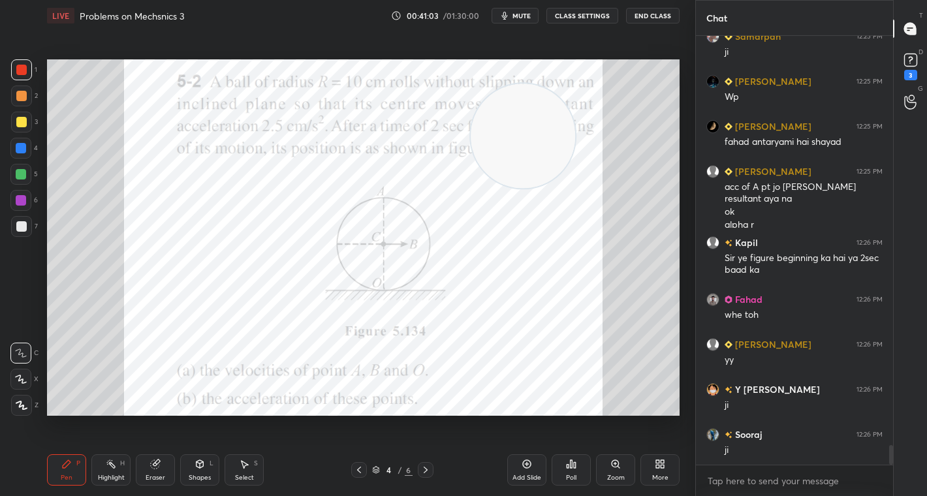
drag, startPoint x: 159, startPoint y: 472, endPoint x: 157, endPoint y: 461, distance: 10.5
click at [158, 468] on div "Eraser" at bounding box center [155, 469] width 39 height 31
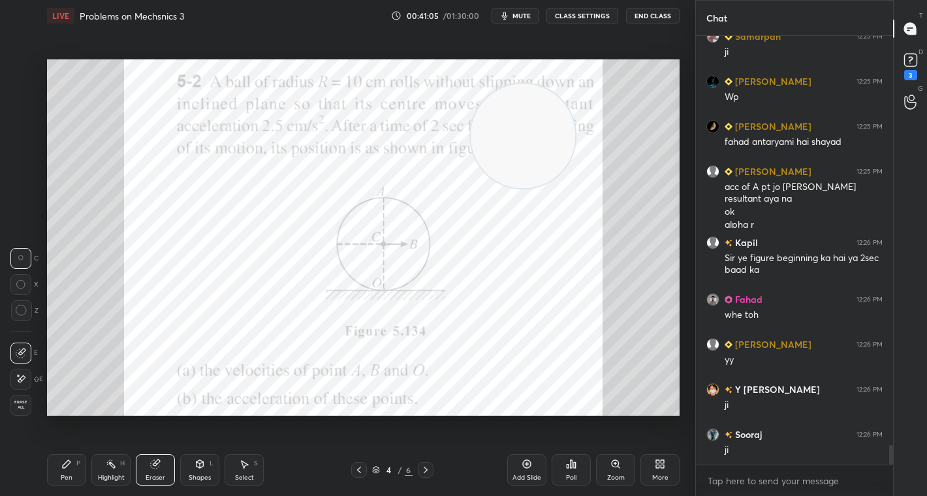
click at [62, 458] on div "Pen P" at bounding box center [66, 469] width 39 height 31
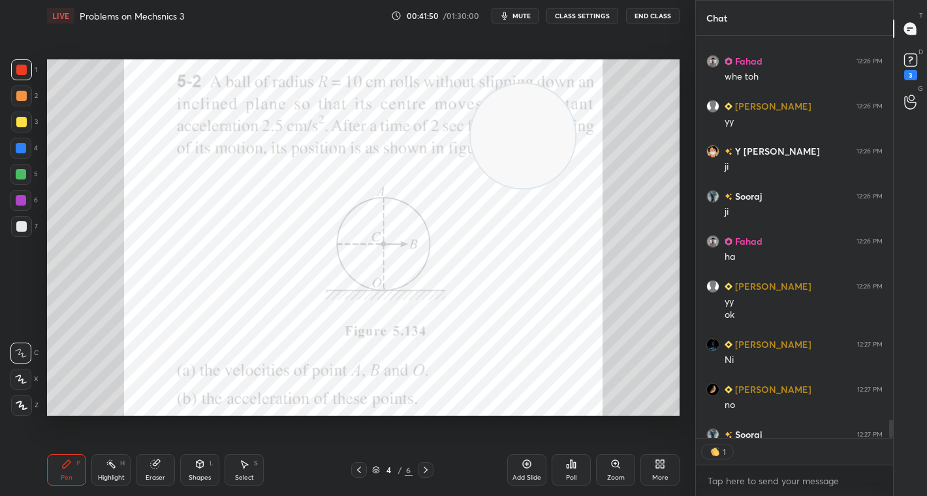
scroll to position [9190, 0]
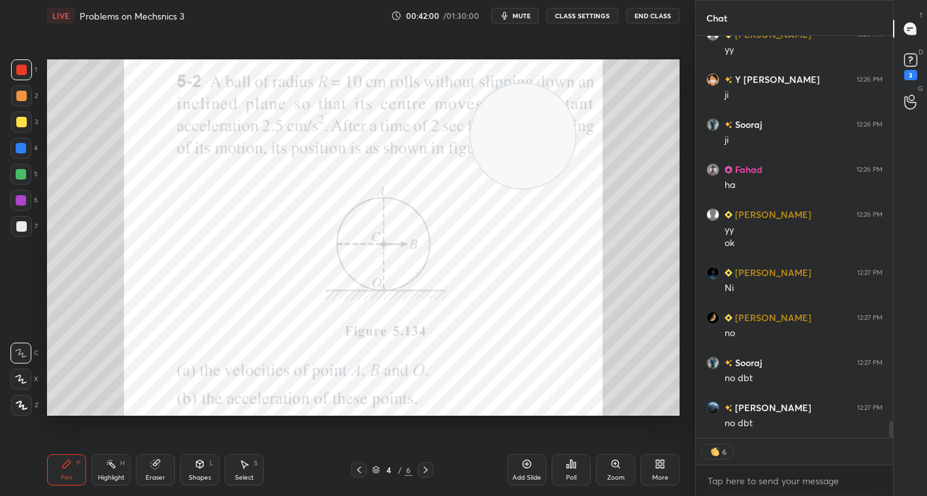
click at [666, 470] on div "More" at bounding box center [659, 469] width 39 height 31
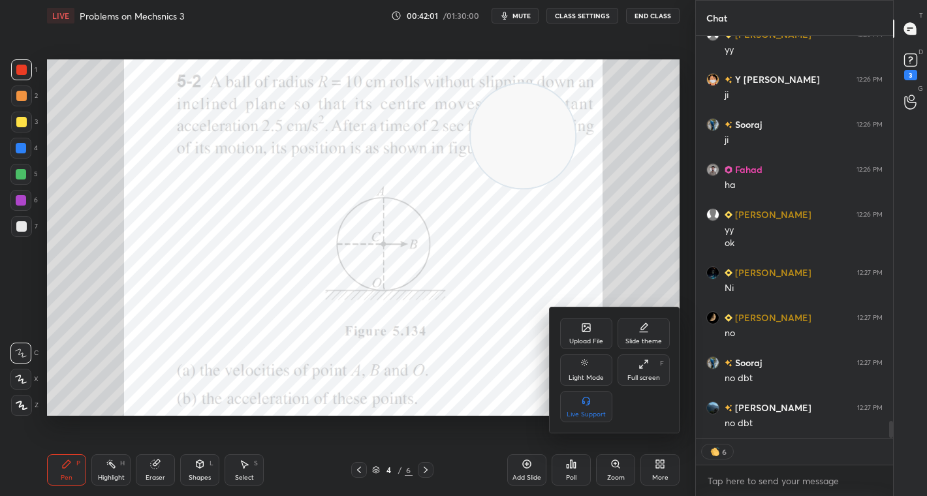
click at [586, 338] on div "Upload File" at bounding box center [586, 341] width 34 height 7
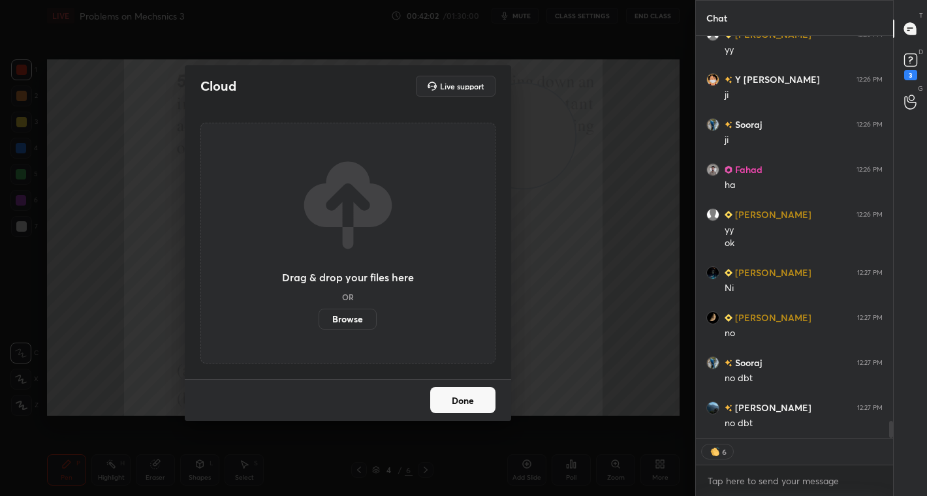
click at [359, 322] on label "Browse" at bounding box center [347, 319] width 58 height 21
click at [318, 322] on input "Browse" at bounding box center [318, 319] width 0 height 21
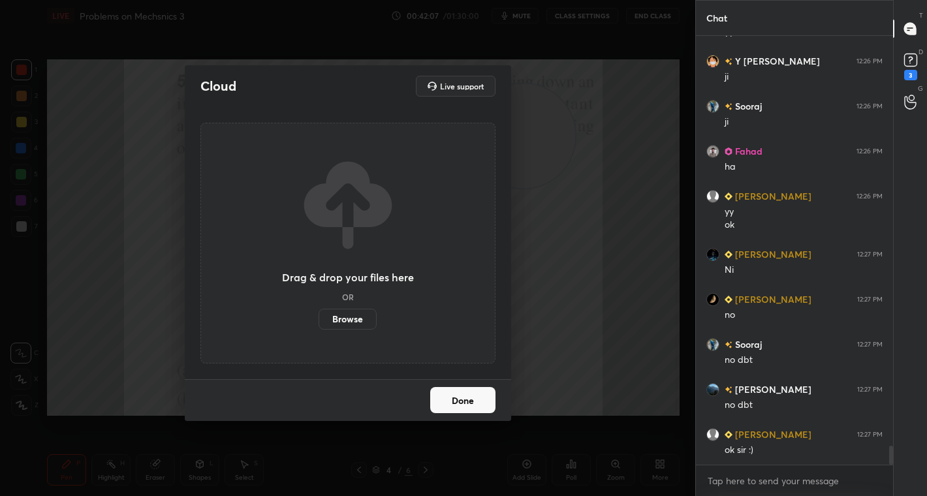
scroll to position [9253, 0]
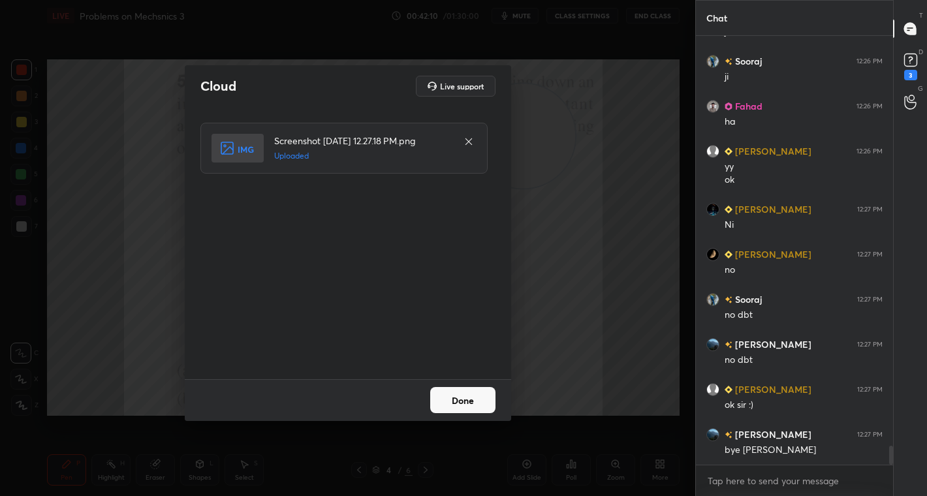
click at [480, 399] on button "Done" at bounding box center [462, 400] width 65 height 26
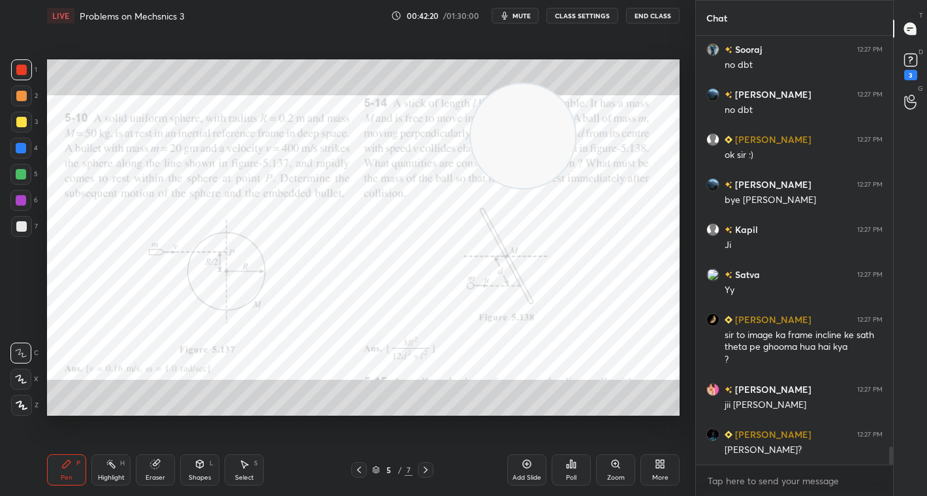
scroll to position [9548, 0]
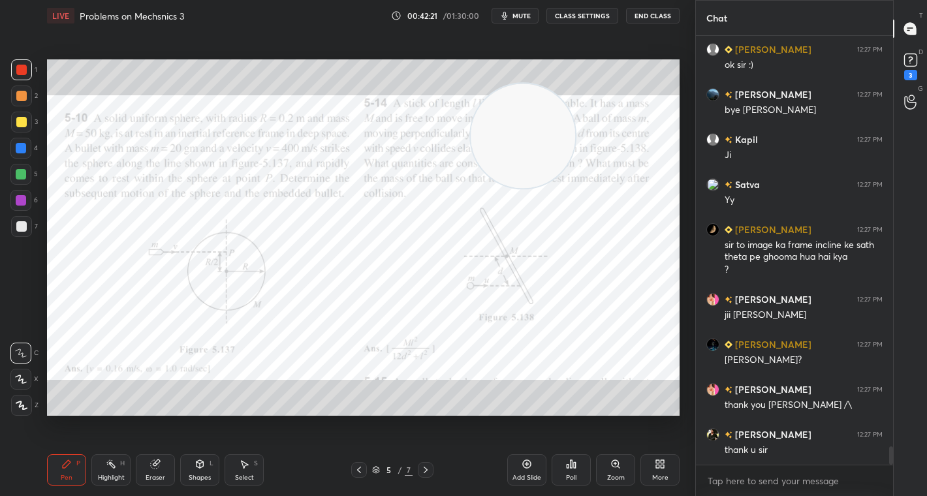
click at [361, 470] on icon at bounding box center [359, 470] width 10 height 10
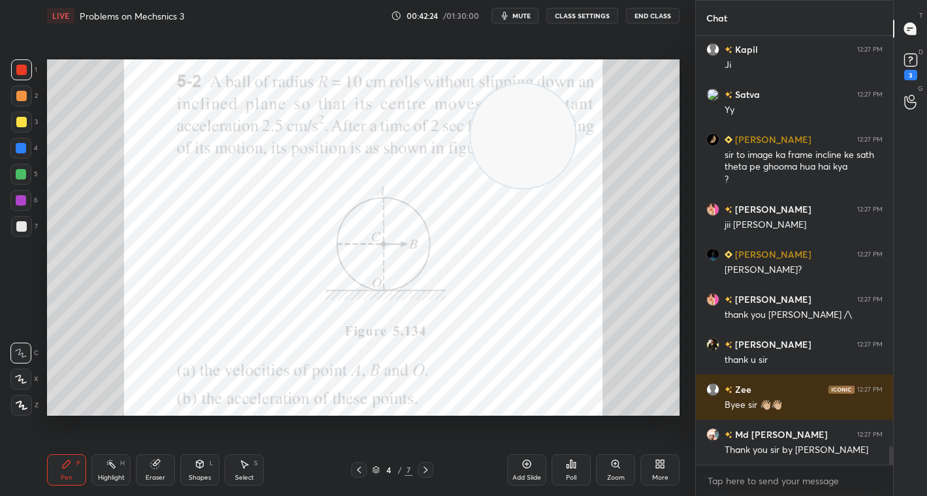
scroll to position [9728, 0]
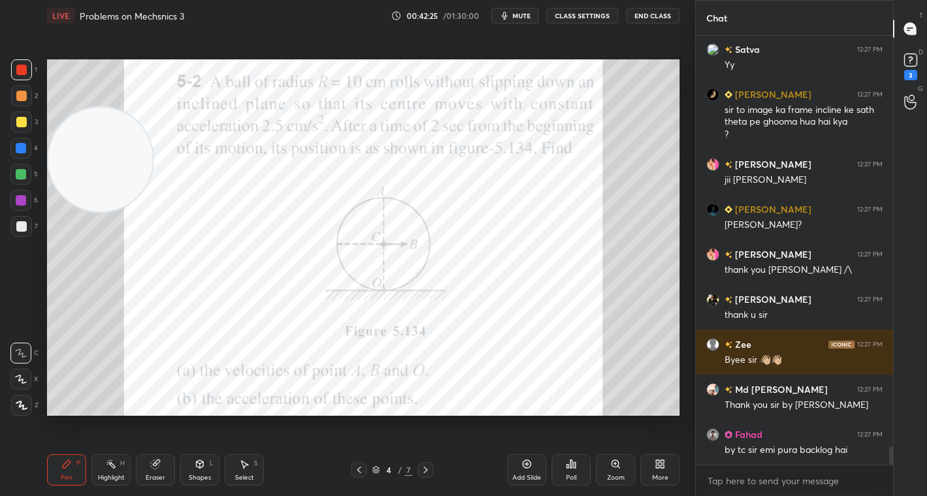
drag, startPoint x: 513, startPoint y: 137, endPoint x: 34, endPoint y: 166, distance: 479.8
click at [34, 166] on div "1 2 3 4 5 6 7 C X Z C X Z E E Erase all H H LIVE Problems on Mechsnics 3 00:42:…" at bounding box center [342, 248] width 684 height 496
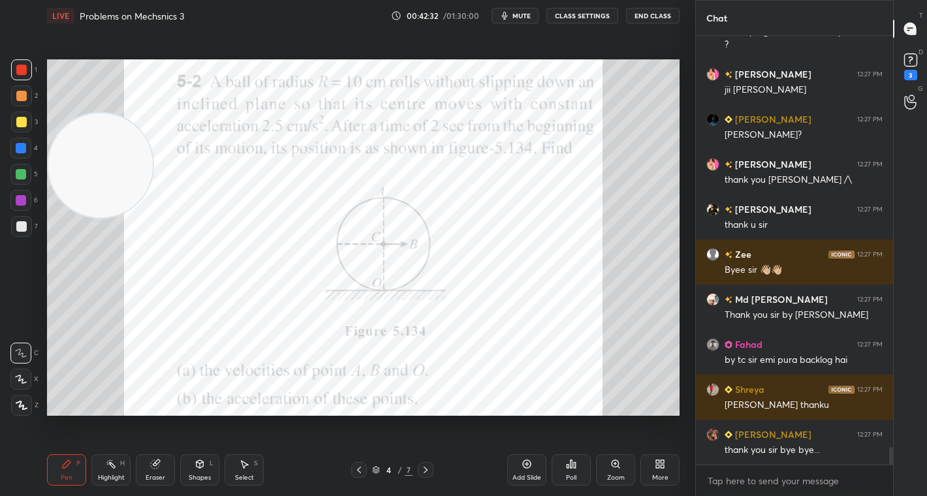
scroll to position [9863, 0]
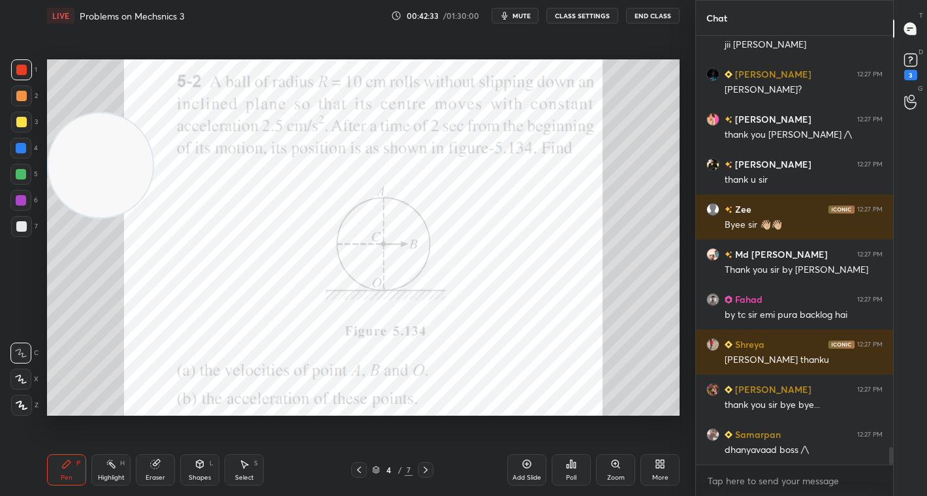
click at [423, 470] on icon at bounding box center [425, 470] width 10 height 10
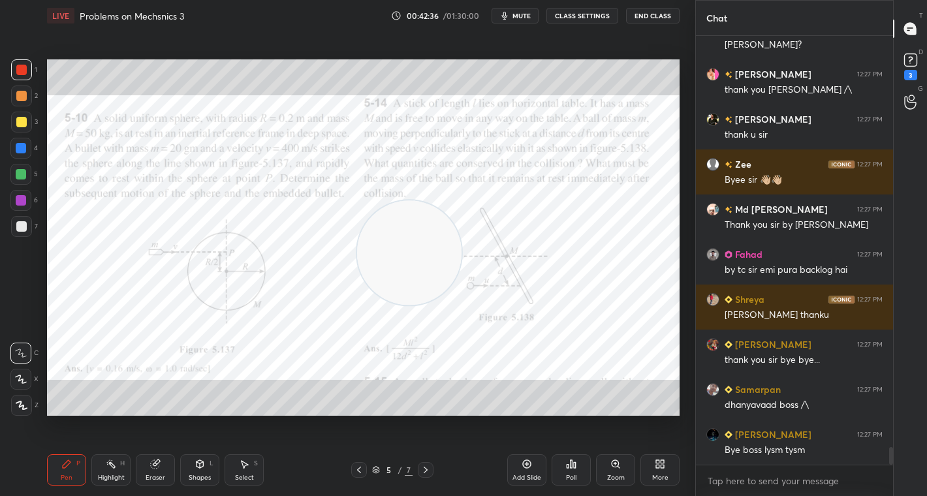
drag, startPoint x: 103, startPoint y: 156, endPoint x: 382, endPoint y: 253, distance: 295.7
click at [382, 253] on video at bounding box center [409, 253] width 104 height 104
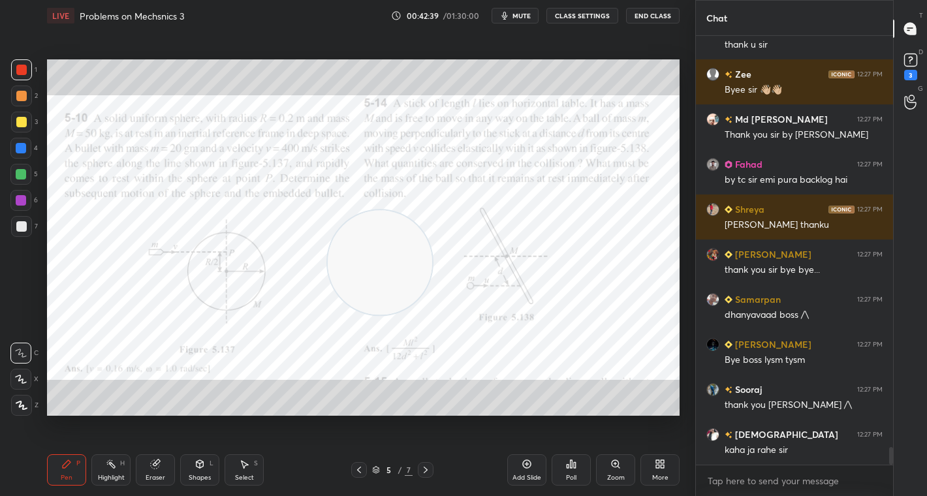
scroll to position [10043, 0]
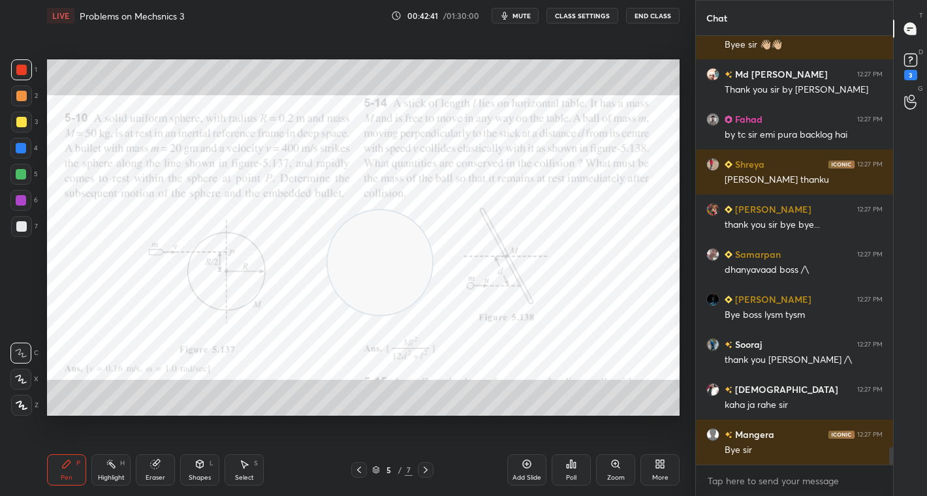
click at [525, 17] on span "mute" at bounding box center [521, 15] width 18 height 9
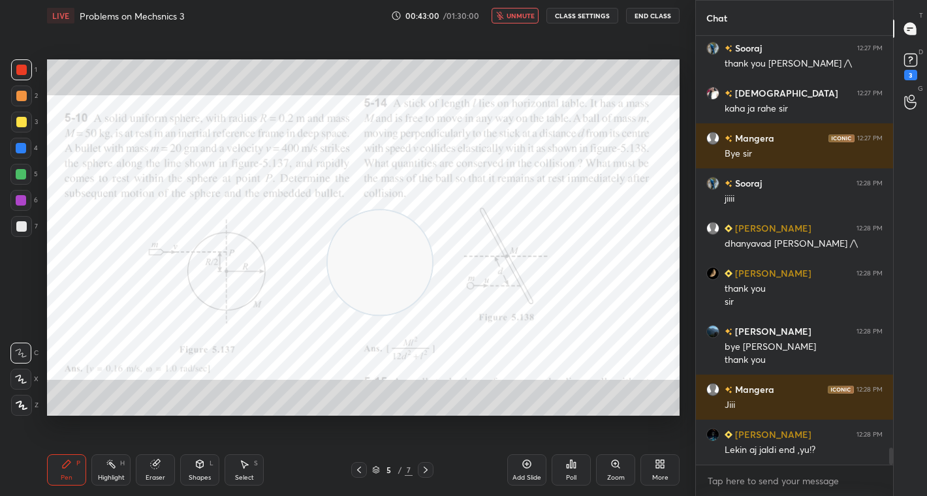
scroll to position [10385, 0]
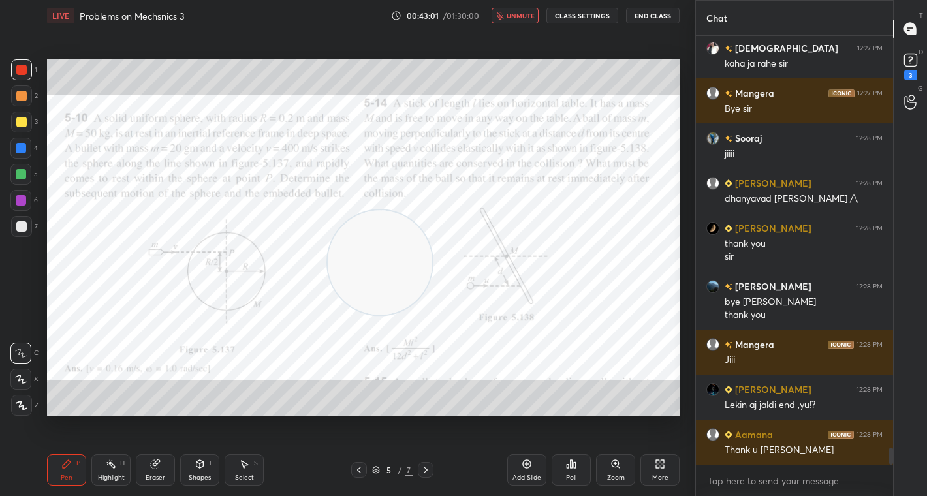
click at [659, 18] on button "End Class" at bounding box center [653, 16] width 54 height 16
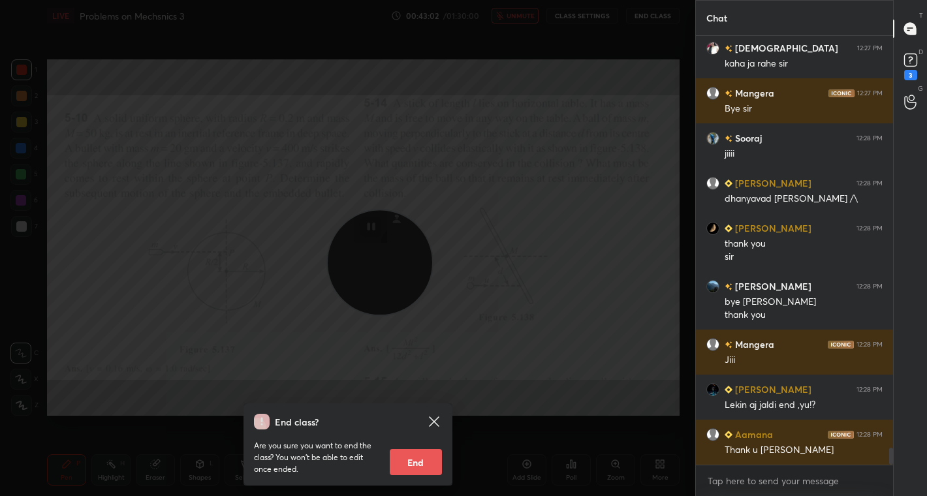
scroll to position [10430, 0]
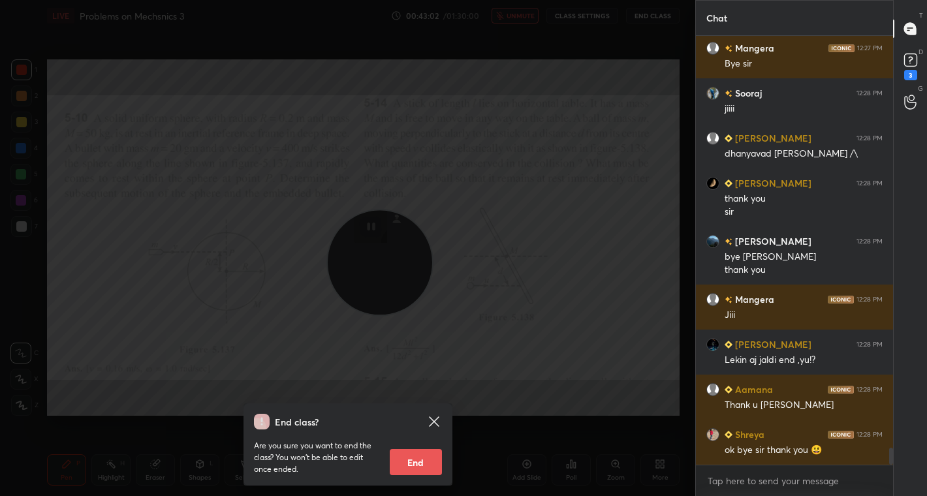
click at [520, 331] on div "End class? Are you sure you want to end the class? You won’t be able to edit on…" at bounding box center [347, 248] width 695 height 496
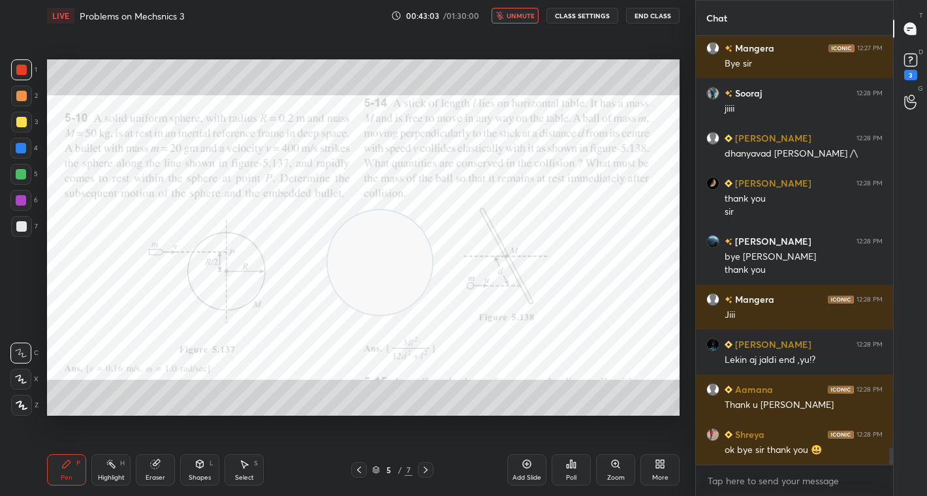
scroll to position [10475, 0]
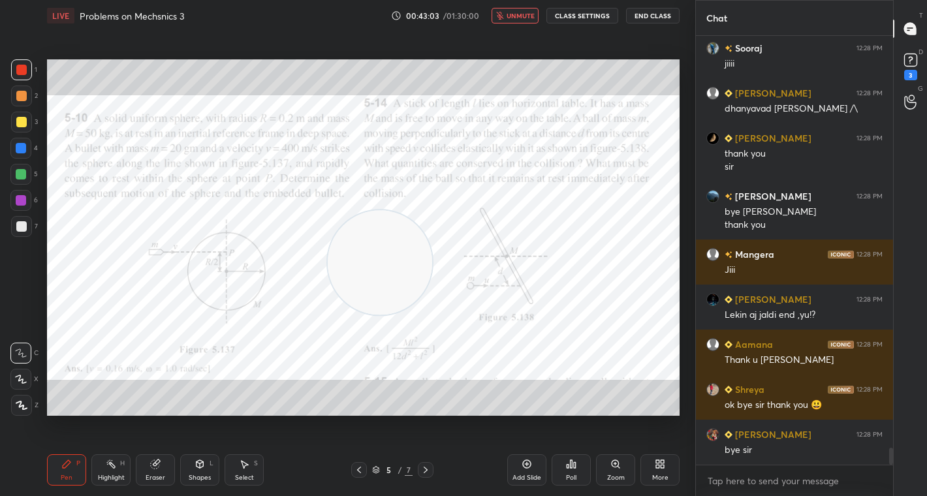
click at [645, 15] on button "End Class" at bounding box center [653, 16] width 54 height 16
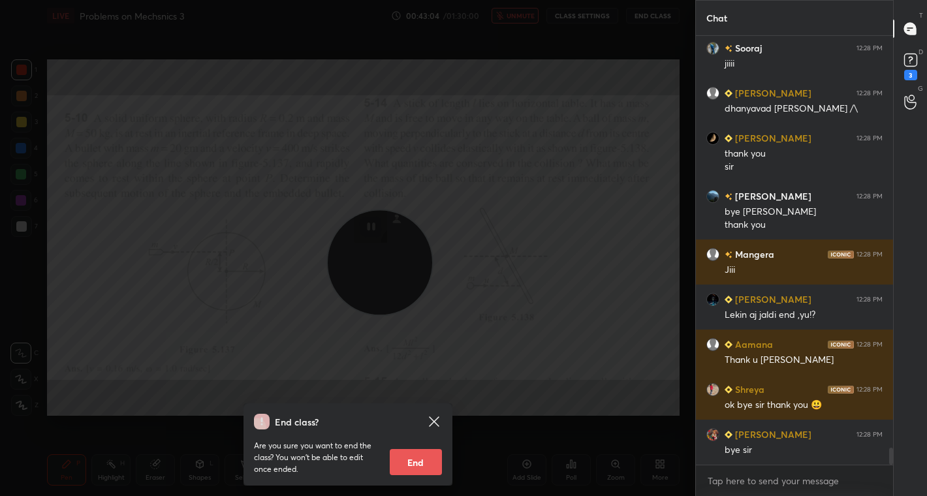
click at [395, 454] on button "End" at bounding box center [416, 462] width 52 height 26
type textarea "x"
